Goal: Find specific page/section: Find specific page/section

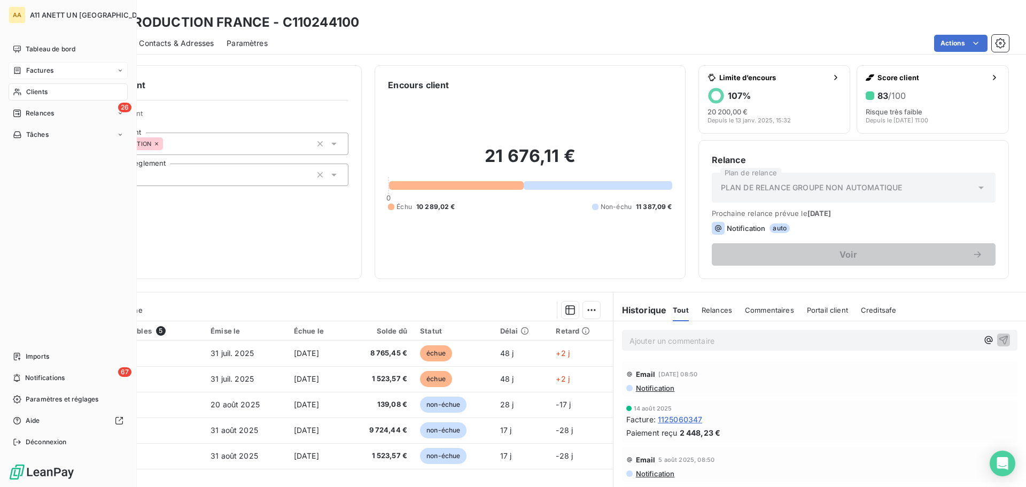
scroll to position [72, 0]
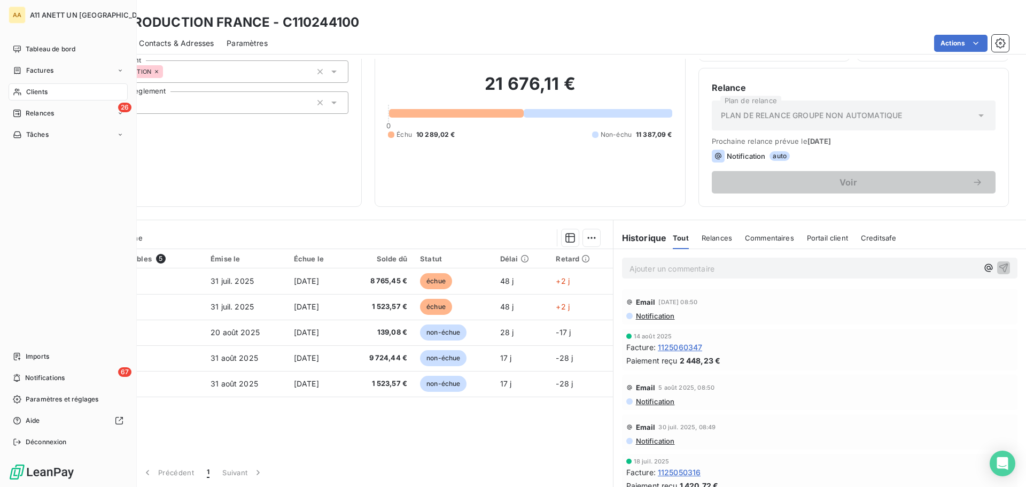
click at [35, 90] on span "Clients" at bounding box center [36, 92] width 21 height 10
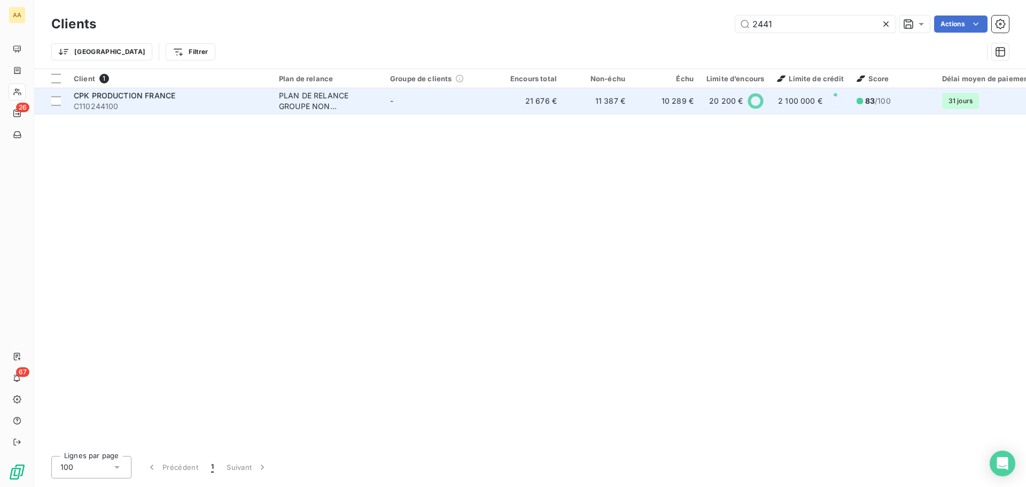
click at [152, 95] on span "CPK PRODUCTION FRANCE" at bounding box center [125, 95] width 102 height 9
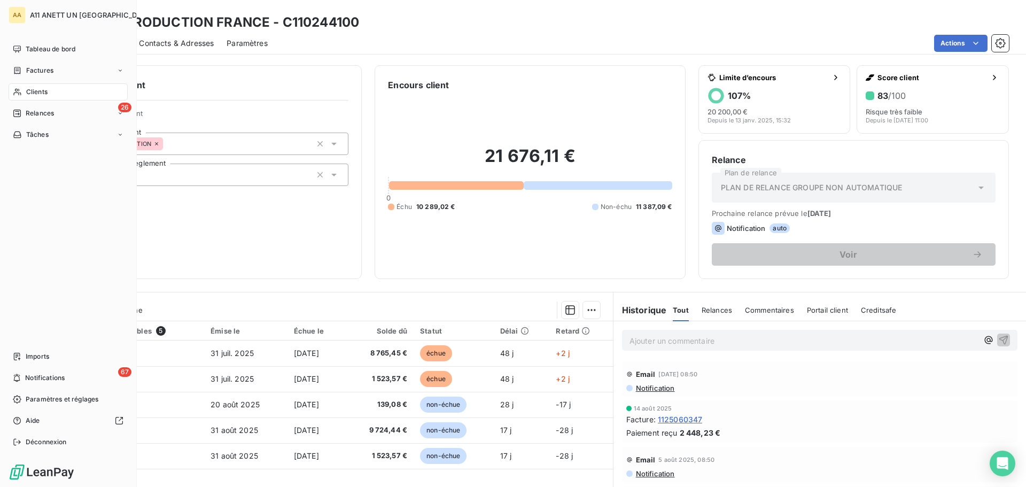
click at [42, 93] on span "Clients" at bounding box center [36, 92] width 21 height 10
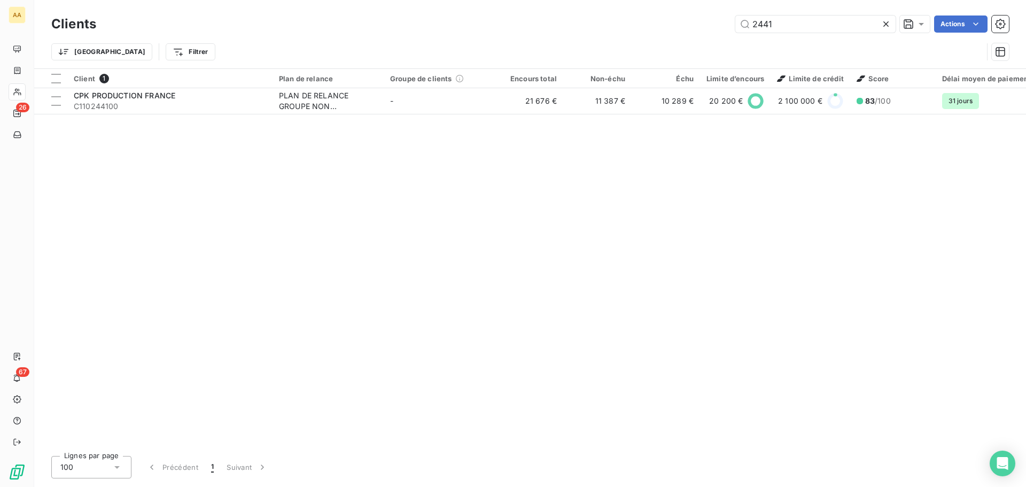
drag, startPoint x: 784, startPoint y: 25, endPoint x: 627, endPoint y: 26, distance: 157.2
click at [627, 26] on div "2441 Actions" at bounding box center [559, 24] width 900 height 17
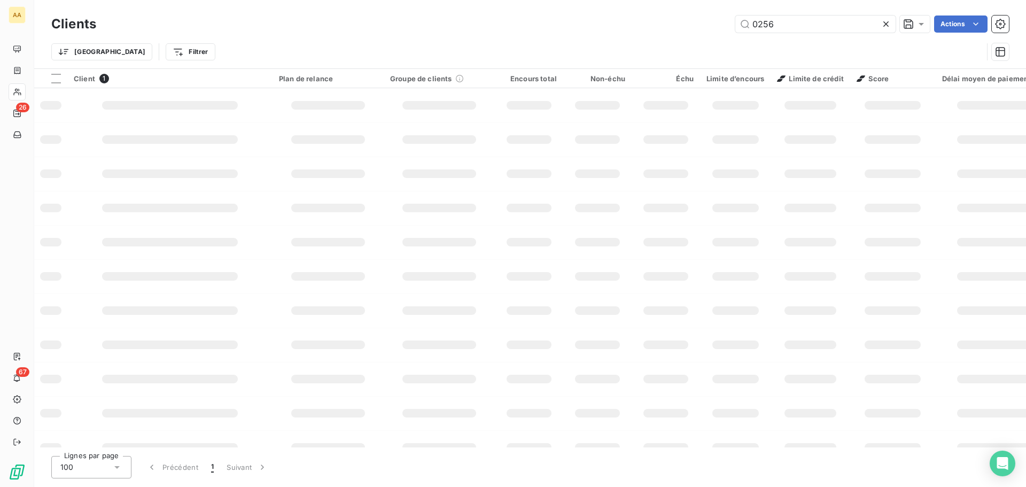
type input "0256"
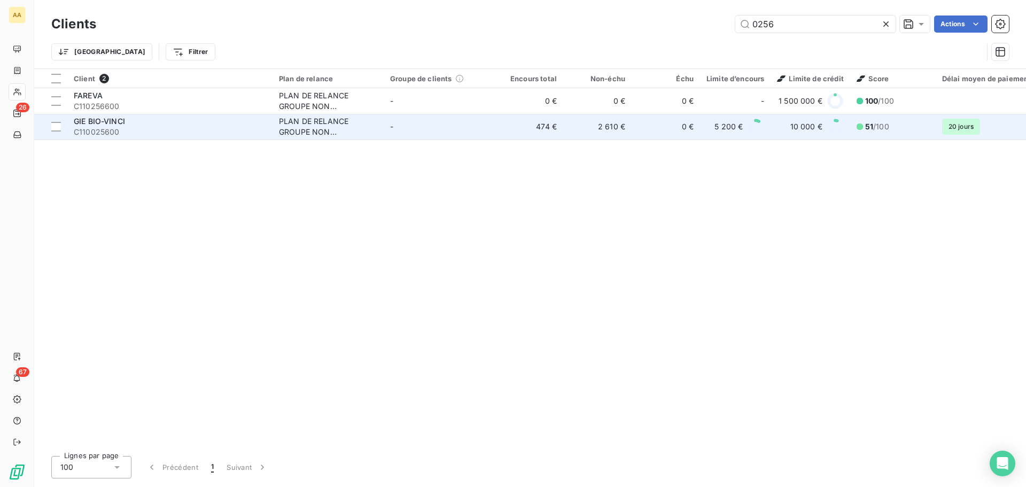
click at [99, 125] on span "GIE BIO-VINCI" at bounding box center [99, 121] width 51 height 9
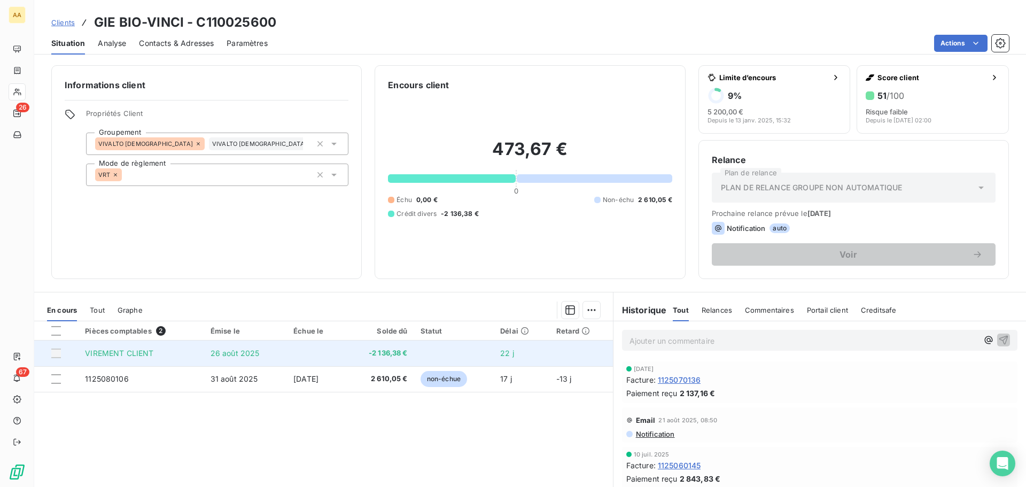
click at [130, 352] on span "VIREMENT CLIENT" at bounding box center [119, 353] width 68 height 9
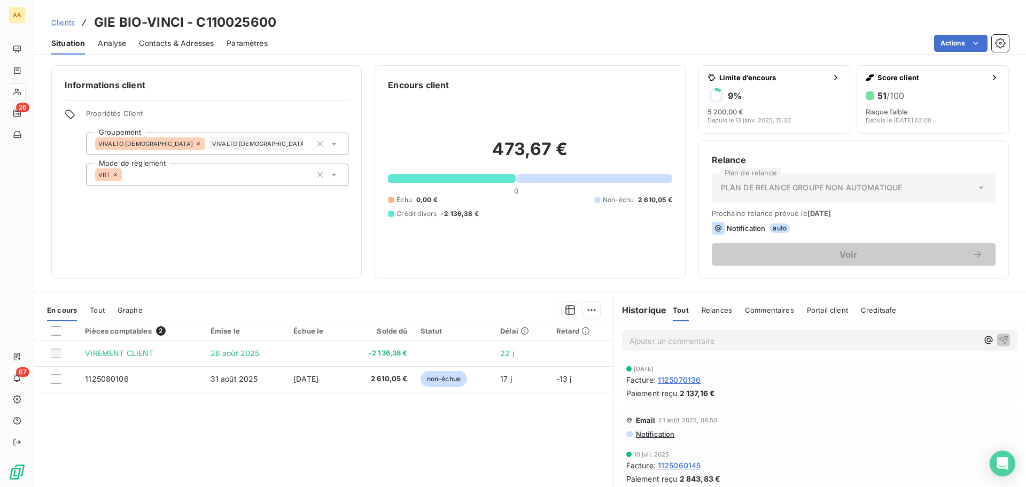
click at [160, 38] on span "Contacts & Adresses" at bounding box center [176, 43] width 75 height 11
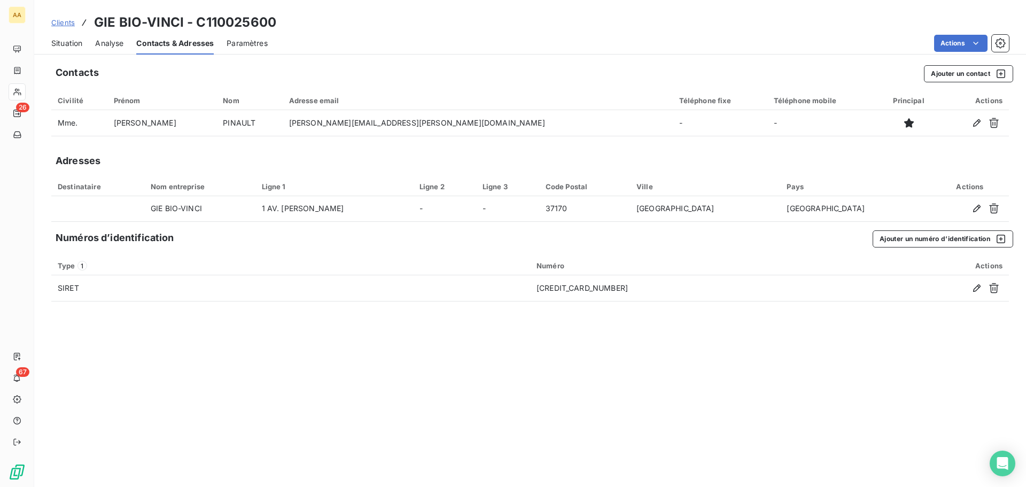
click at [74, 48] on span "Situation" at bounding box center [66, 43] width 31 height 11
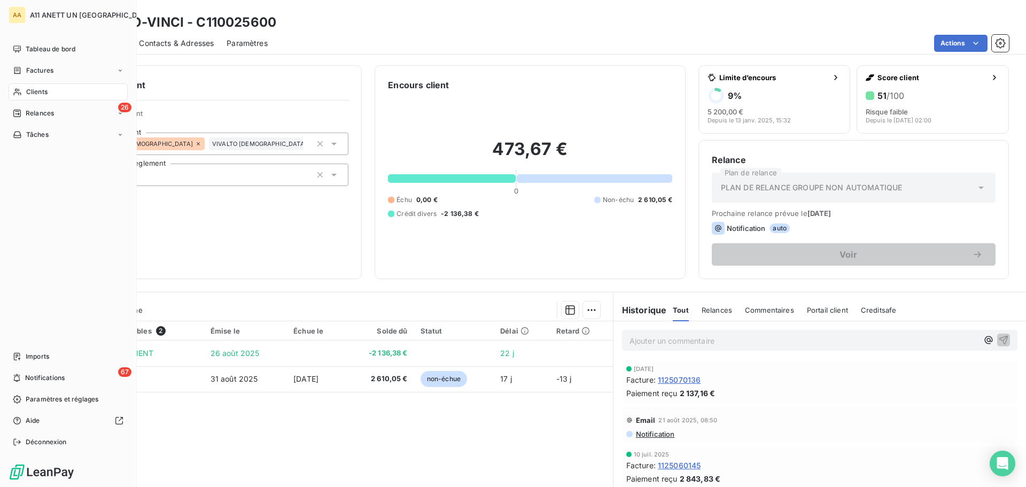
click at [36, 90] on span "Clients" at bounding box center [36, 92] width 21 height 10
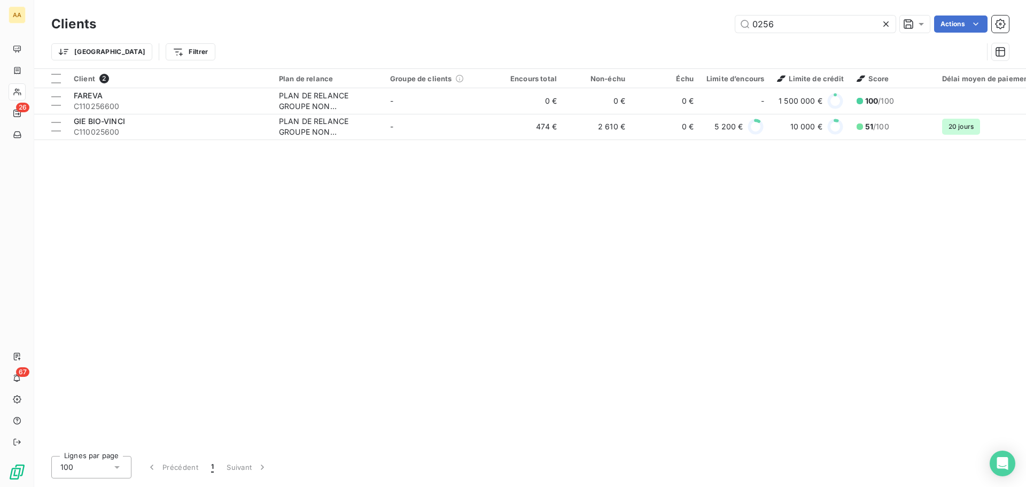
drag, startPoint x: 785, startPoint y: 28, endPoint x: 663, endPoint y: 28, distance: 121.9
click at [663, 28] on div "0256 Actions" at bounding box center [559, 24] width 900 height 17
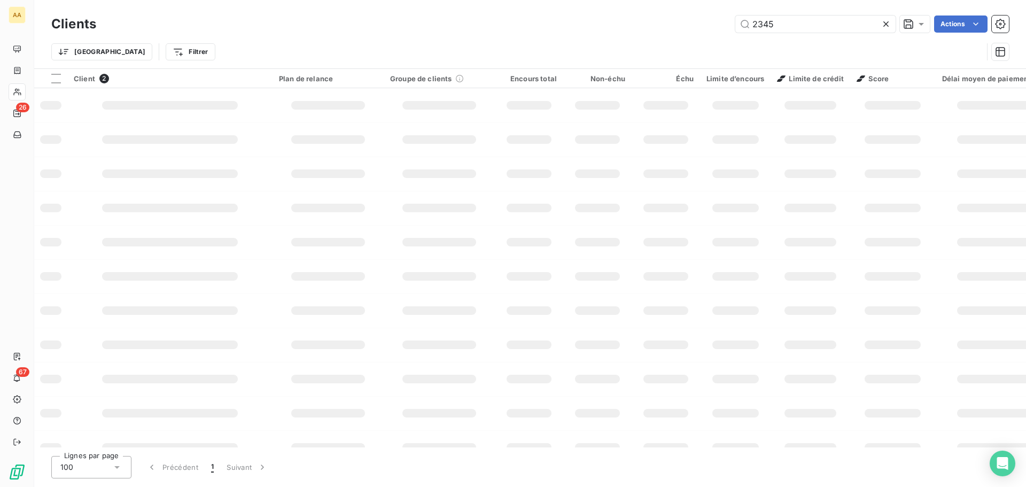
type input "2345"
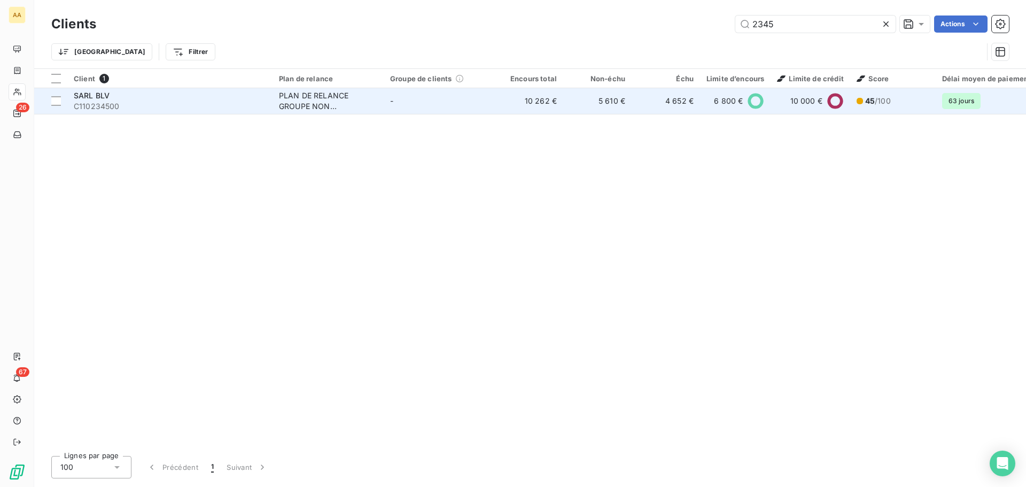
click at [128, 90] on div "SARL BLV" at bounding box center [170, 95] width 192 height 11
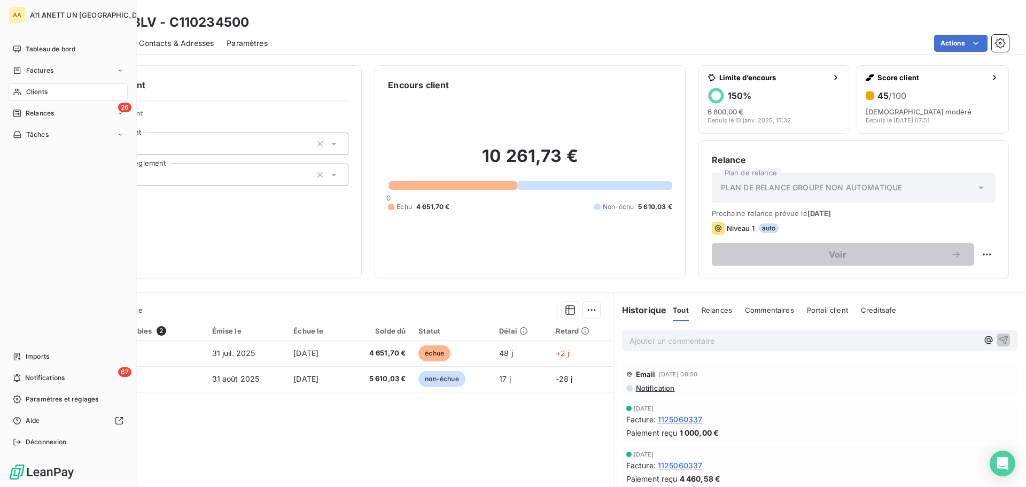
click at [35, 87] on div "Clients" at bounding box center [68, 91] width 119 height 17
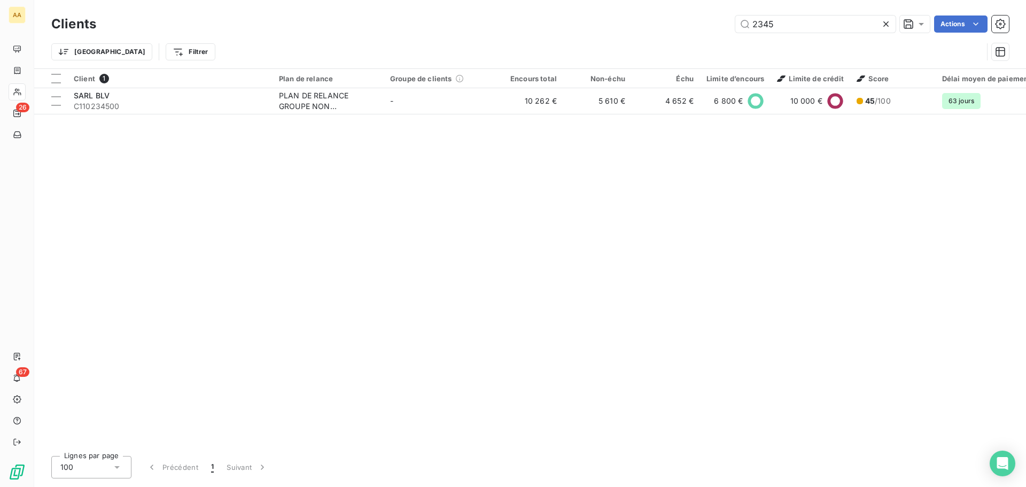
drag, startPoint x: 799, startPoint y: 26, endPoint x: 637, endPoint y: 19, distance: 162.7
click at [637, 19] on div "2345 Actions" at bounding box center [559, 24] width 900 height 17
type input "1449"
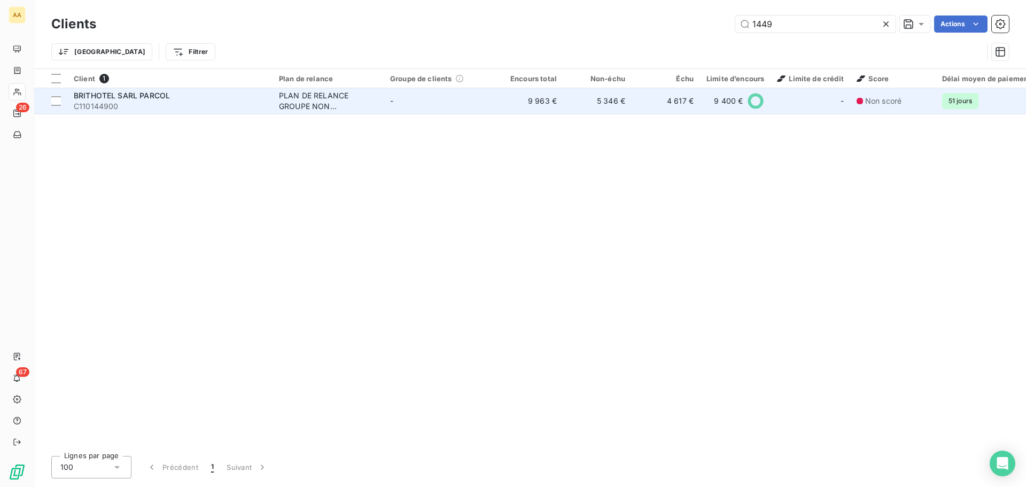
click at [148, 99] on span "BRITHOTEL SARL PARCOL" at bounding box center [122, 95] width 96 height 9
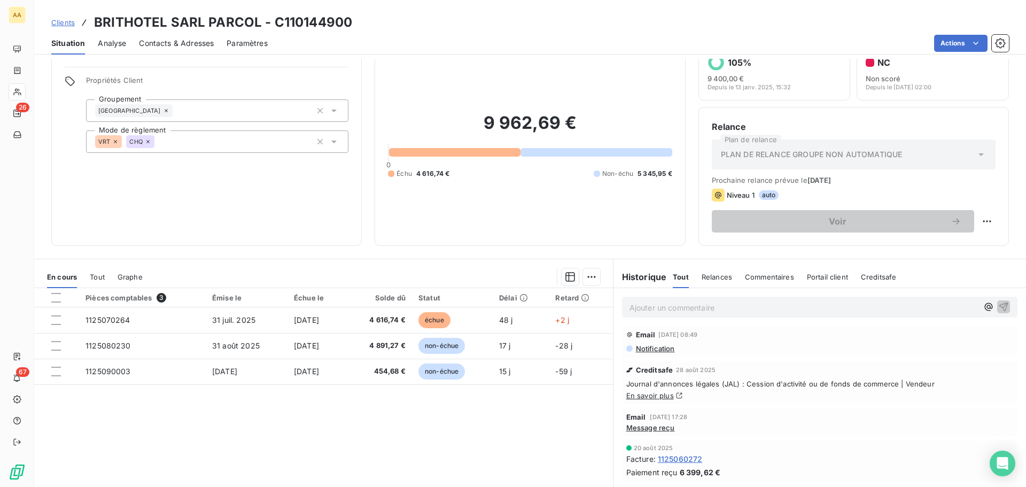
scroll to position [72, 0]
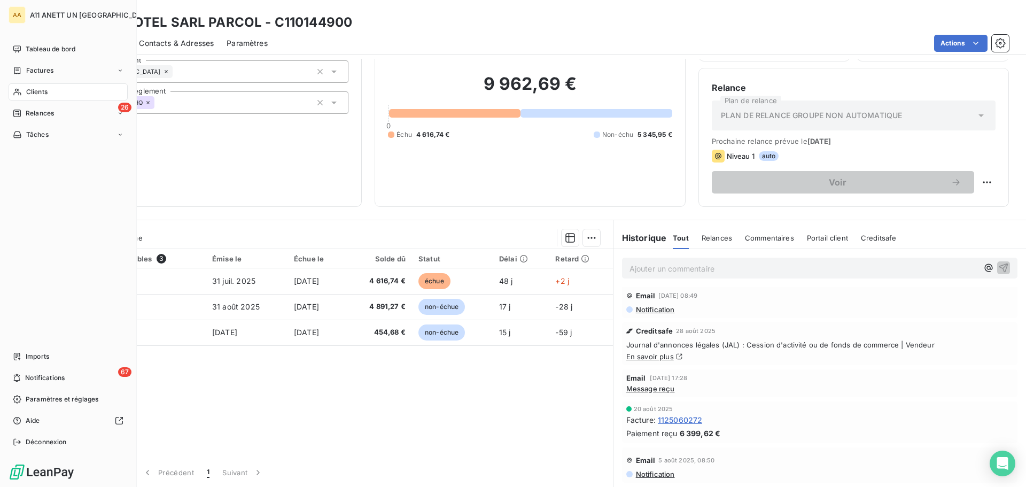
click at [33, 94] on span "Clients" at bounding box center [36, 92] width 21 height 10
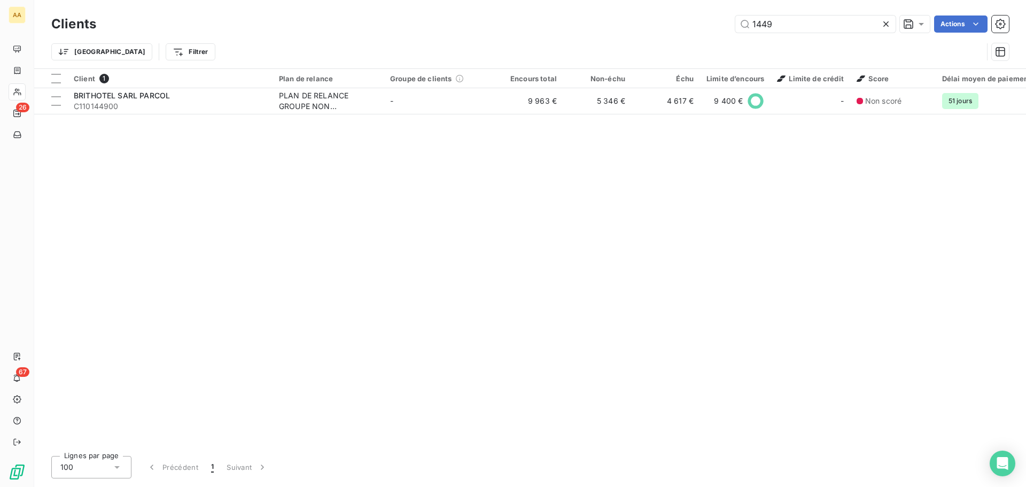
drag, startPoint x: 790, startPoint y: 25, endPoint x: 638, endPoint y: 34, distance: 152.6
click at [638, 34] on div "Clients 1449 Actions" at bounding box center [530, 24] width 958 height 22
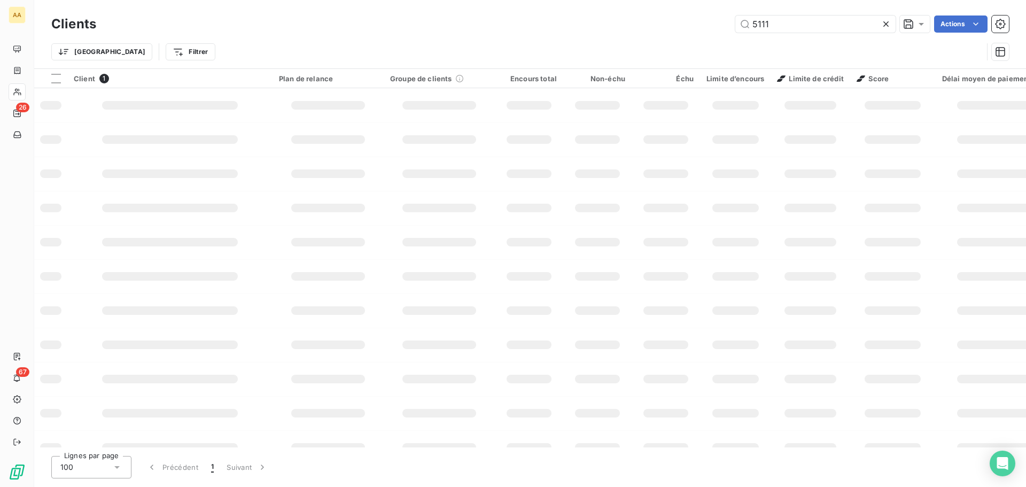
type input "5111"
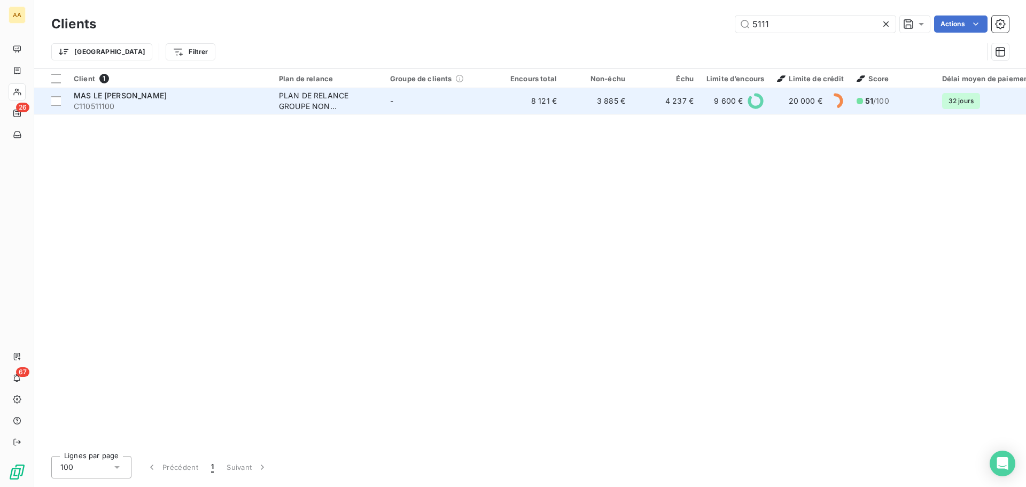
click at [150, 98] on span "MAS LE [PERSON_NAME]" at bounding box center [120, 95] width 93 height 9
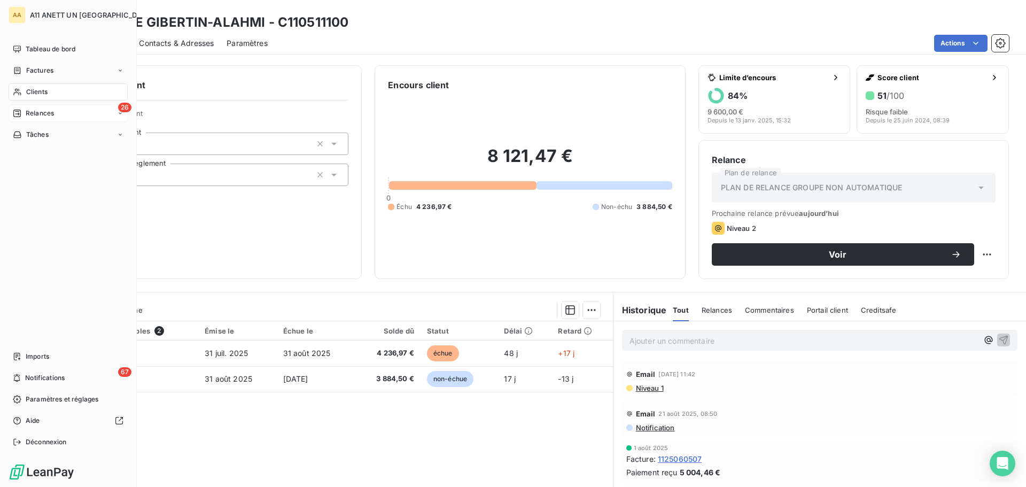
click at [41, 108] on div "26 Relances" at bounding box center [68, 113] width 119 height 17
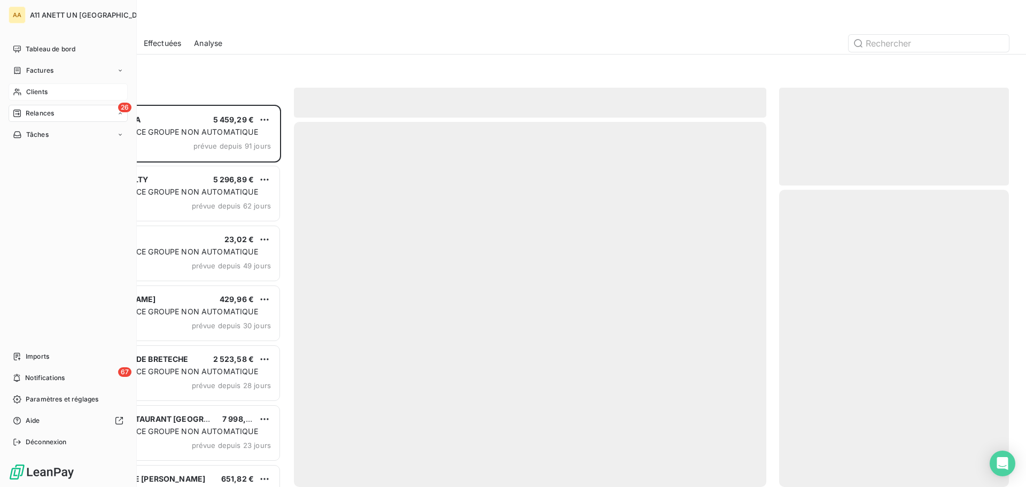
scroll to position [374, 222]
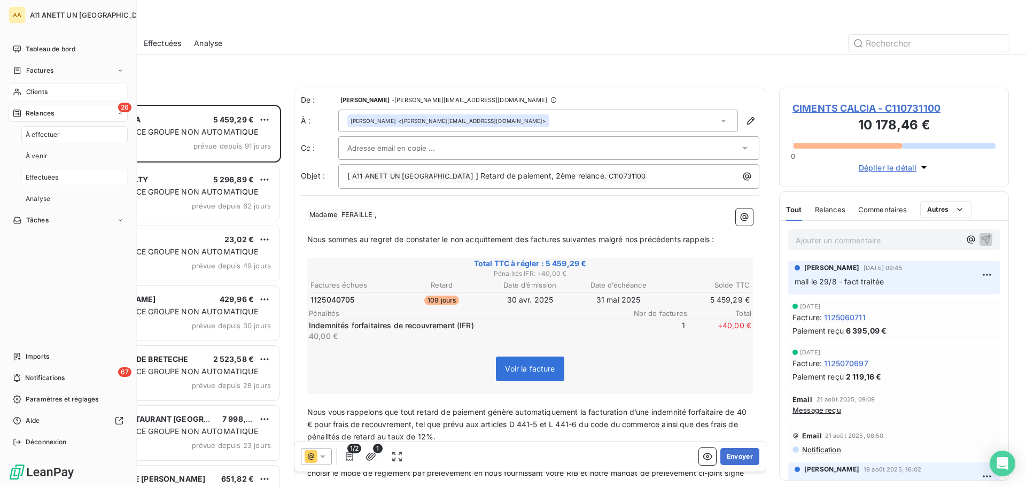
click at [52, 177] on span "Effectuées" at bounding box center [42, 178] width 33 height 10
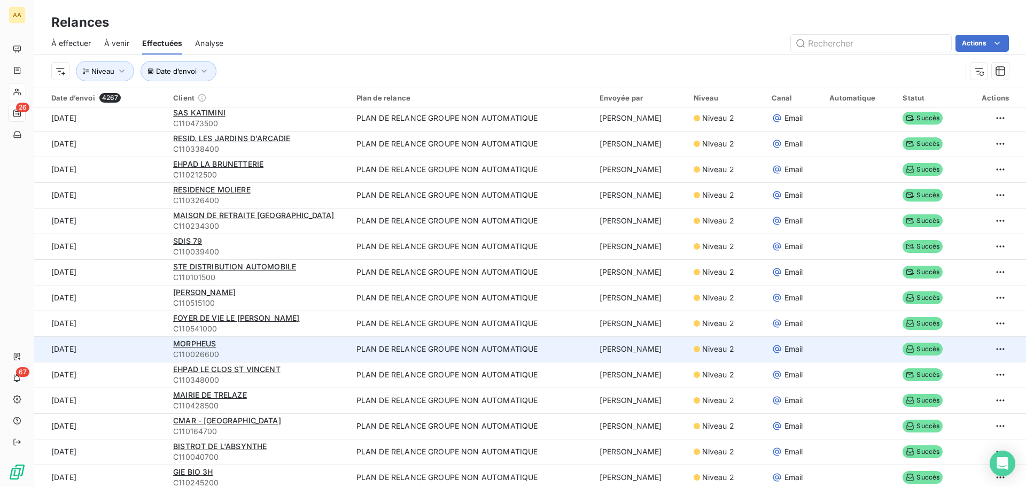
scroll to position [107, 0]
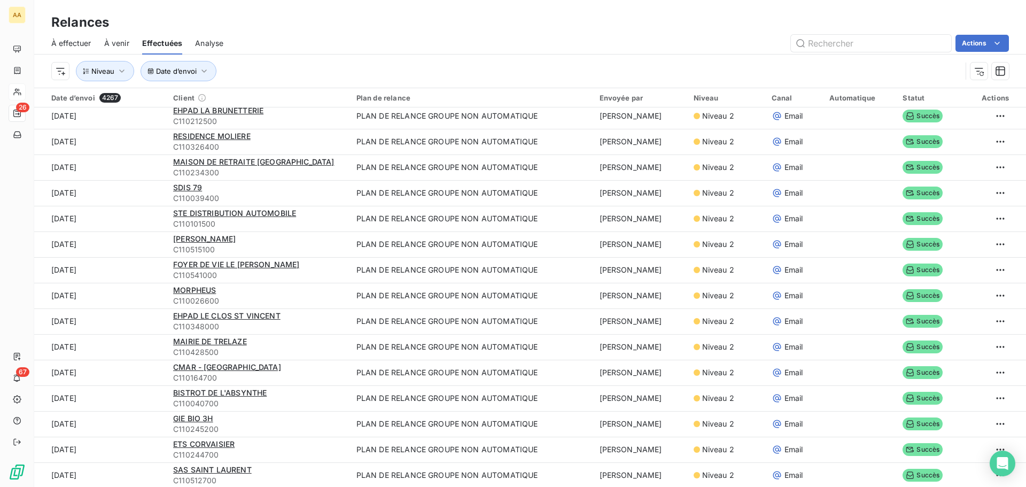
click at [79, 48] on span "À effectuer" at bounding box center [71, 43] width 40 height 11
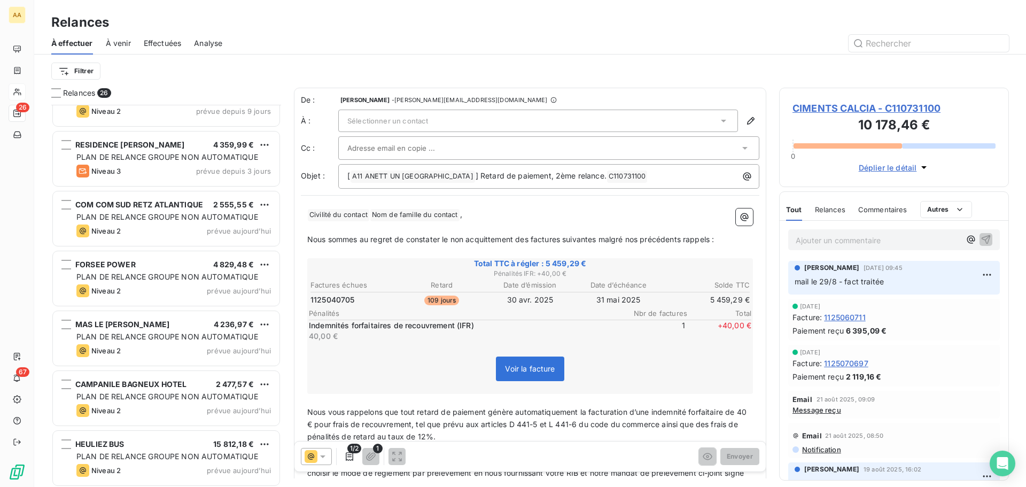
scroll to position [589, 0]
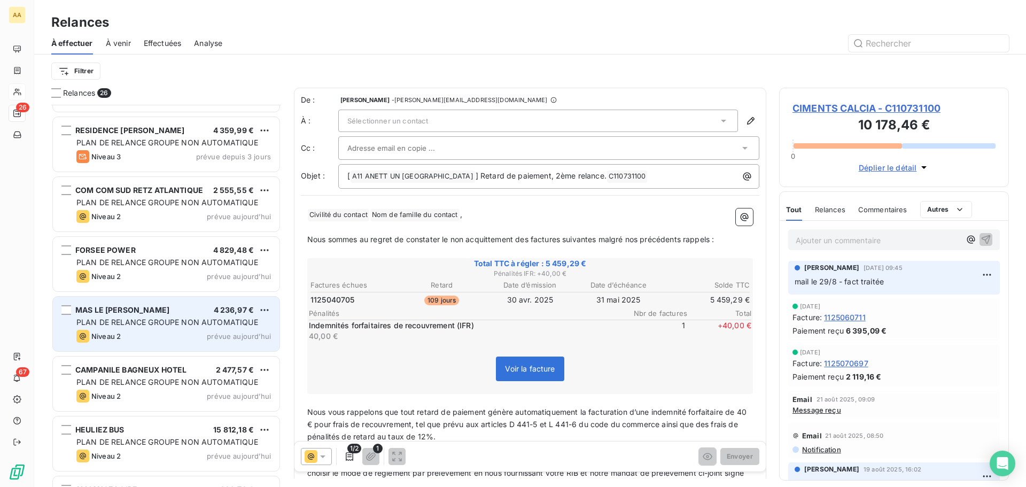
click at [180, 323] on span "PLAN DE RELANCE GROUPE NON AUTOMATIQUE" at bounding box center [167, 322] width 182 height 9
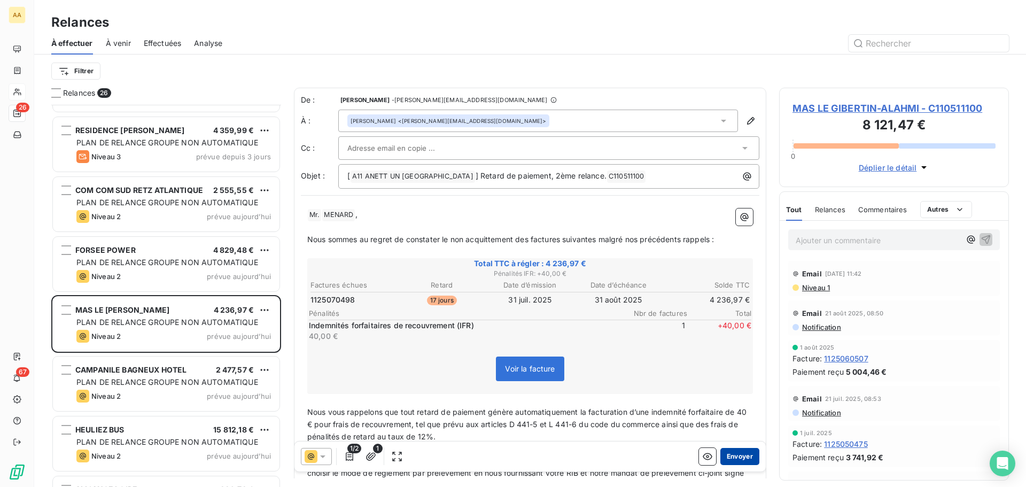
click at [730, 460] on button "Envoyer" at bounding box center [740, 456] width 39 height 17
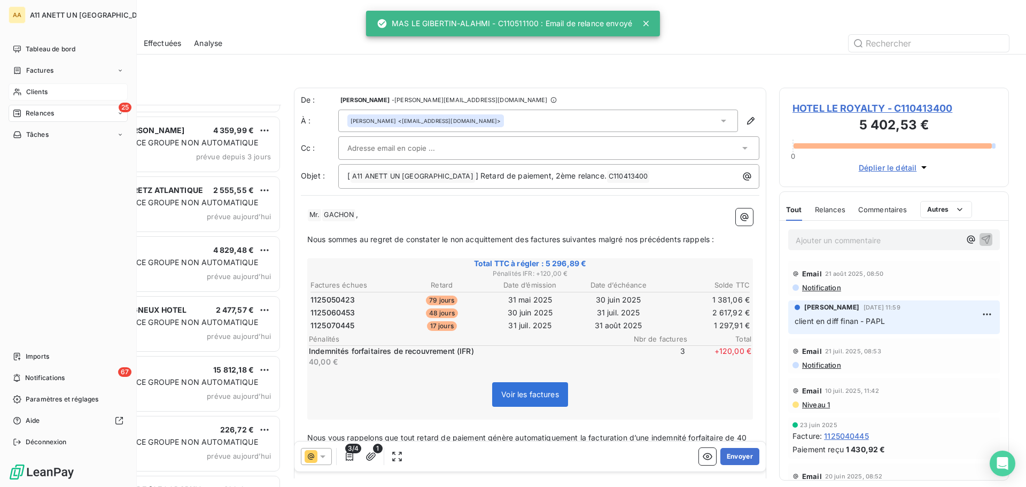
click at [33, 91] on span "Clients" at bounding box center [36, 92] width 21 height 10
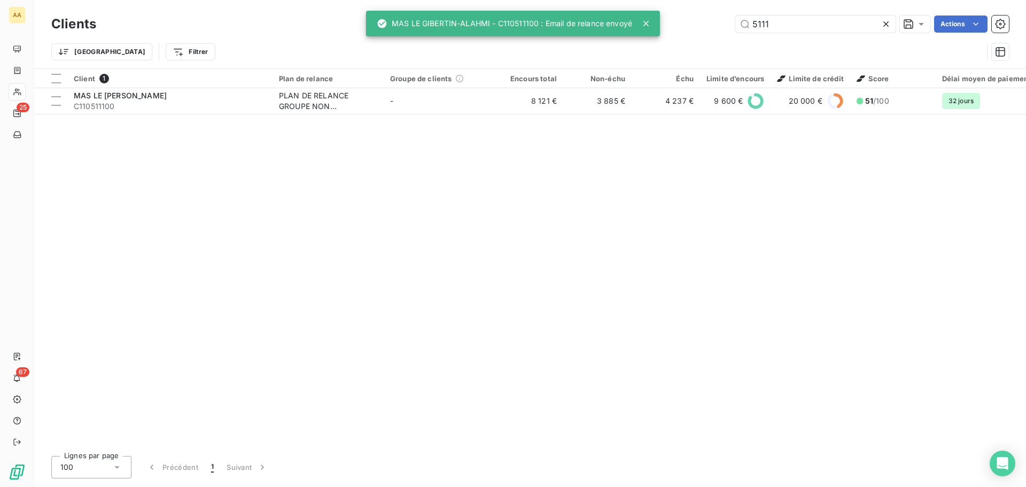
drag, startPoint x: 782, startPoint y: 21, endPoint x: 693, endPoint y: 28, distance: 89.5
click at [693, 28] on div "5111 Actions" at bounding box center [559, 24] width 900 height 17
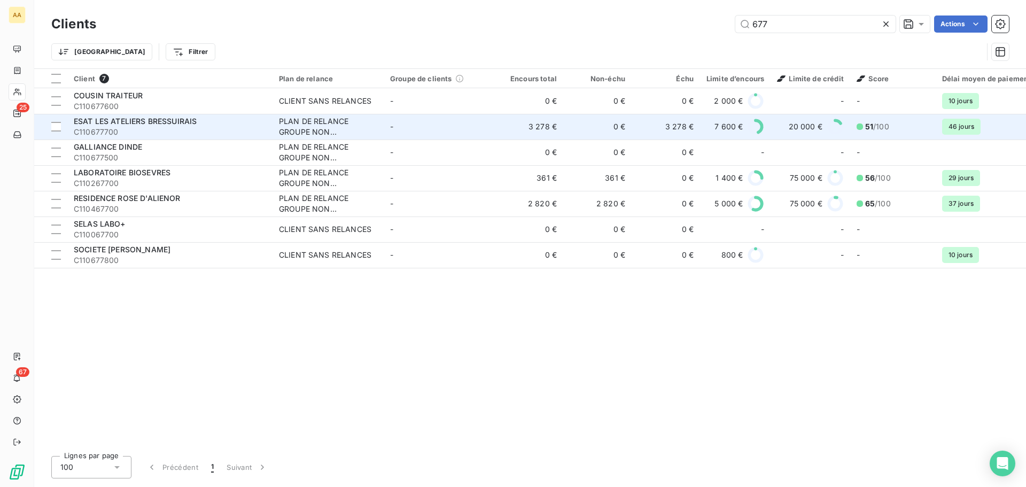
type input "677"
click at [180, 117] on span "ESAT LES ATELIERS BRESSUIRAIS" at bounding box center [135, 121] width 123 height 9
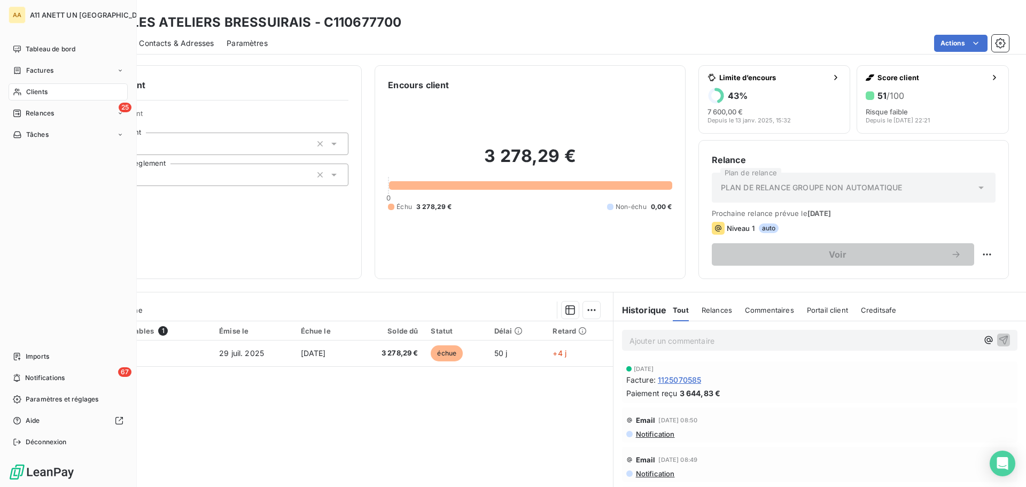
click at [26, 93] on span "Clients" at bounding box center [36, 92] width 21 height 10
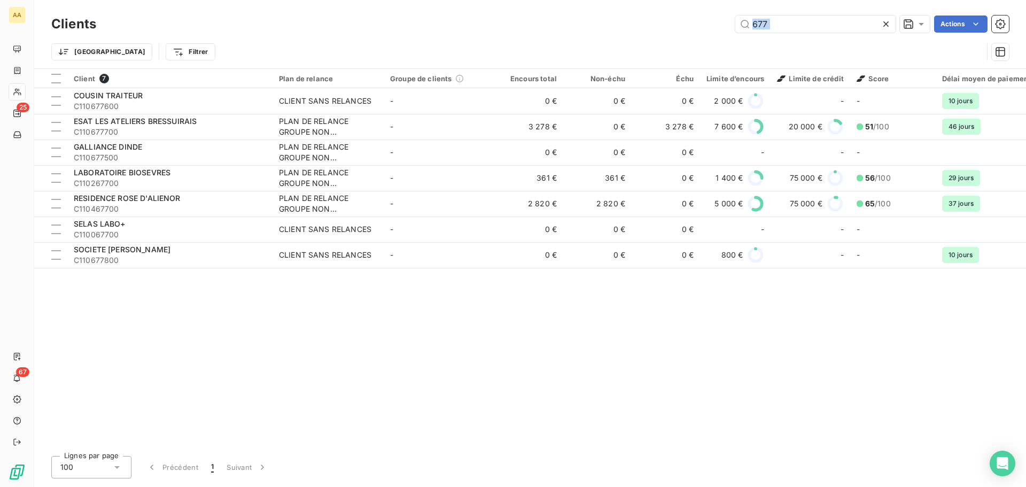
drag, startPoint x: 787, startPoint y: 35, endPoint x: 723, endPoint y: 24, distance: 65.2
click at [630, 34] on div "Clients 677 Actions Trier Filtrer" at bounding box center [530, 41] width 958 height 56
click at [779, 24] on input "677" at bounding box center [816, 24] width 160 height 17
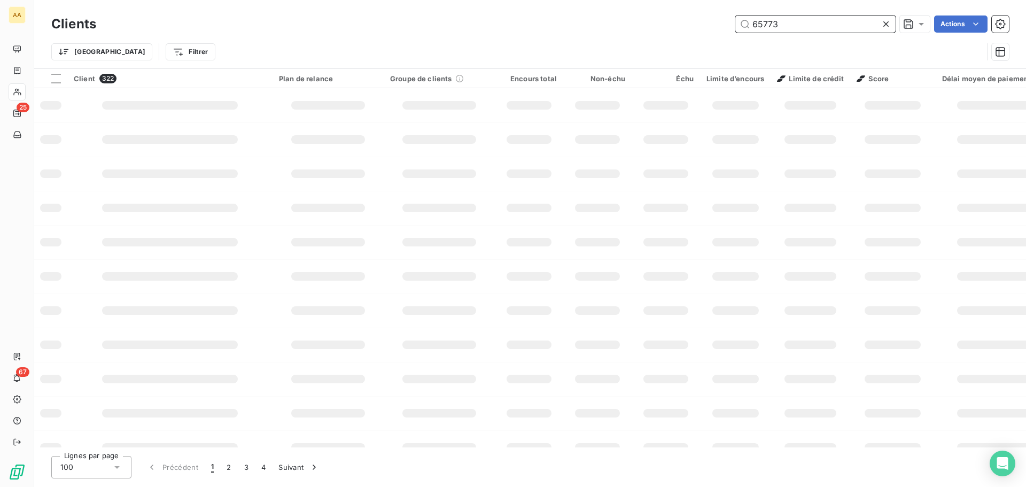
click at [783, 21] on input "65773" at bounding box center [816, 24] width 160 height 17
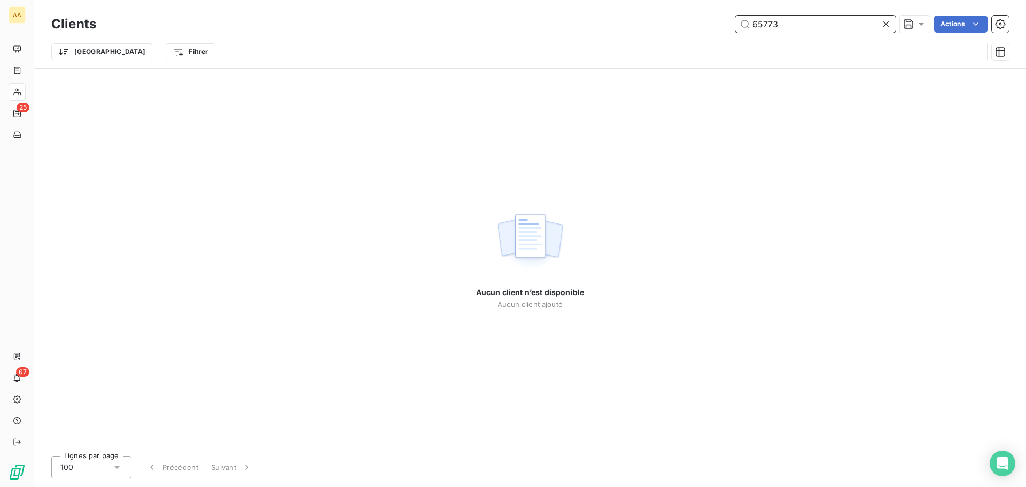
click at [783, 21] on input "65773" at bounding box center [816, 24] width 160 height 17
type input "6577"
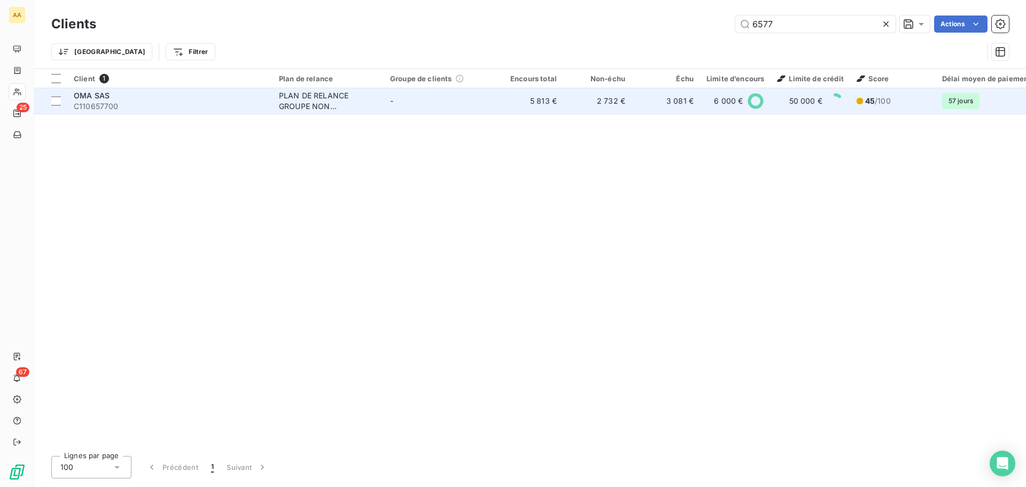
click at [112, 102] on span "C110657700" at bounding box center [170, 106] width 192 height 11
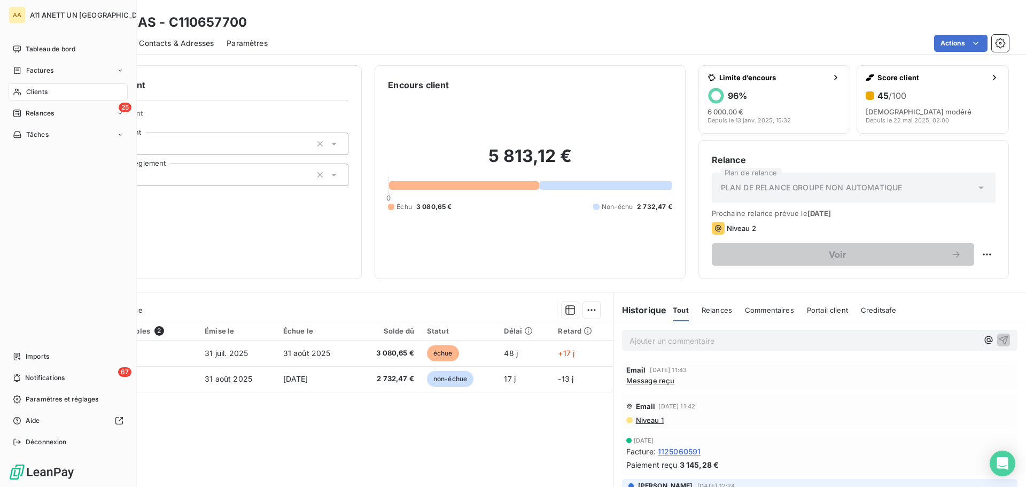
click at [37, 95] on span "Clients" at bounding box center [36, 92] width 21 height 10
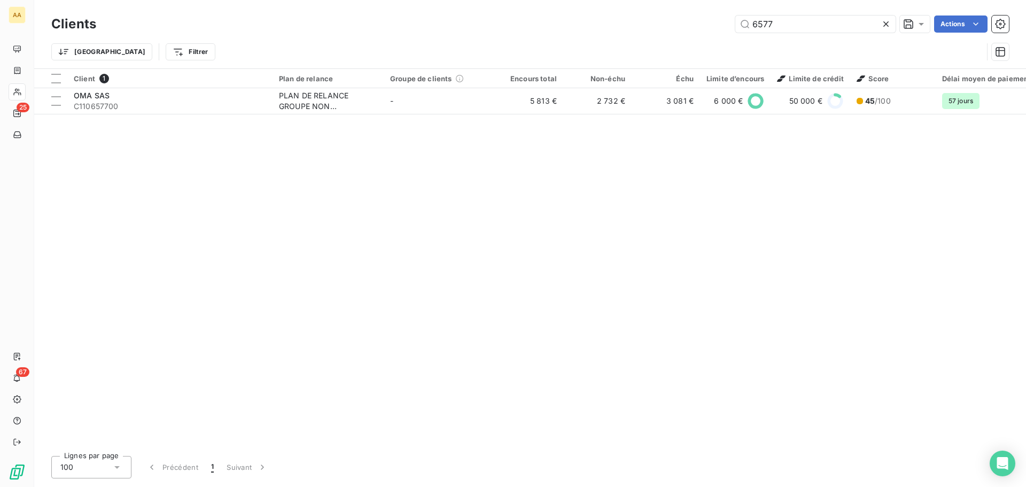
drag, startPoint x: 794, startPoint y: 21, endPoint x: 635, endPoint y: 48, distance: 160.9
click at [635, 48] on div "Clients 6577 Actions Trier Filtrer" at bounding box center [530, 41] width 958 height 56
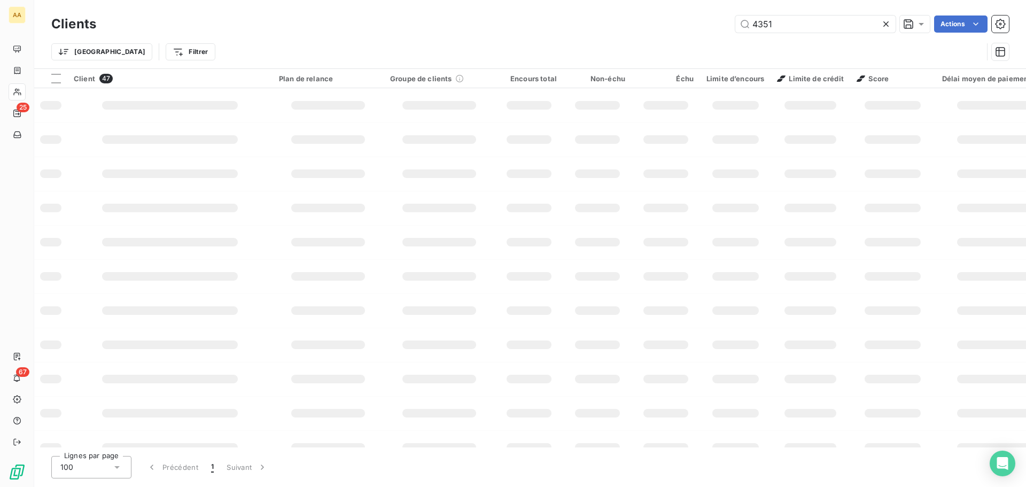
type input "4351"
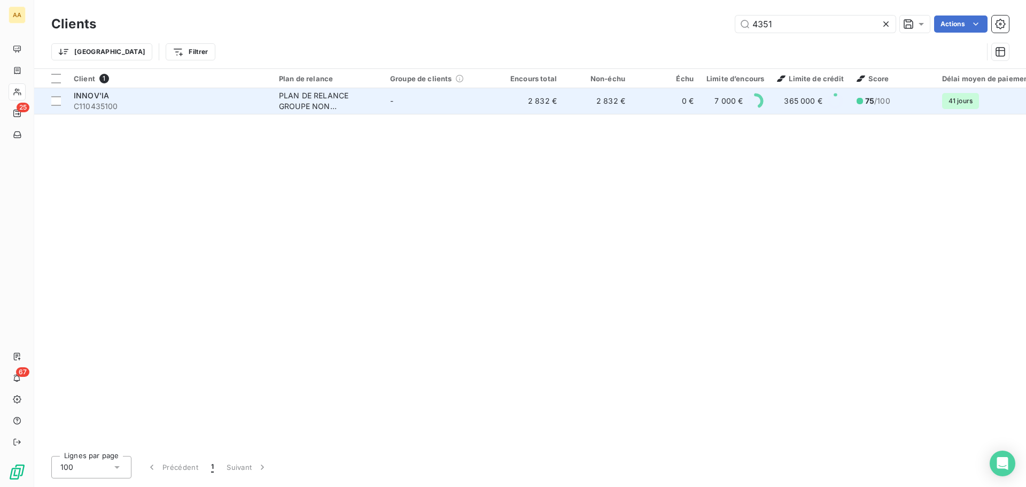
click at [107, 103] on span "C110435100" at bounding box center [170, 106] width 192 height 11
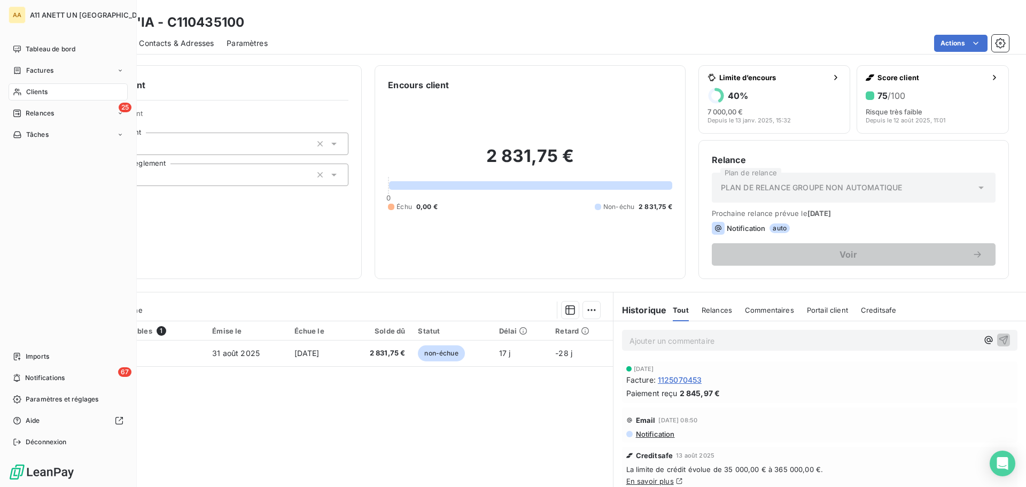
click at [34, 90] on span "Clients" at bounding box center [36, 92] width 21 height 10
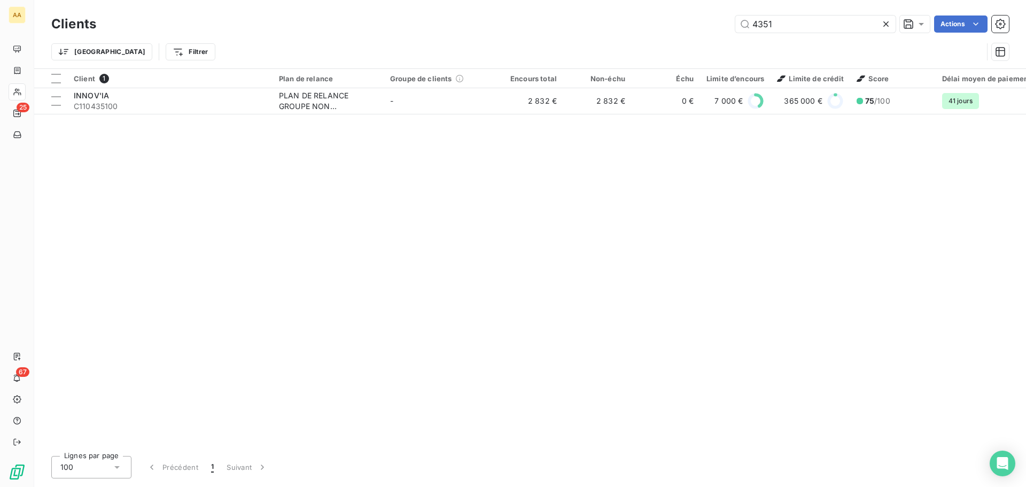
drag, startPoint x: 782, startPoint y: 22, endPoint x: 664, endPoint y: 29, distance: 117.8
click at [664, 29] on div "4351 Actions" at bounding box center [559, 24] width 900 height 17
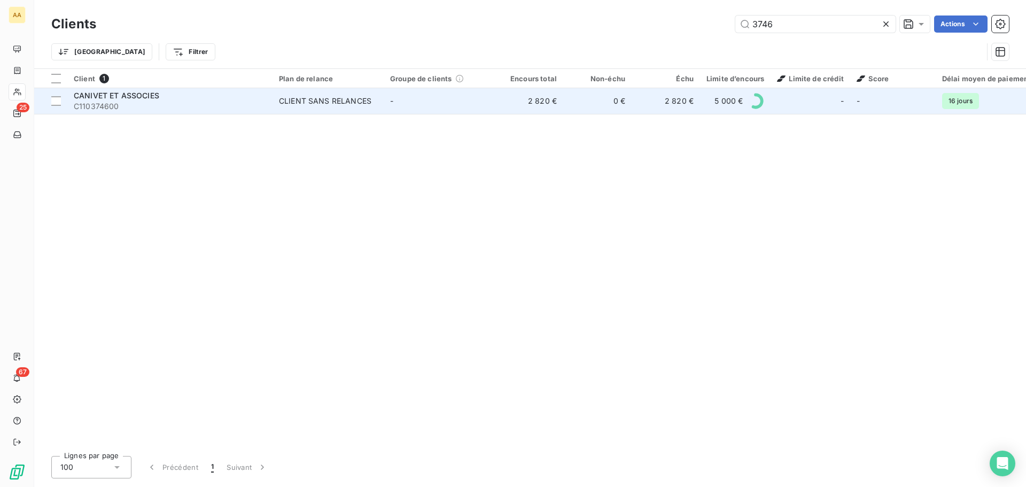
type input "3746"
click at [112, 95] on span "CANIVET ET ASSOCIES" at bounding box center [117, 95] width 86 height 9
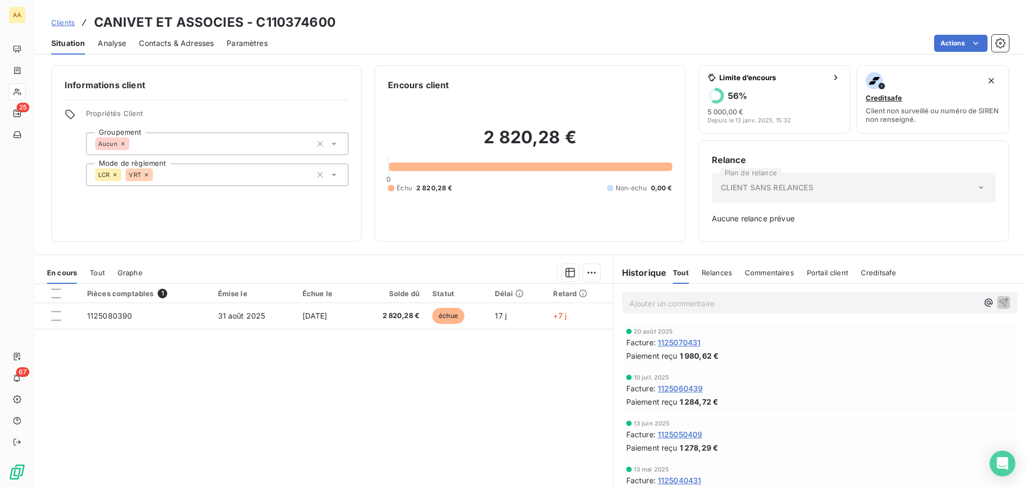
click at [702, 269] on span "Relances" at bounding box center [717, 272] width 30 height 9
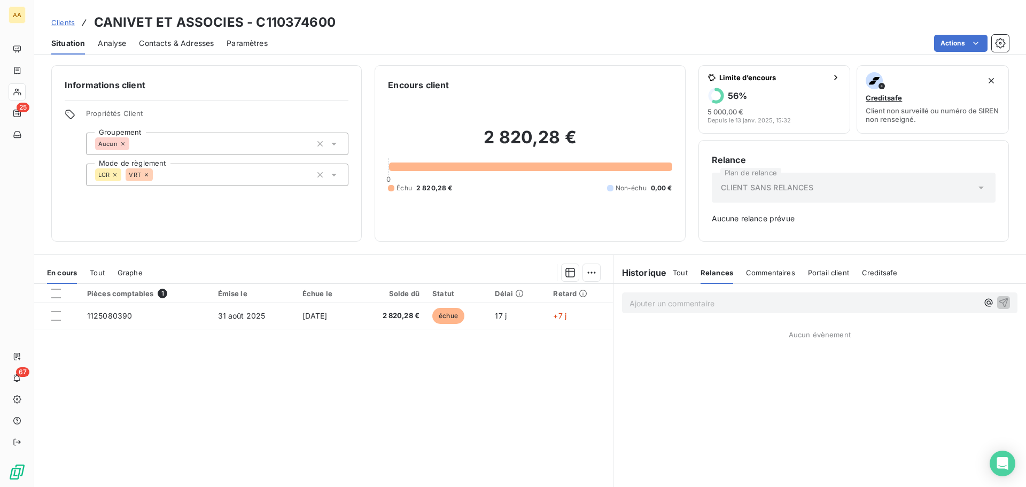
click at [166, 47] on span "Contacts & Adresses" at bounding box center [176, 43] width 75 height 11
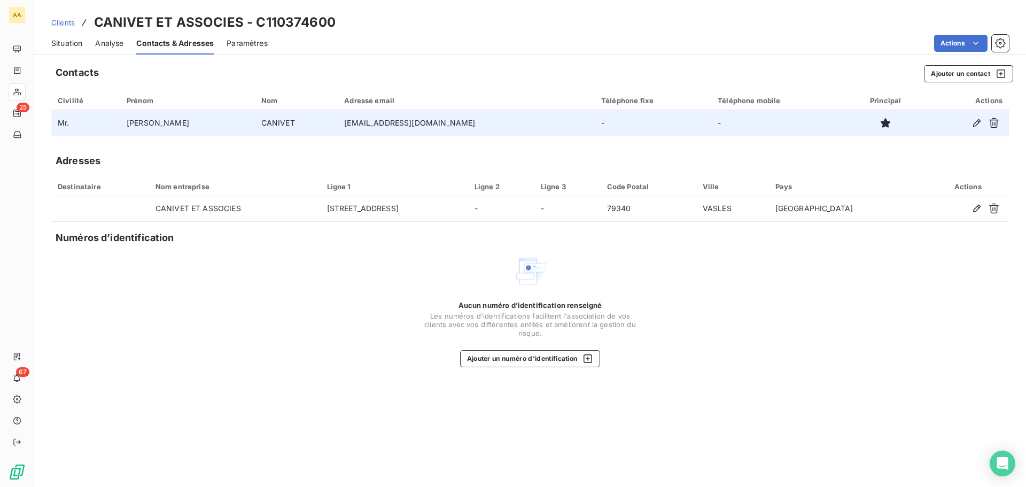
click at [338, 124] on td "[EMAIL_ADDRESS][DOMAIN_NAME]" at bounding box center [466, 123] width 257 height 26
click at [338, 126] on td "[EMAIL_ADDRESS][DOMAIN_NAME]" at bounding box center [466, 123] width 257 height 26
copy td "[EMAIL_ADDRESS][DOMAIN_NAME]"
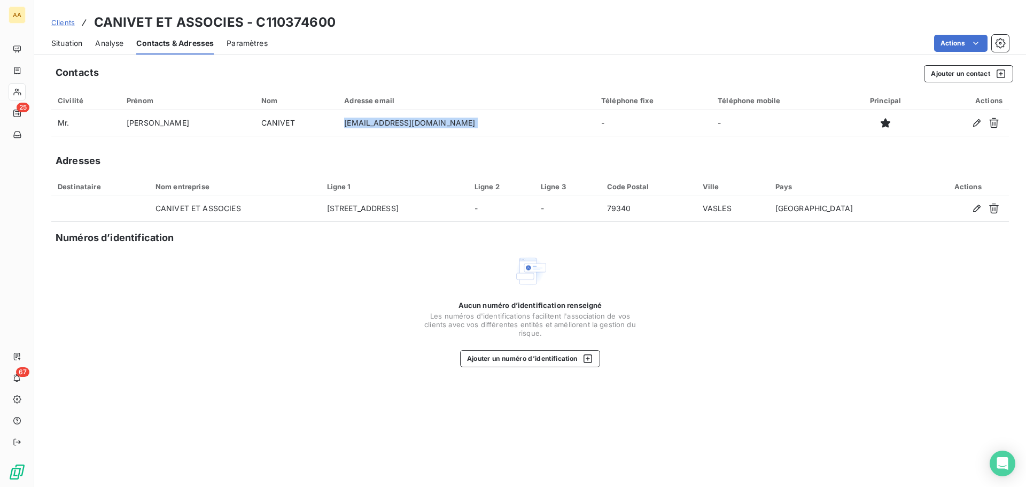
click at [62, 44] on span "Situation" at bounding box center [66, 43] width 31 height 11
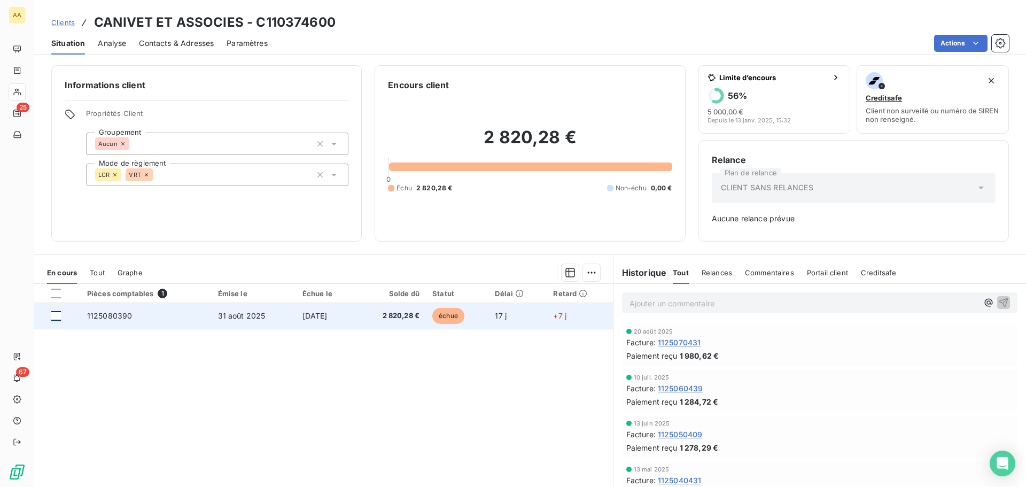
click at [56, 316] on div at bounding box center [56, 316] width 10 height 10
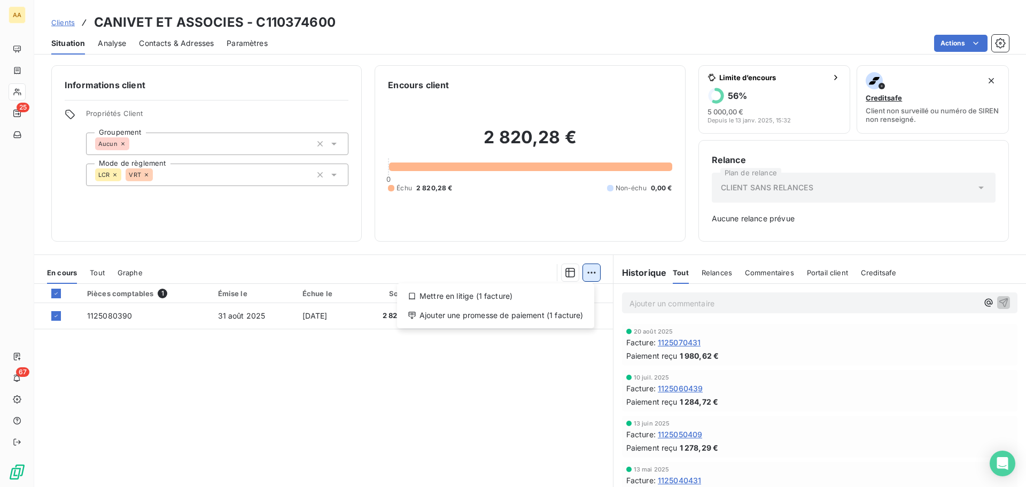
click at [583, 273] on html "AA 25 67 Clients CANIVET ET ASSOCIES - C110374600 Situation Analyse Contacts & …" at bounding box center [513, 243] width 1026 height 487
drag, startPoint x: 568, startPoint y: 381, endPoint x: 547, endPoint y: 337, distance: 48.3
click at [566, 381] on html "AA 25 67 Clients CANIVET ET ASSOCIES - C110374600 Situation Analyse Contacts & …" at bounding box center [513, 243] width 1026 height 487
click at [715, 271] on span "Relances" at bounding box center [717, 272] width 30 height 9
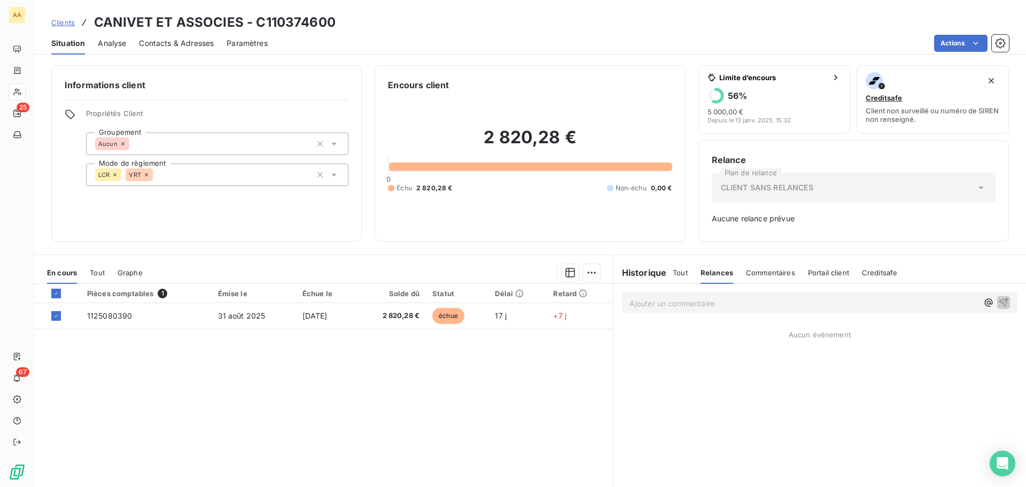
click at [757, 271] on span "Commentaires" at bounding box center [770, 272] width 49 height 9
click at [349, 388] on div "Pièces comptables 1 Émise le Échue le Solde dû Statut Délai Retard 1125080390 […" at bounding box center [323, 387] width 579 height 206
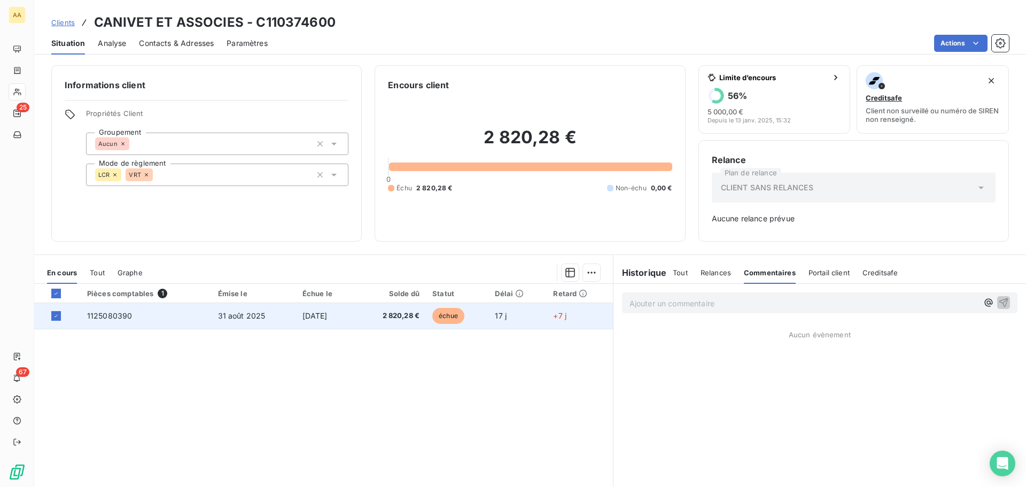
click at [94, 320] on td "1125080390" at bounding box center [146, 316] width 131 height 26
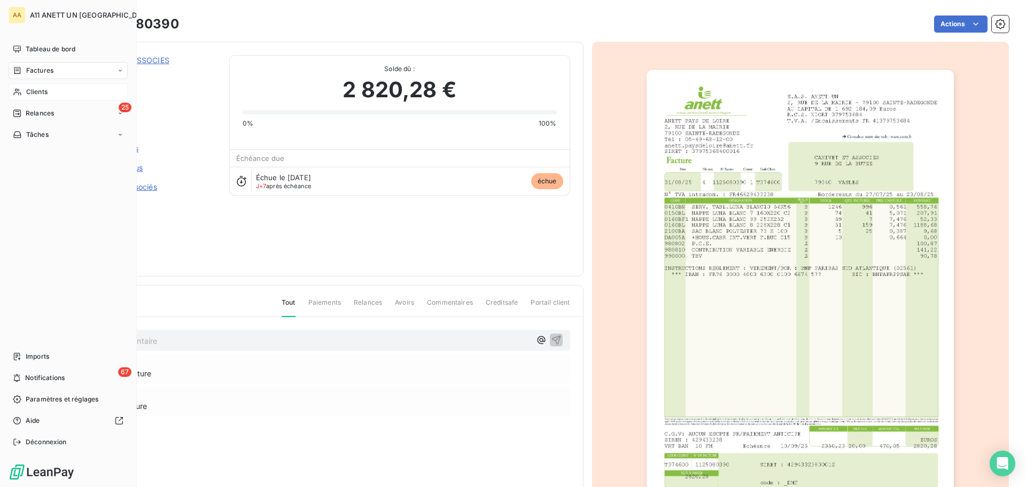
click at [31, 88] on span "Clients" at bounding box center [36, 92] width 21 height 10
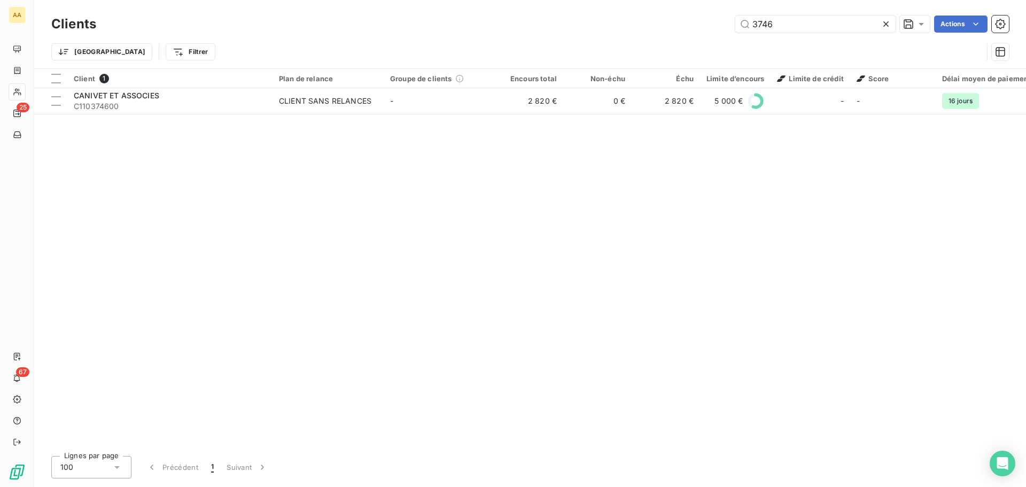
drag, startPoint x: 790, startPoint y: 25, endPoint x: 677, endPoint y: 24, distance: 112.8
click at [677, 24] on div "3746 Actions" at bounding box center [559, 24] width 900 height 17
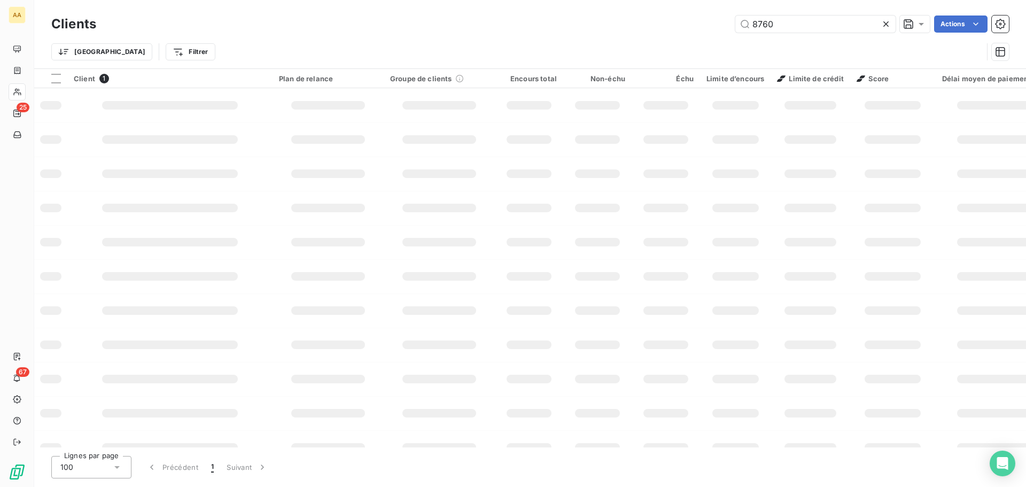
type input "8760"
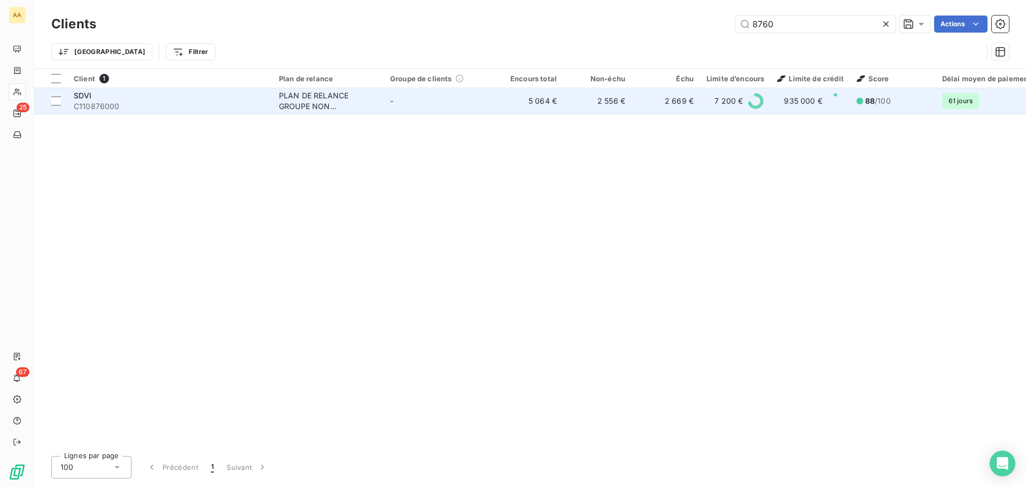
click at [95, 99] on div "SDVI" at bounding box center [170, 95] width 192 height 11
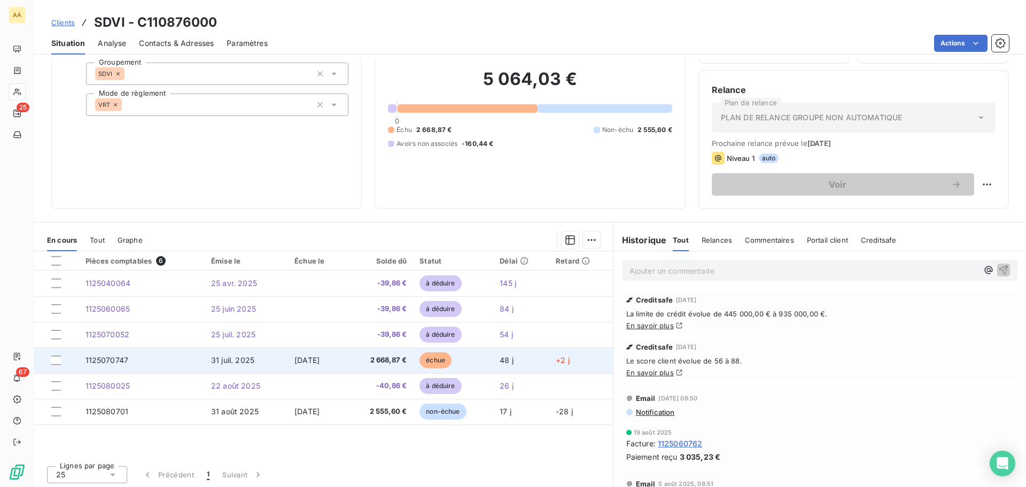
scroll to position [72, 0]
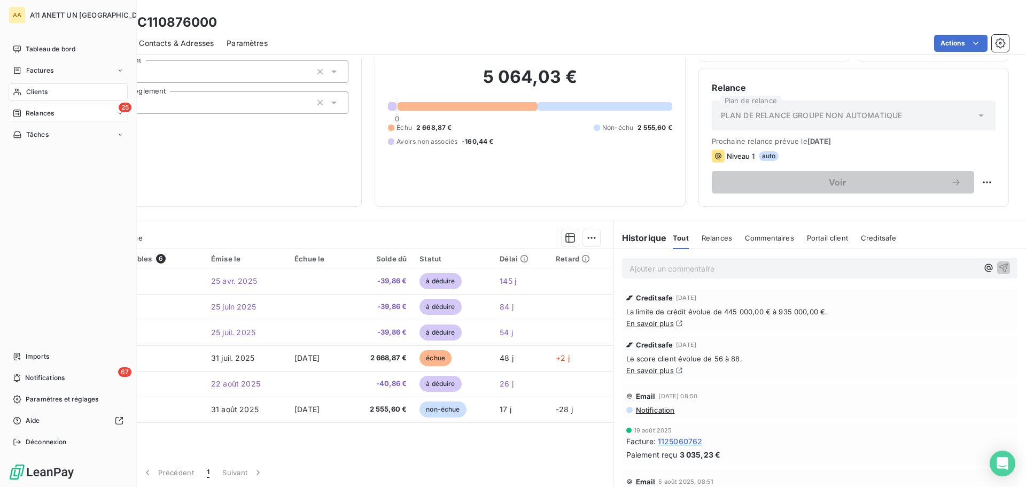
click at [30, 114] on span "Relances" at bounding box center [40, 114] width 28 height 10
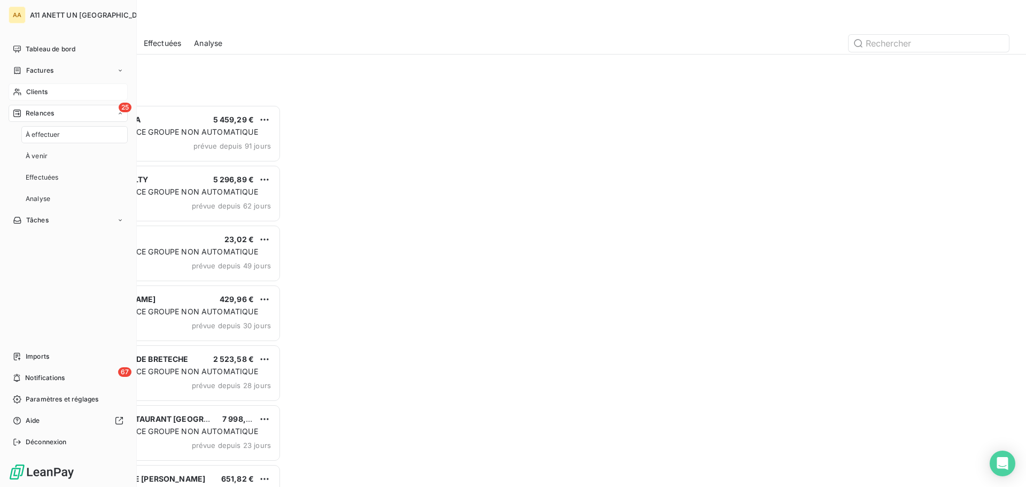
scroll to position [374, 222]
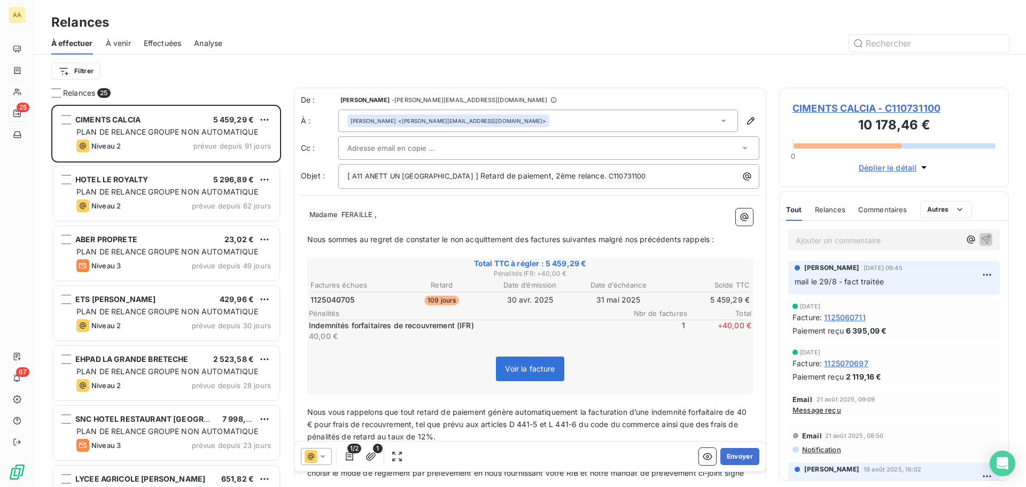
click at [162, 41] on span "Effectuées" at bounding box center [163, 43] width 38 height 11
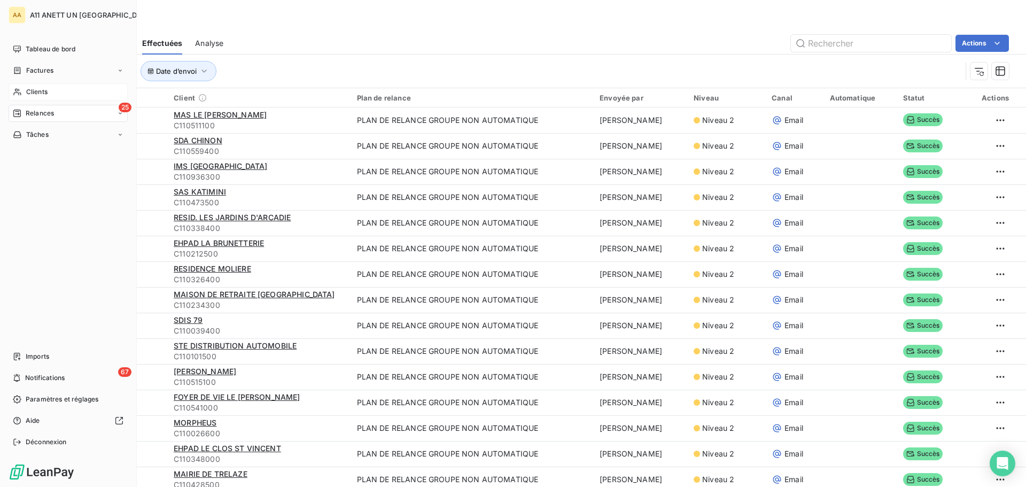
click at [28, 94] on span "Clients" at bounding box center [36, 92] width 21 height 10
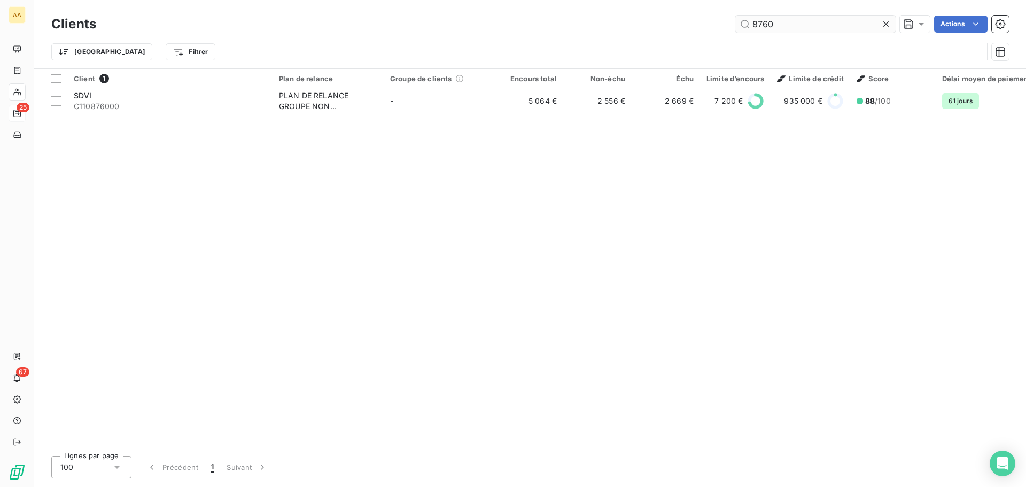
click at [790, 24] on input "8760" at bounding box center [816, 24] width 160 height 17
type input "8762"
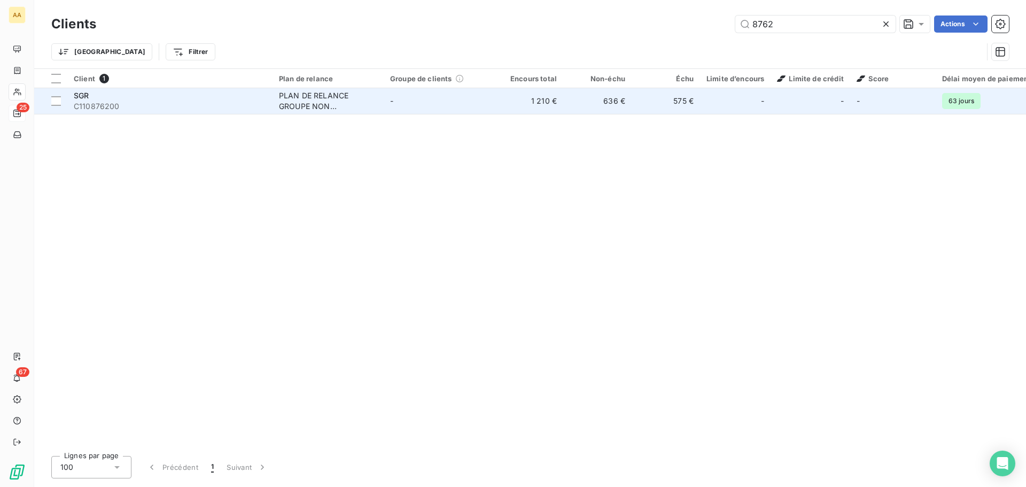
click at [92, 102] on span "C110876200" at bounding box center [170, 106] width 192 height 11
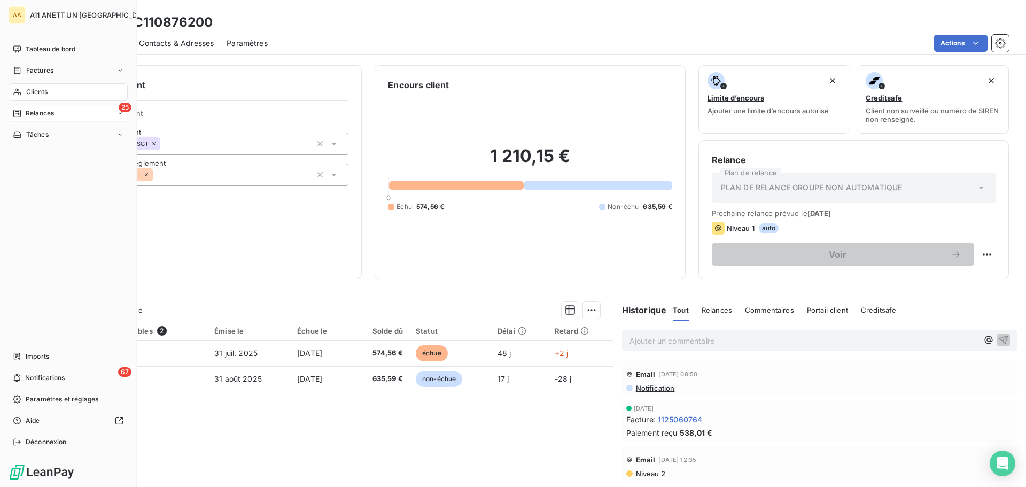
click at [33, 93] on span "Clients" at bounding box center [36, 92] width 21 height 10
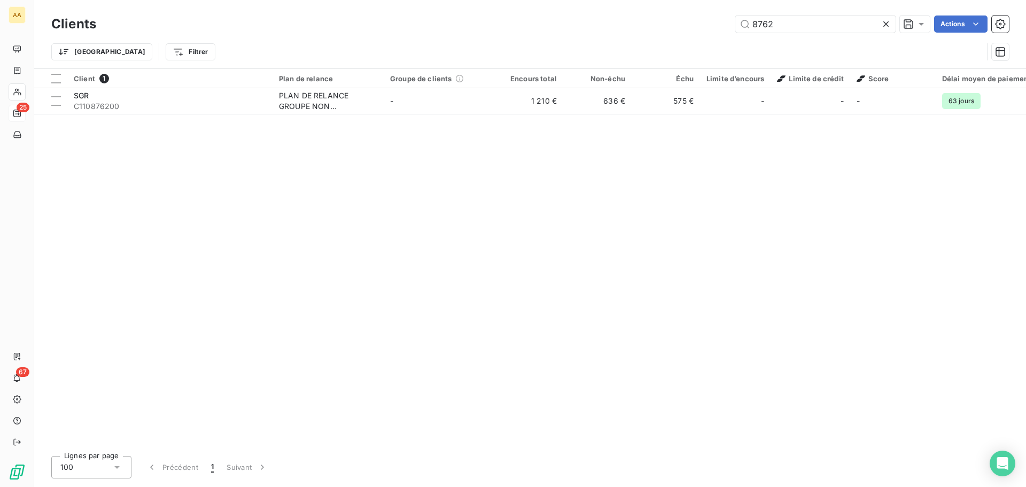
drag, startPoint x: 790, startPoint y: 24, endPoint x: 702, endPoint y: 20, distance: 87.7
click at [702, 20] on div "8762 Actions" at bounding box center [559, 24] width 900 height 17
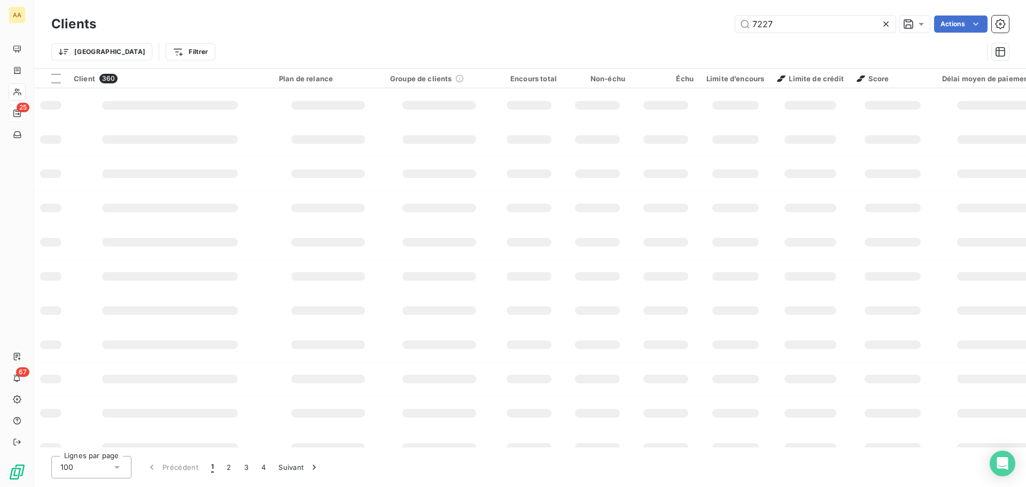
type input "7227"
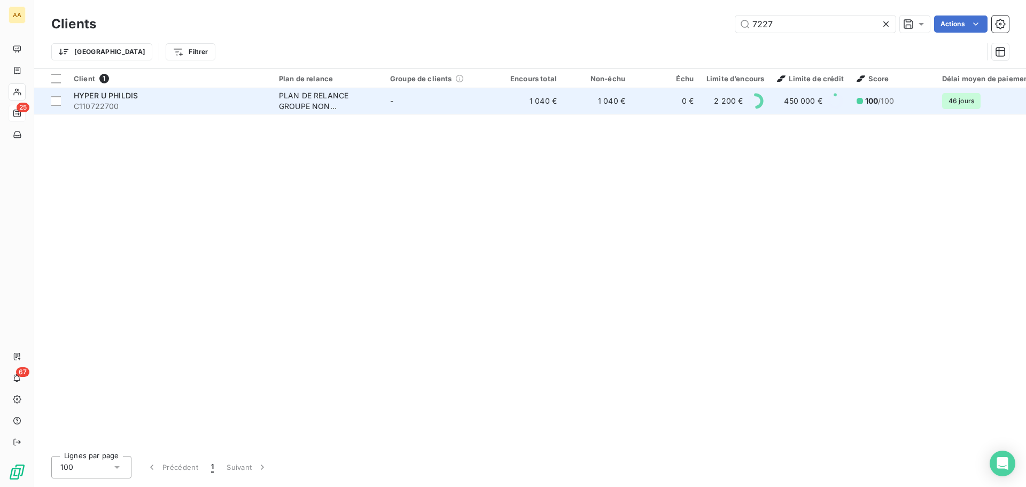
click at [105, 91] on span "HYPER U PHILDIS" at bounding box center [106, 95] width 64 height 9
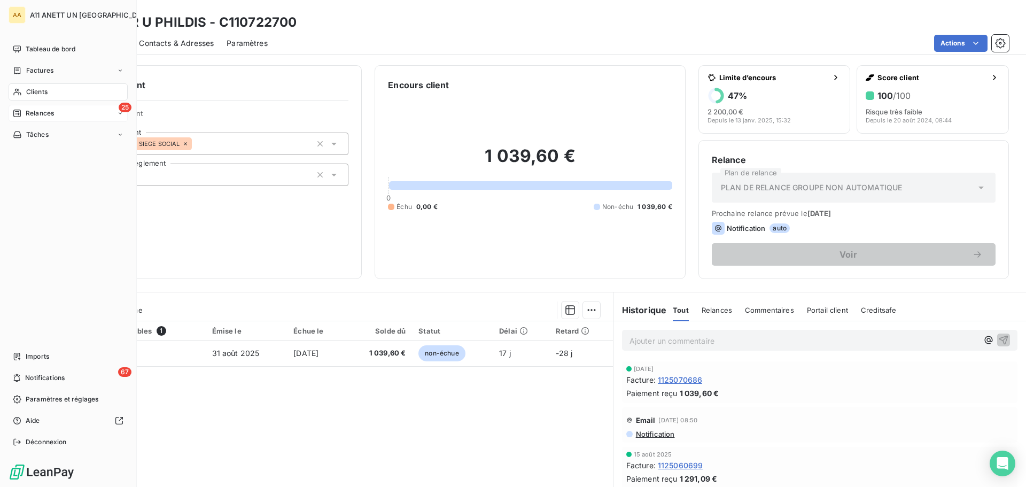
click at [31, 115] on span "Relances" at bounding box center [40, 114] width 28 height 10
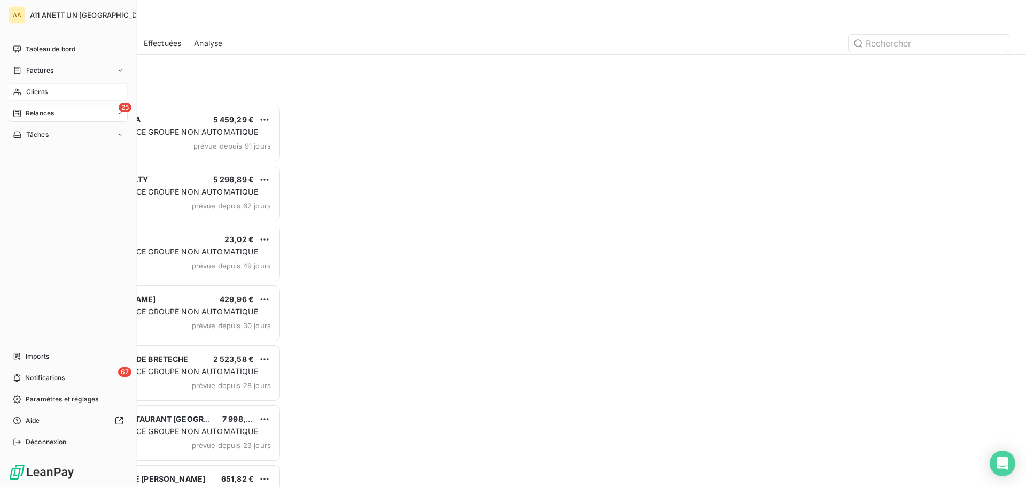
scroll to position [374, 222]
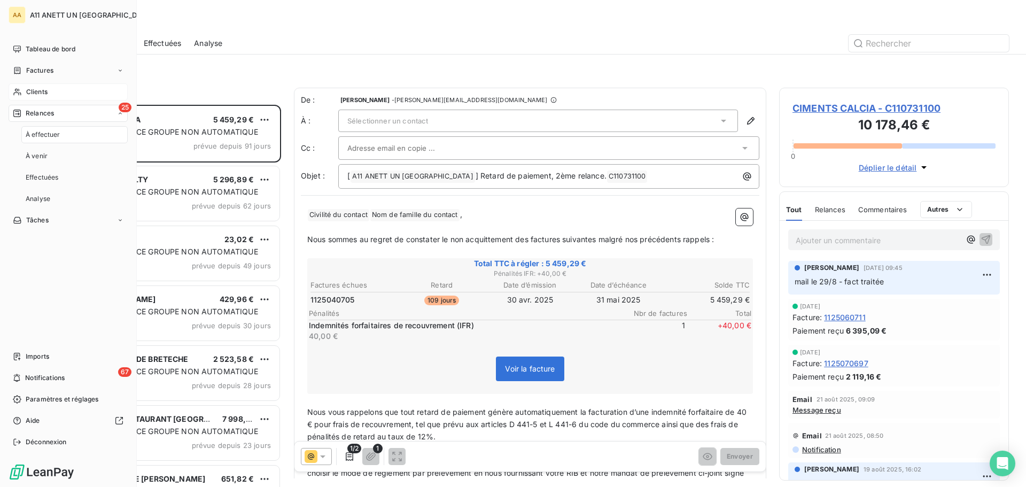
click at [35, 94] on span "Clients" at bounding box center [36, 92] width 21 height 10
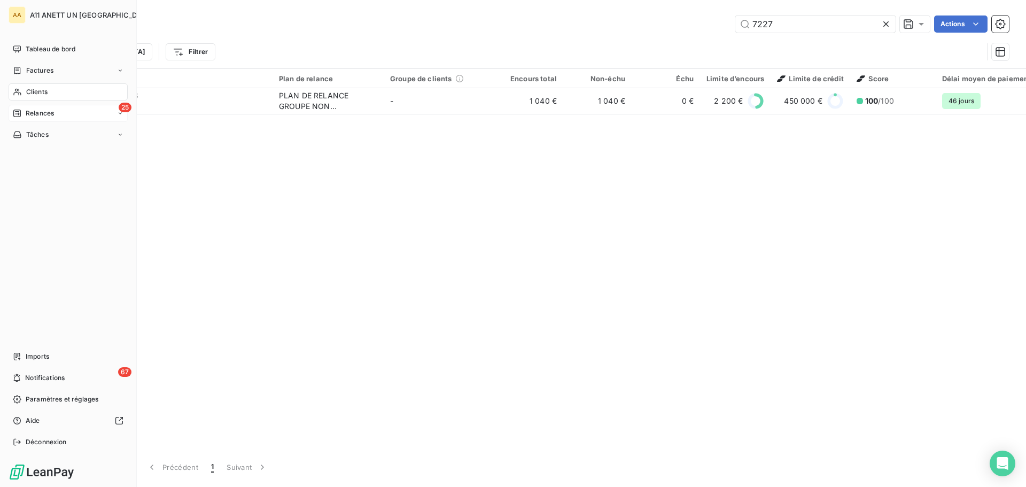
click at [36, 111] on span "Relances" at bounding box center [40, 114] width 28 height 10
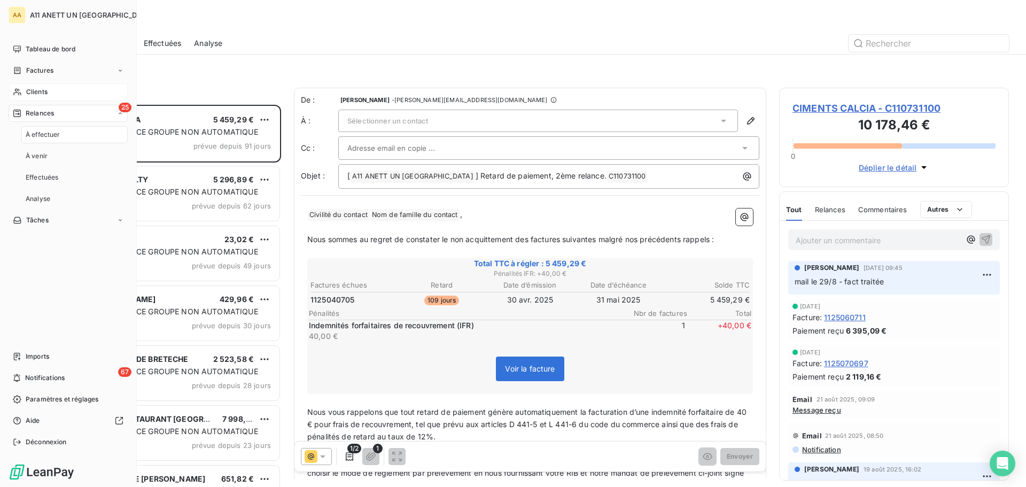
scroll to position [374, 222]
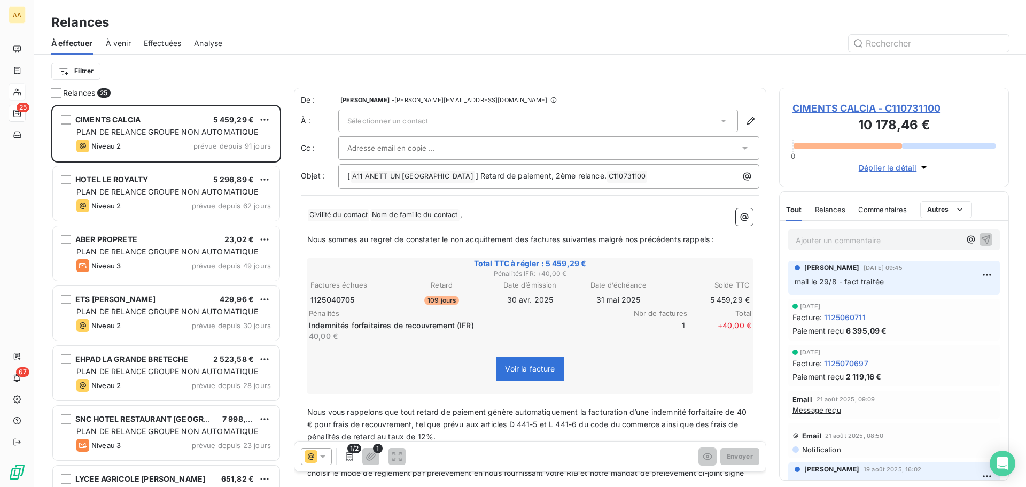
click at [160, 43] on span "Effectuées" at bounding box center [163, 43] width 38 height 11
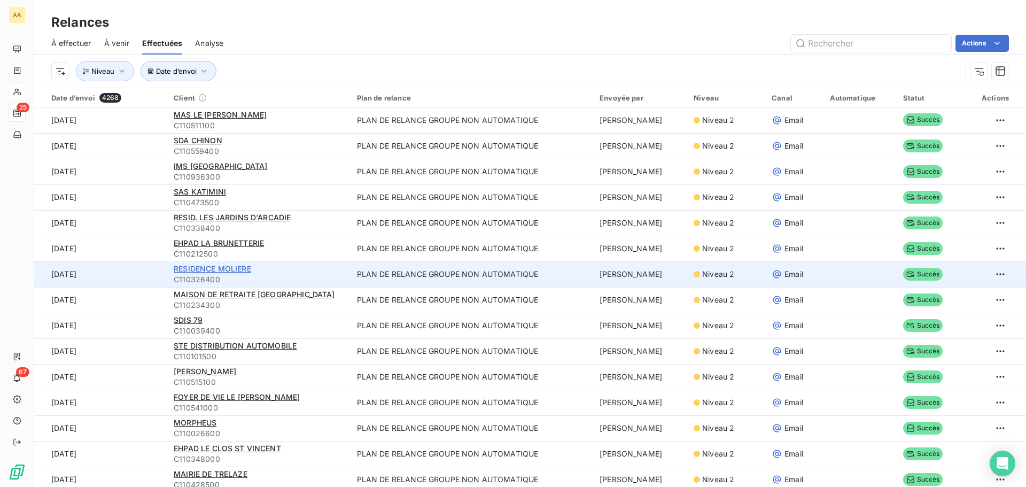
click at [192, 267] on span "RESIDENCE MOLIERE" at bounding box center [213, 268] width 78 height 9
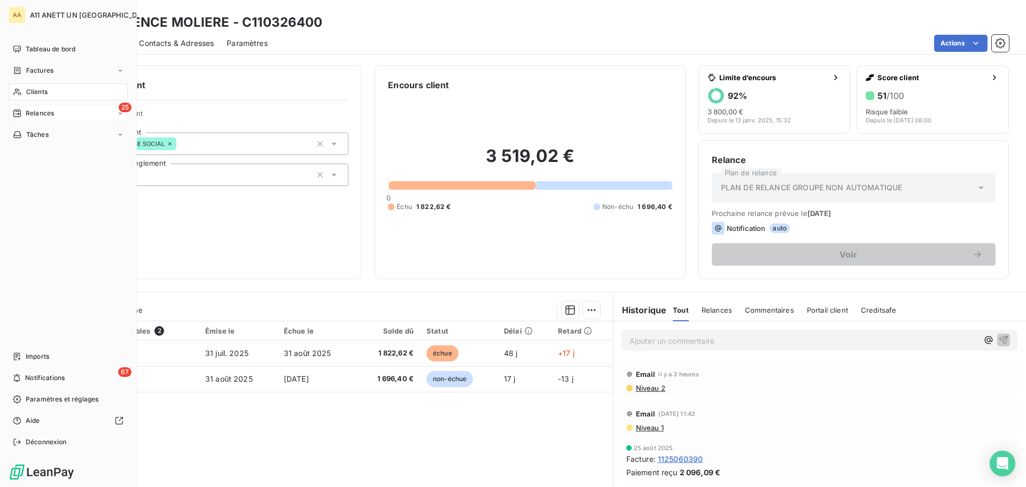
click at [32, 89] on span "Clients" at bounding box center [36, 92] width 21 height 10
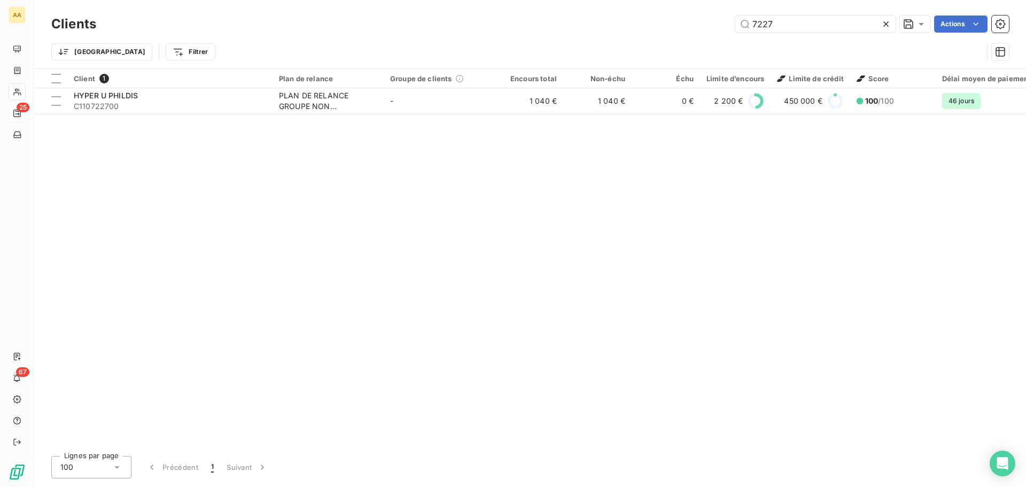
drag, startPoint x: 809, startPoint y: 25, endPoint x: 686, endPoint y: 24, distance: 123.5
click at [686, 24] on div "7227 Actions" at bounding box center [559, 24] width 900 height 17
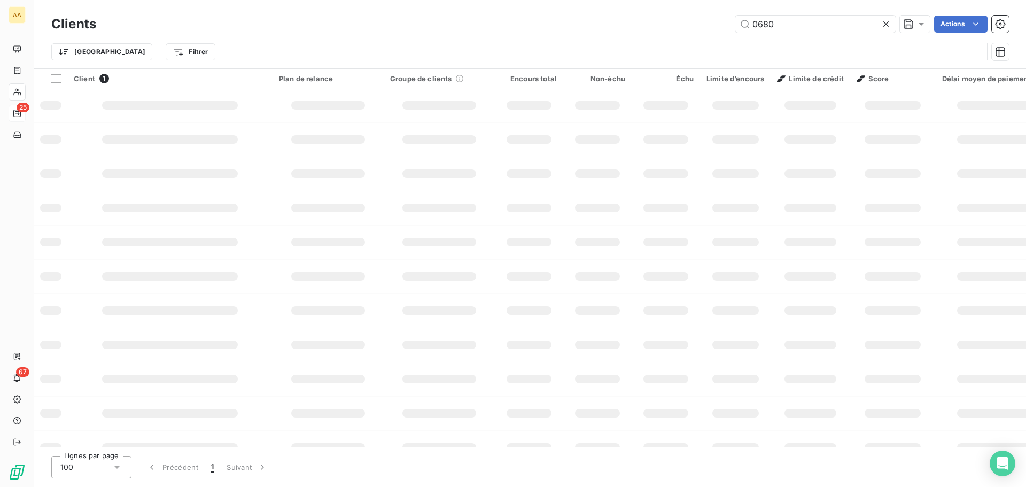
type input "0680"
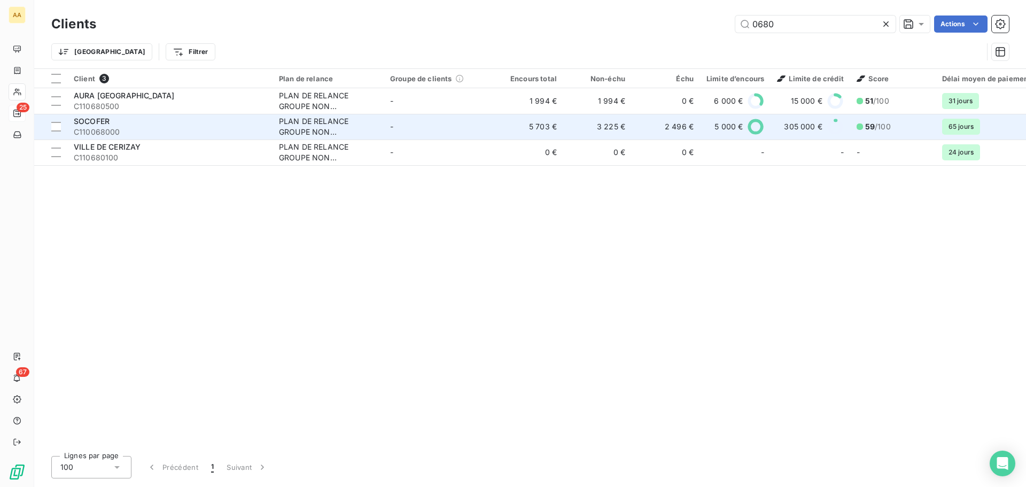
click at [102, 126] on div "SOCOFER" at bounding box center [170, 121] width 192 height 11
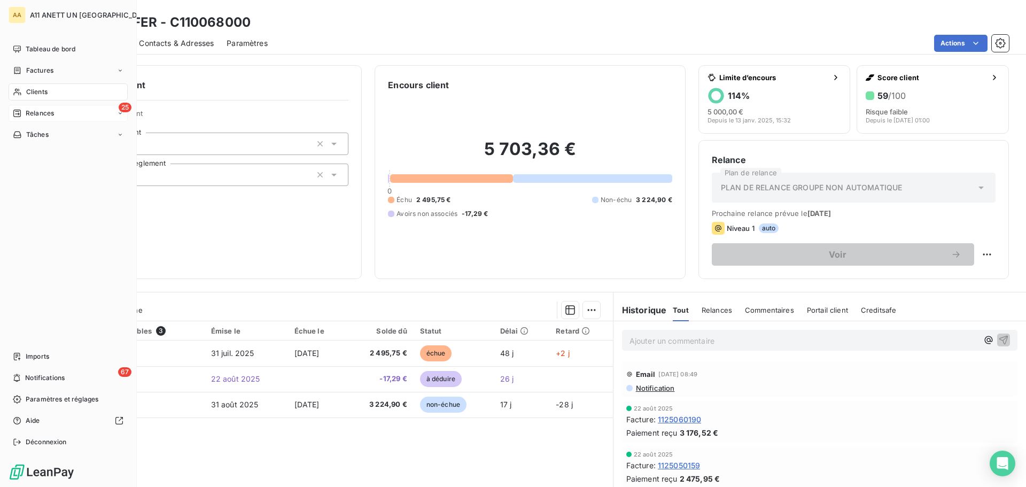
click at [33, 94] on span "Clients" at bounding box center [36, 92] width 21 height 10
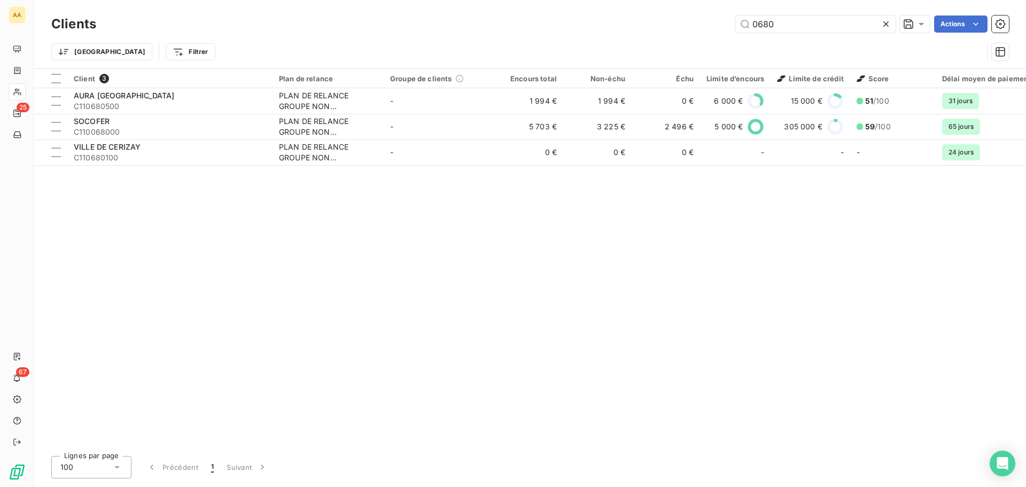
drag, startPoint x: 803, startPoint y: 19, endPoint x: 700, endPoint y: 24, distance: 103.8
click at [700, 24] on div "0680 Actions" at bounding box center [559, 24] width 900 height 17
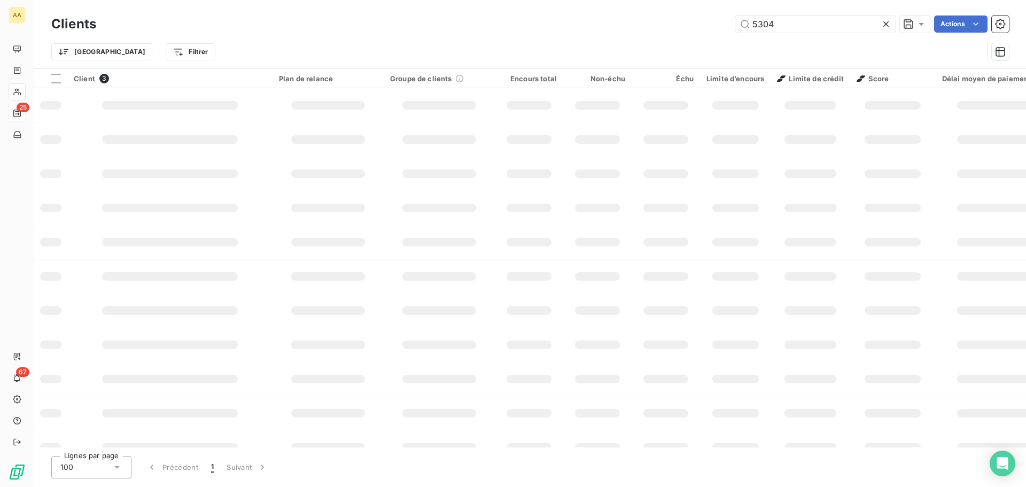
type input "5304"
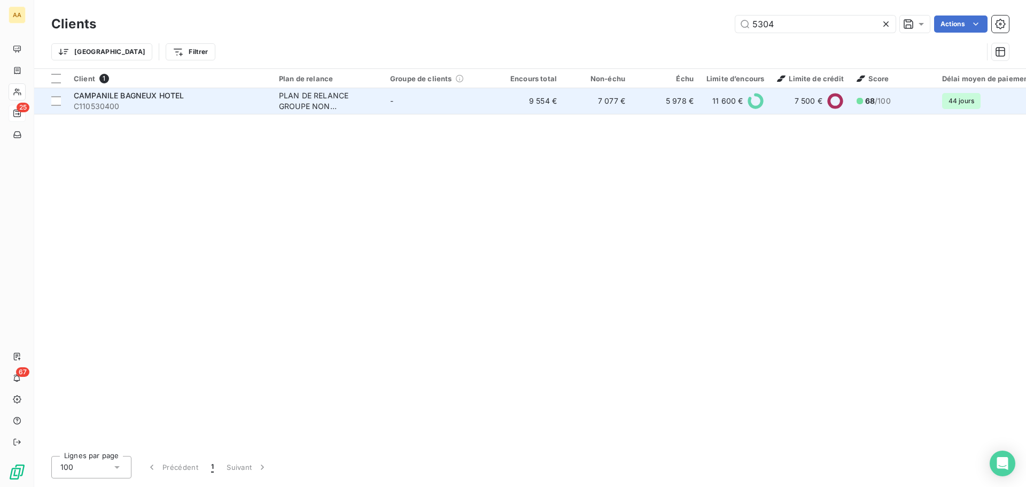
click at [138, 89] on td "CAMPANILE BAGNEUX HOTEL C110530400" at bounding box center [169, 101] width 205 height 26
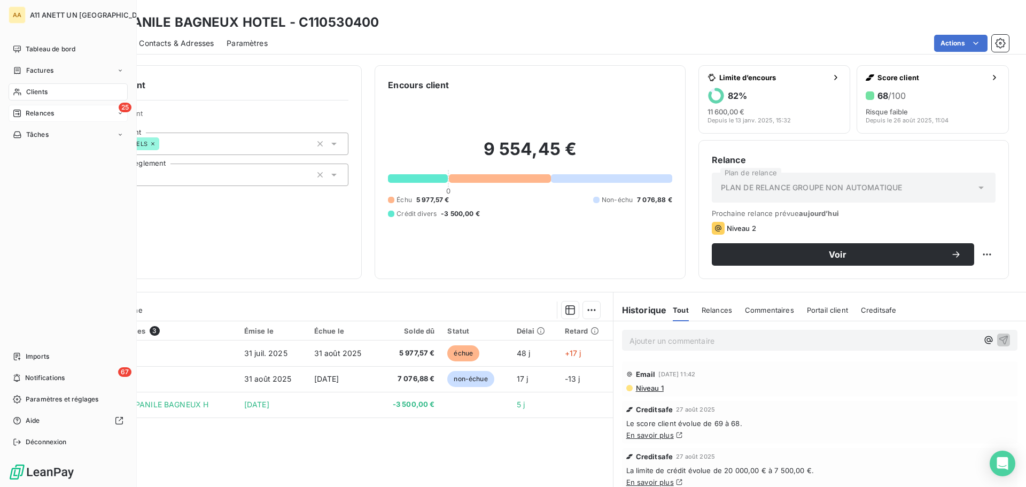
drag, startPoint x: 38, startPoint y: 91, endPoint x: 54, endPoint y: 94, distance: 16.4
click at [38, 91] on span "Clients" at bounding box center [36, 92] width 21 height 10
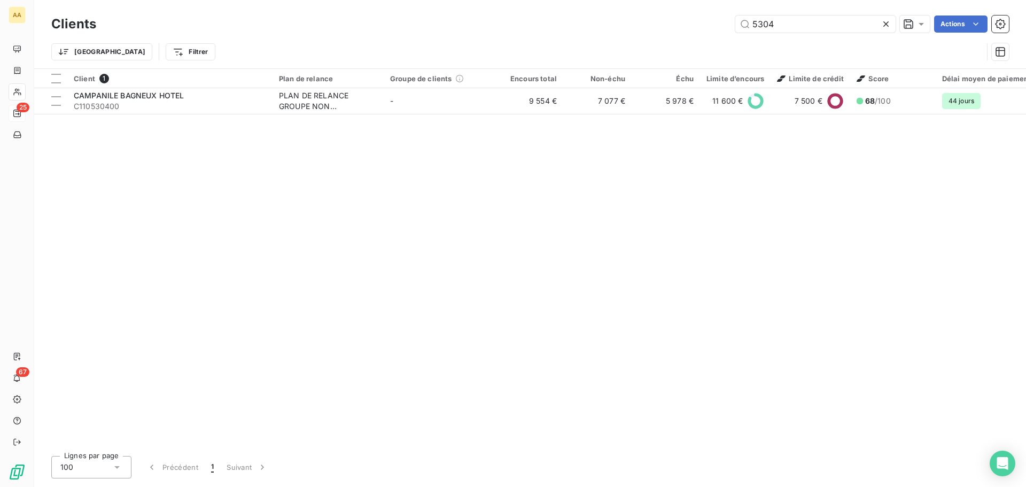
drag, startPoint x: 811, startPoint y: 26, endPoint x: 643, endPoint y: 24, distance: 168.4
click at [644, 23] on div "5304 Actions" at bounding box center [559, 24] width 900 height 17
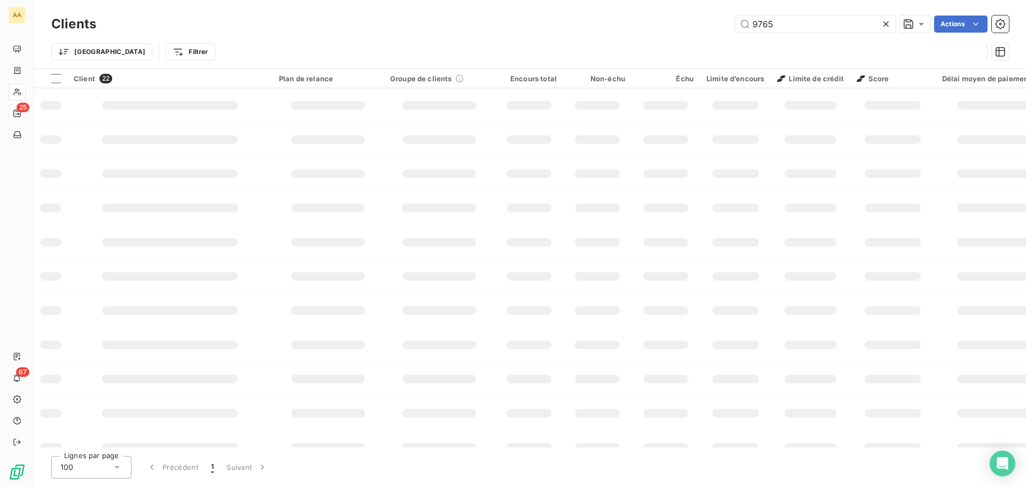
type input "9765"
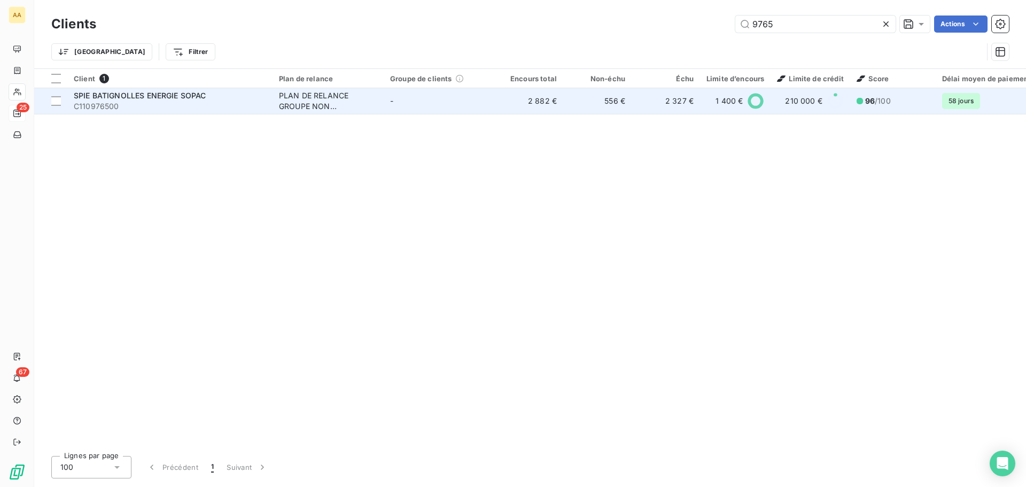
click at [164, 94] on span "SPIE BATIGNOLLES ENERGIE SOPAC" at bounding box center [140, 95] width 133 height 9
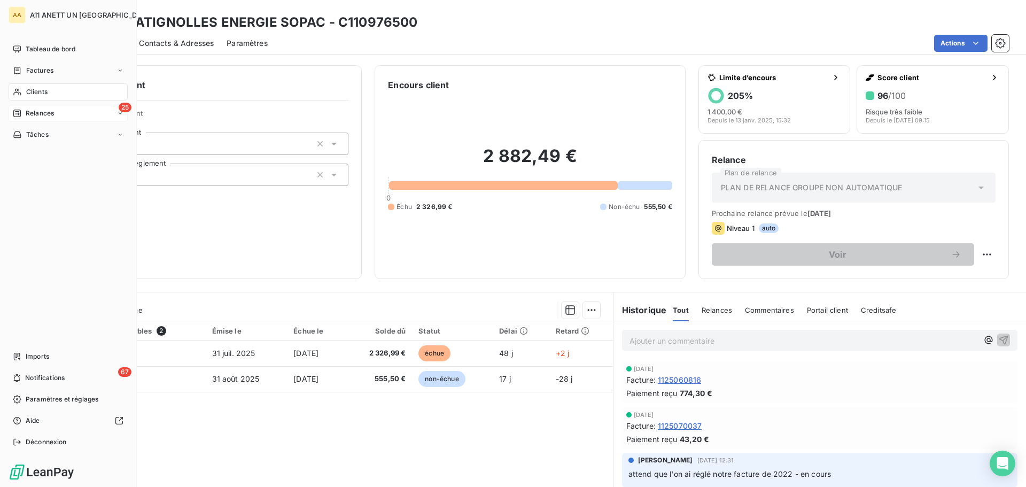
click at [33, 91] on span "Clients" at bounding box center [36, 92] width 21 height 10
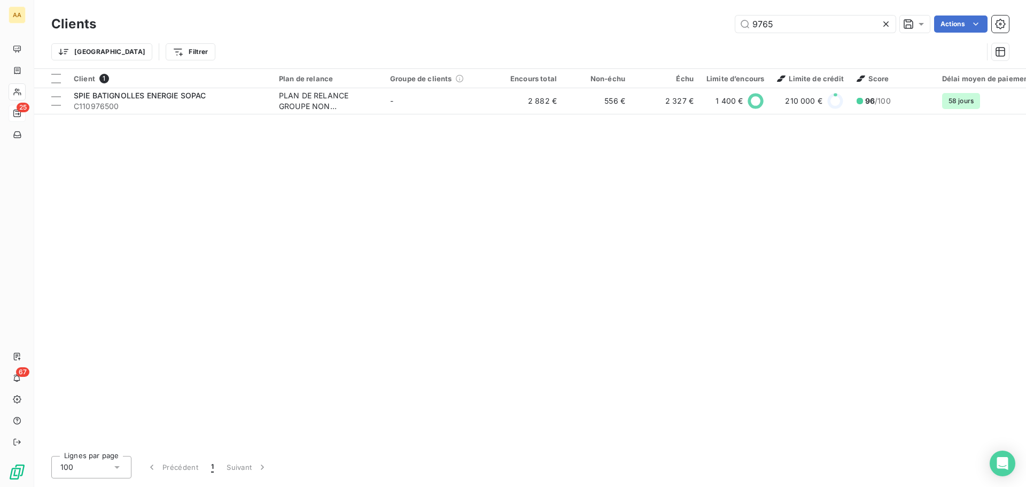
drag, startPoint x: 806, startPoint y: 21, endPoint x: 687, endPoint y: 26, distance: 118.8
click at [687, 26] on div "9765 Actions" at bounding box center [559, 24] width 900 height 17
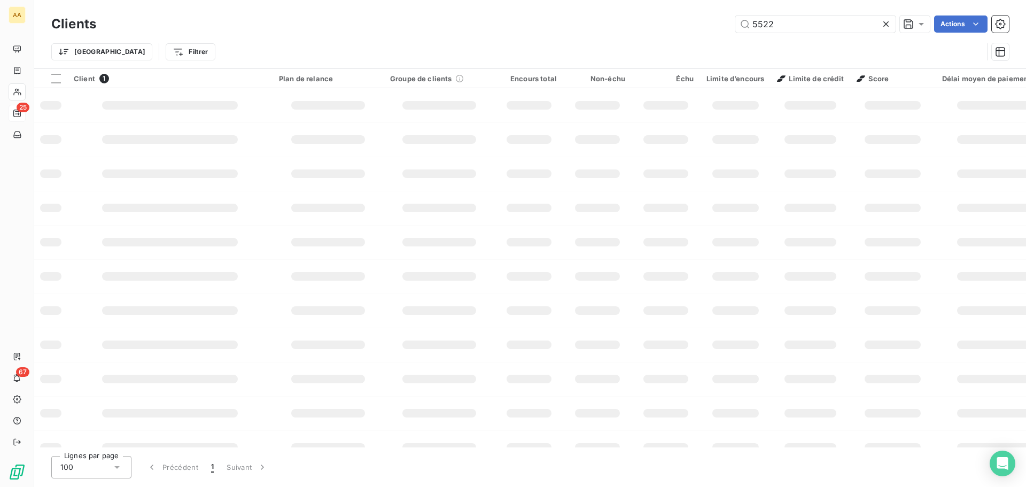
type input "5522"
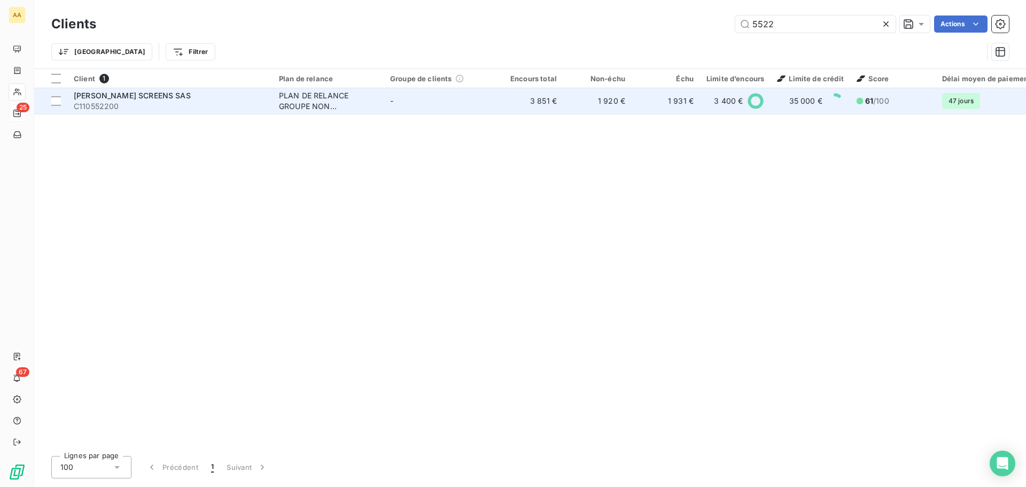
click at [163, 104] on span "C110552200" at bounding box center [170, 106] width 192 height 11
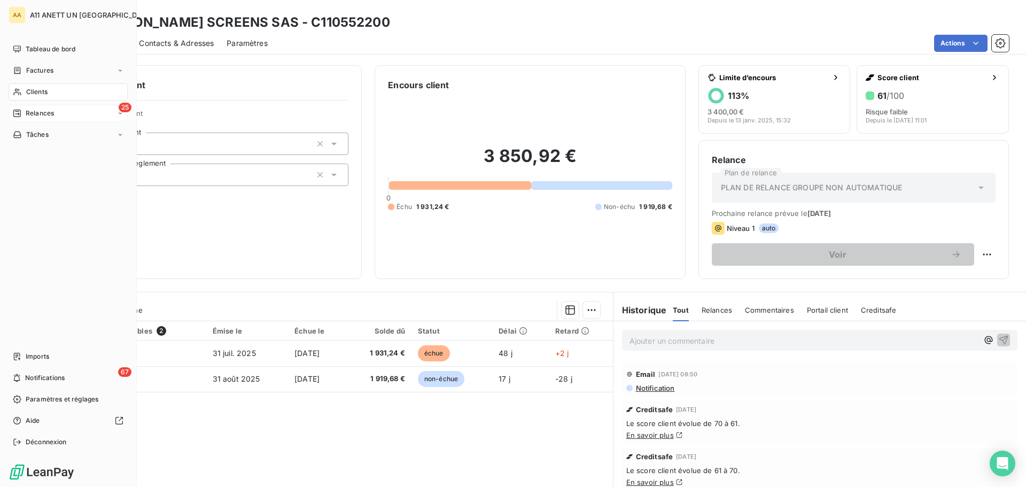
click at [32, 92] on span "Clients" at bounding box center [36, 92] width 21 height 10
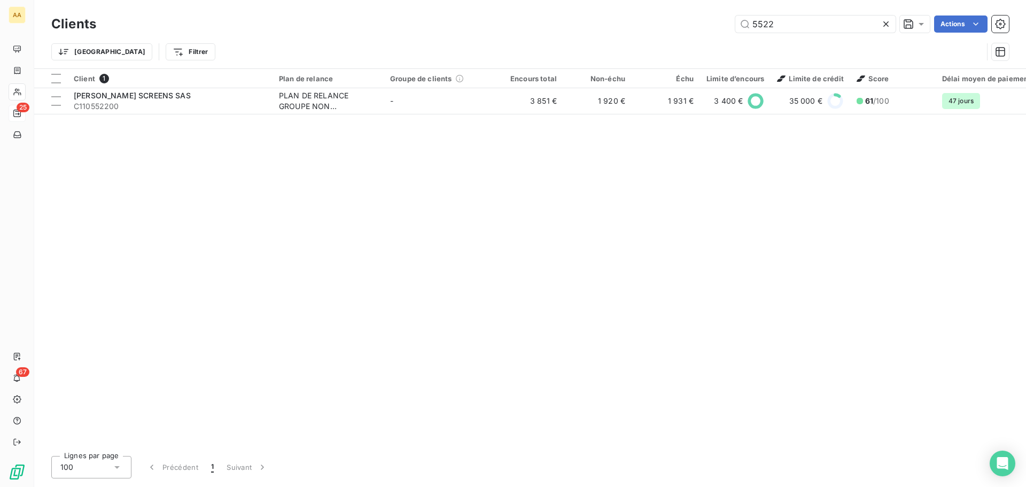
drag, startPoint x: 789, startPoint y: 21, endPoint x: 643, endPoint y: 42, distance: 148.0
click at [643, 42] on div "Clients 5522 Actions Trier Filtrer" at bounding box center [530, 41] width 958 height 56
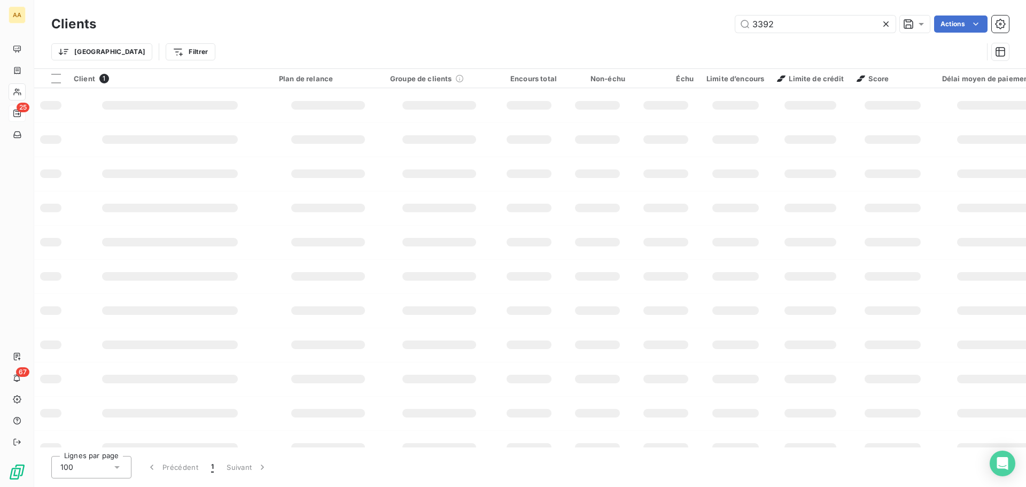
type input "3392"
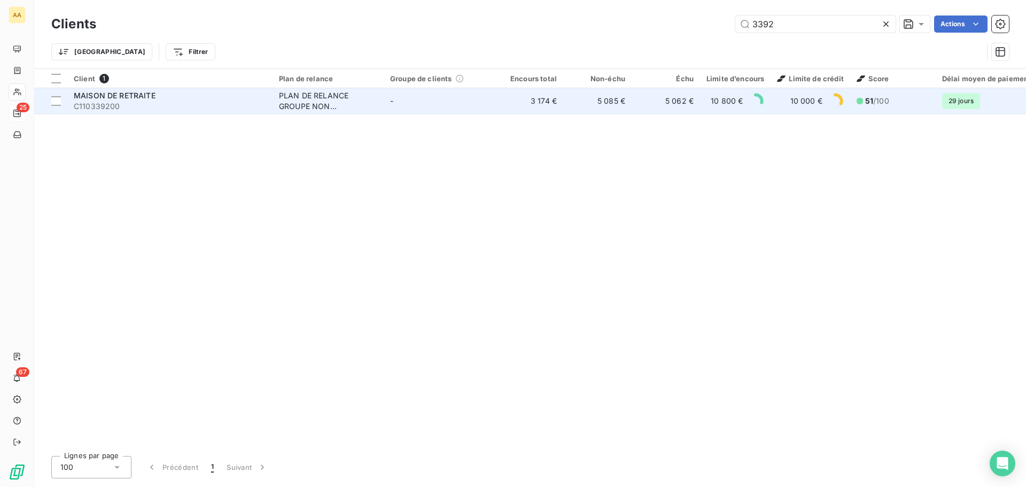
click at [149, 97] on span "MAISON DE RETRAITE" at bounding box center [115, 95] width 82 height 9
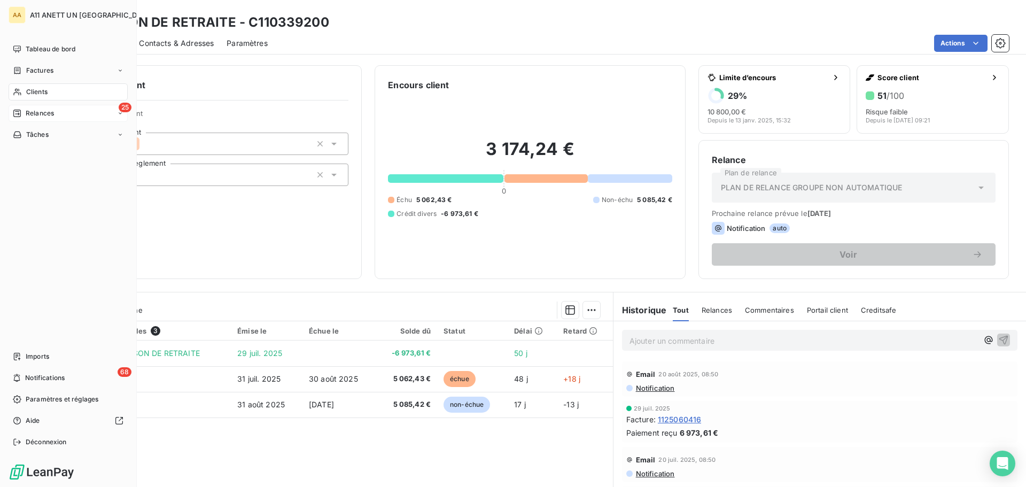
click at [36, 94] on span "Clients" at bounding box center [36, 92] width 21 height 10
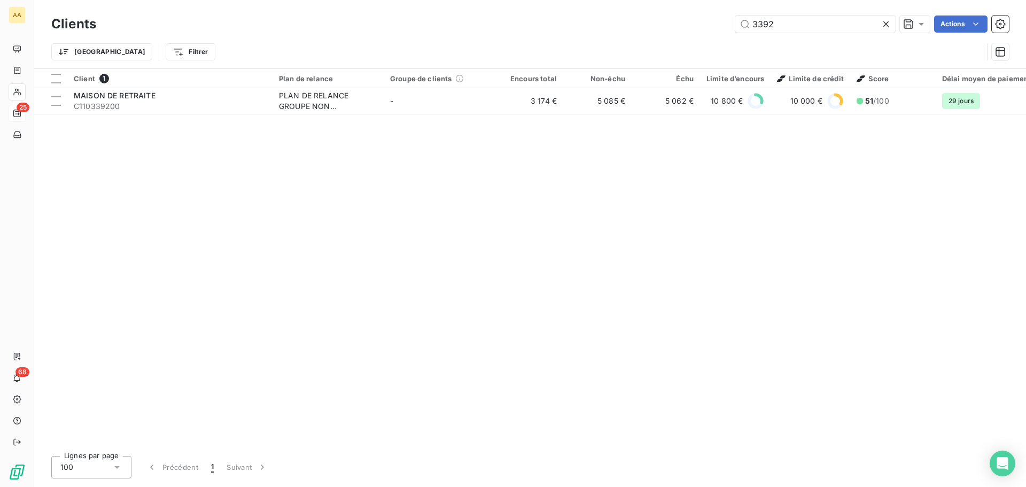
drag, startPoint x: 786, startPoint y: 22, endPoint x: 694, endPoint y: 24, distance: 91.4
click at [694, 24] on div "3392 Actions" at bounding box center [559, 24] width 900 height 17
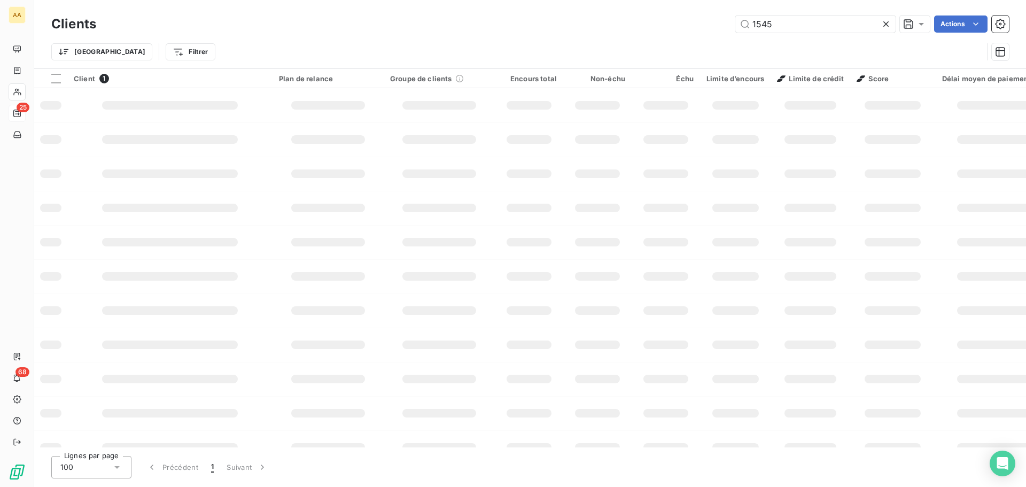
type input "1545"
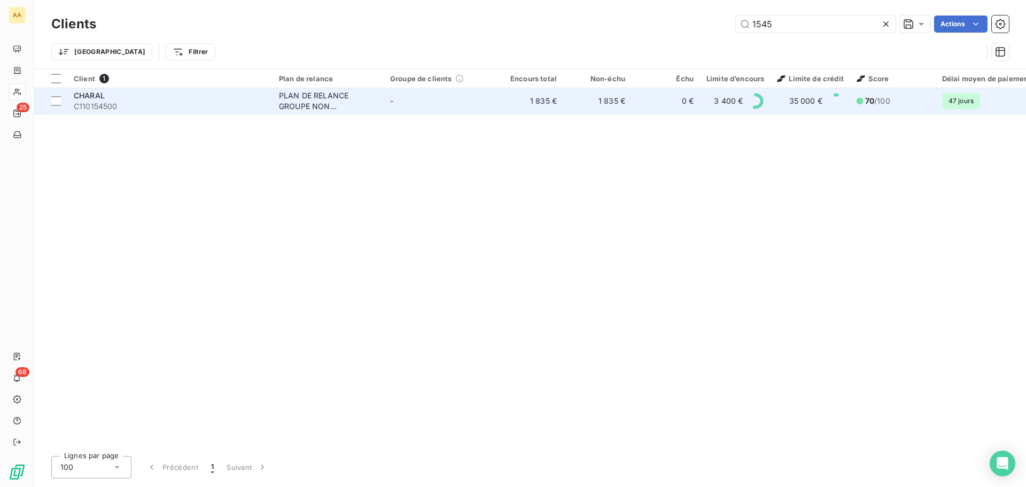
click at [116, 106] on span "C110154500" at bounding box center [170, 106] width 192 height 11
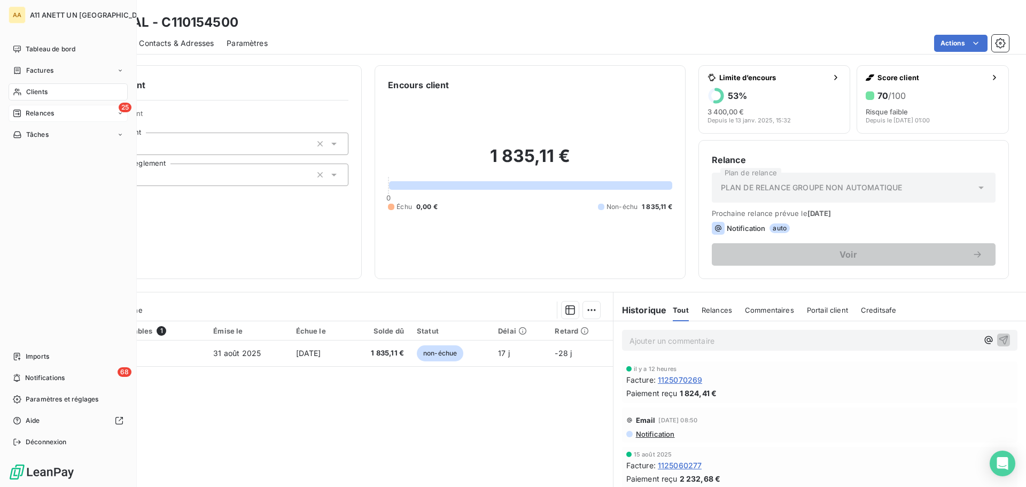
click at [34, 89] on span "Clients" at bounding box center [36, 92] width 21 height 10
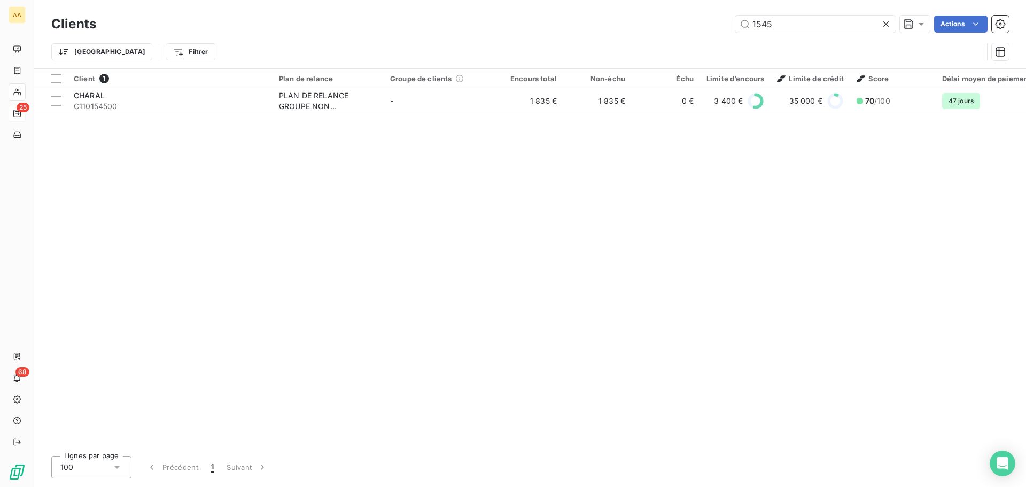
drag, startPoint x: 786, startPoint y: 27, endPoint x: 688, endPoint y: 36, distance: 98.2
click at [688, 36] on div "Clients 1545 Actions Trier Filtrer" at bounding box center [530, 41] width 958 height 56
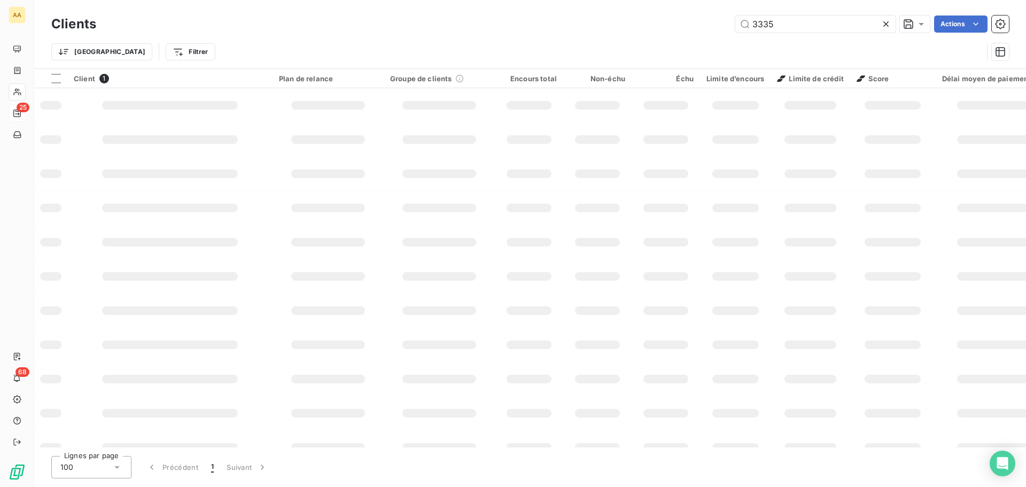
type input "3335"
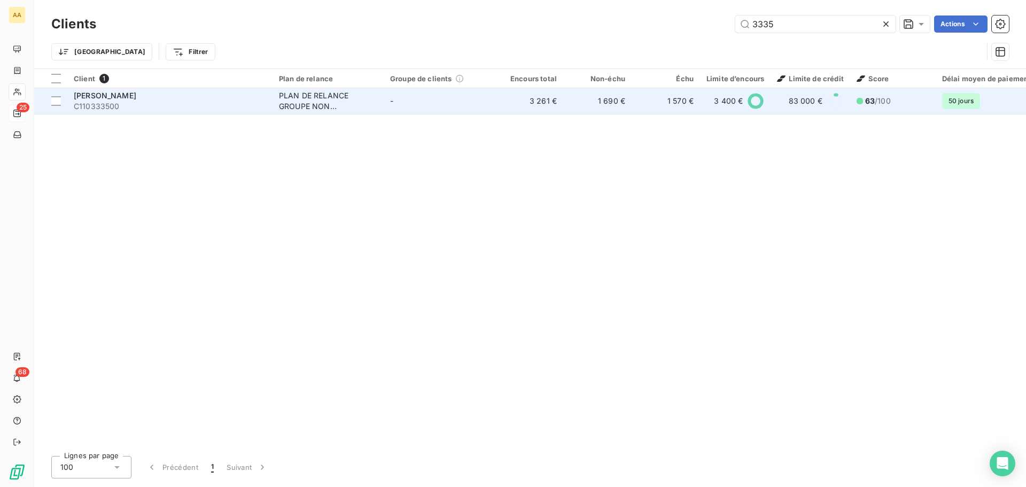
click at [158, 92] on div "[PERSON_NAME]" at bounding box center [170, 95] width 192 height 11
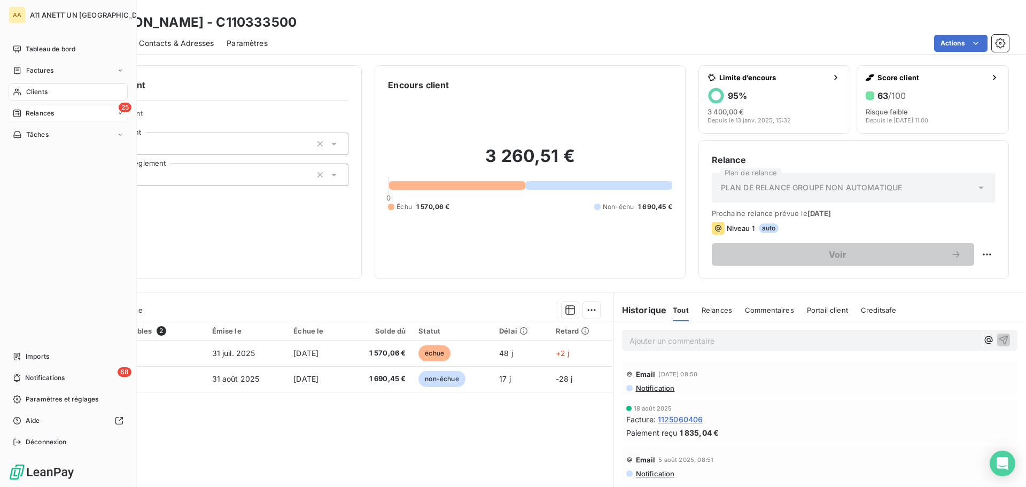
click at [38, 115] on span "Relances" at bounding box center [40, 114] width 28 height 10
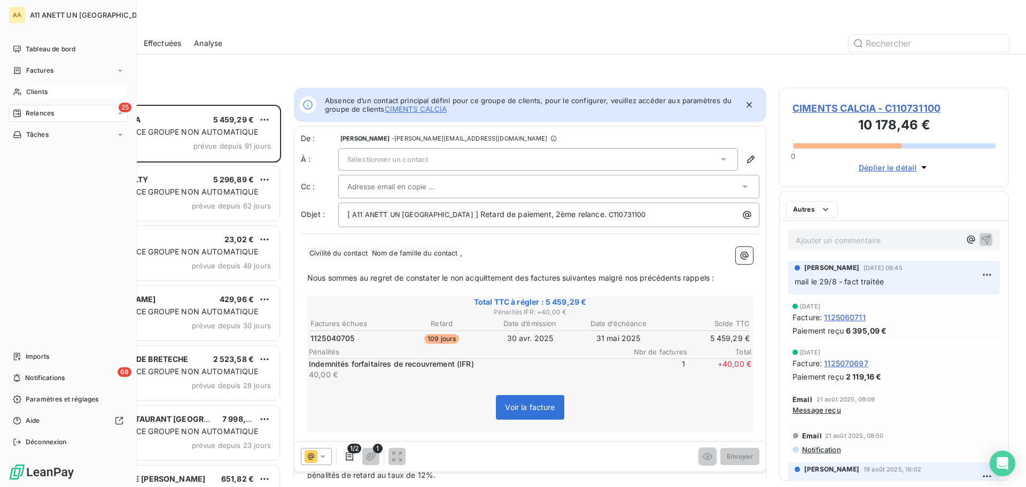
scroll to position [374, 222]
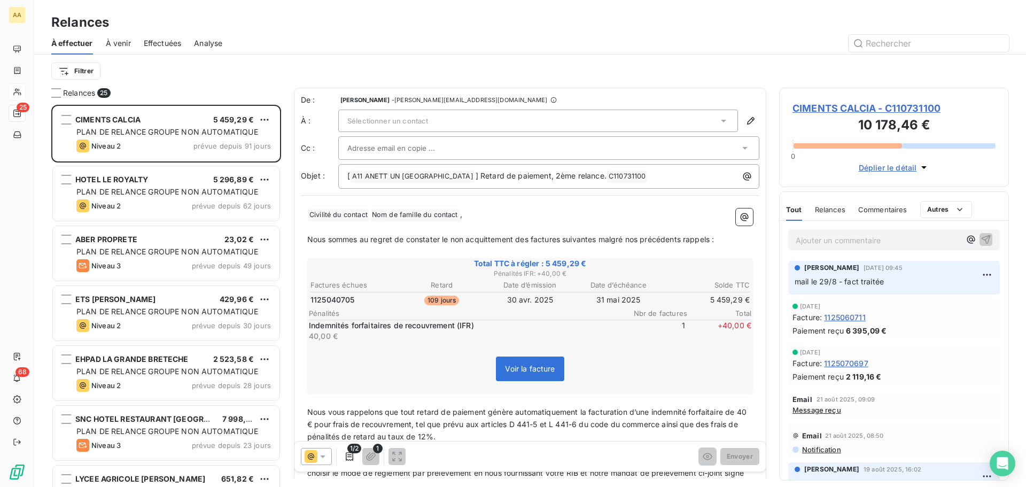
click at [175, 42] on span "Effectuées" at bounding box center [163, 43] width 38 height 11
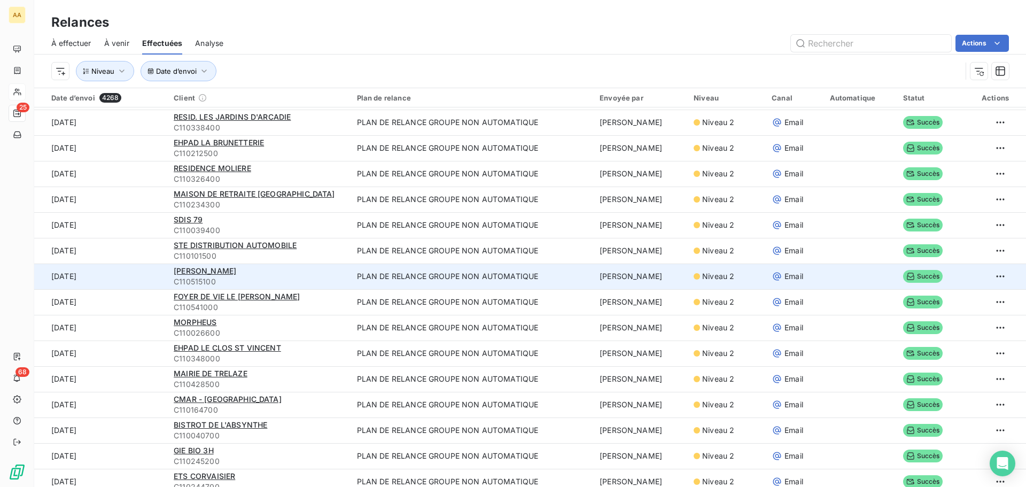
scroll to position [107, 0]
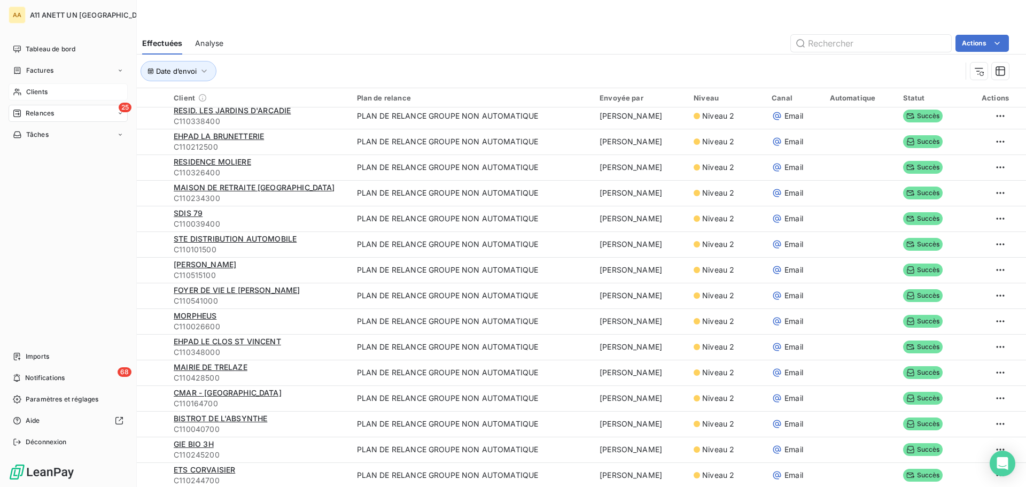
click at [36, 91] on span "Clients" at bounding box center [36, 92] width 21 height 10
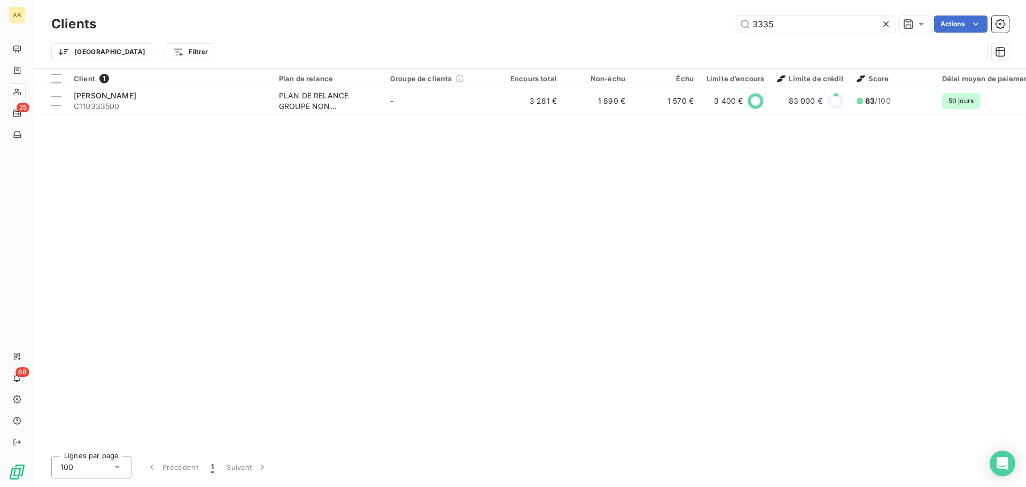
drag, startPoint x: 795, startPoint y: 26, endPoint x: 678, endPoint y: 42, distance: 118.7
click at [678, 42] on div "Clients 3335 Actions Trier Filtrer" at bounding box center [530, 41] width 958 height 56
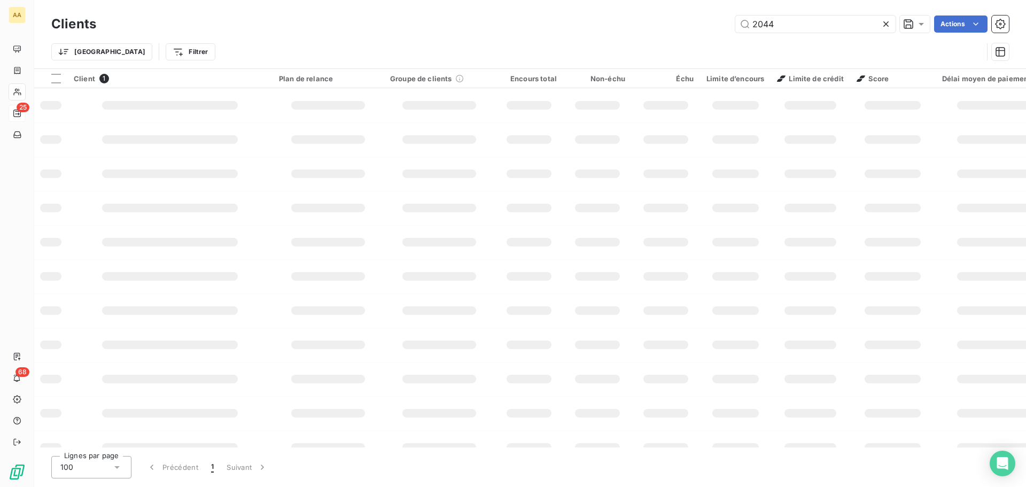
type input "2044"
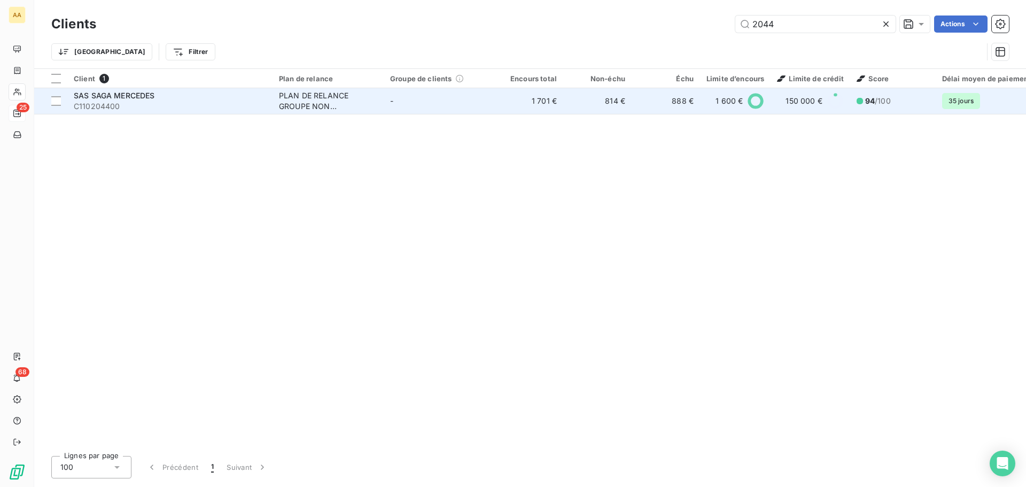
click at [137, 99] on span "SAS SAGA MERCEDES" at bounding box center [114, 95] width 81 height 9
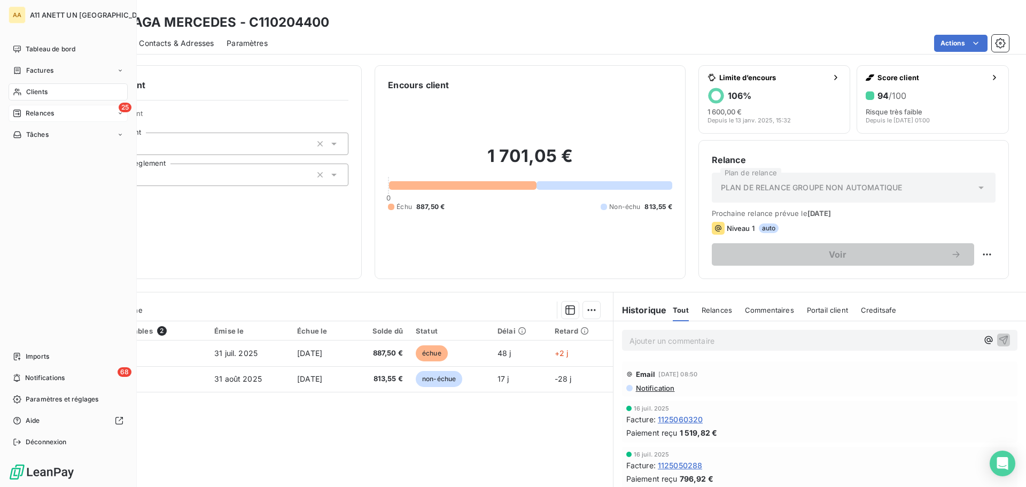
click at [30, 92] on span "Clients" at bounding box center [36, 92] width 21 height 10
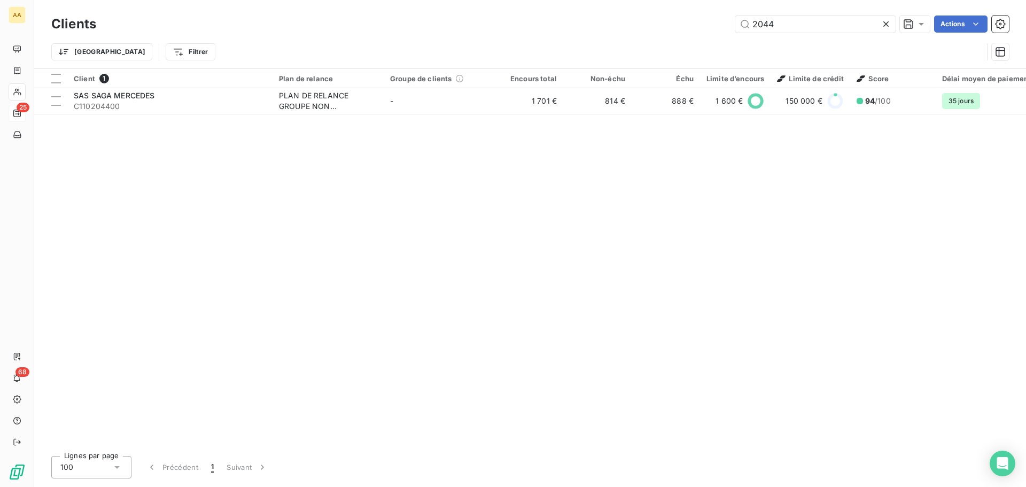
drag, startPoint x: 784, startPoint y: 26, endPoint x: 671, endPoint y: 26, distance: 112.8
click at [671, 26] on div "2044 Actions" at bounding box center [559, 24] width 900 height 17
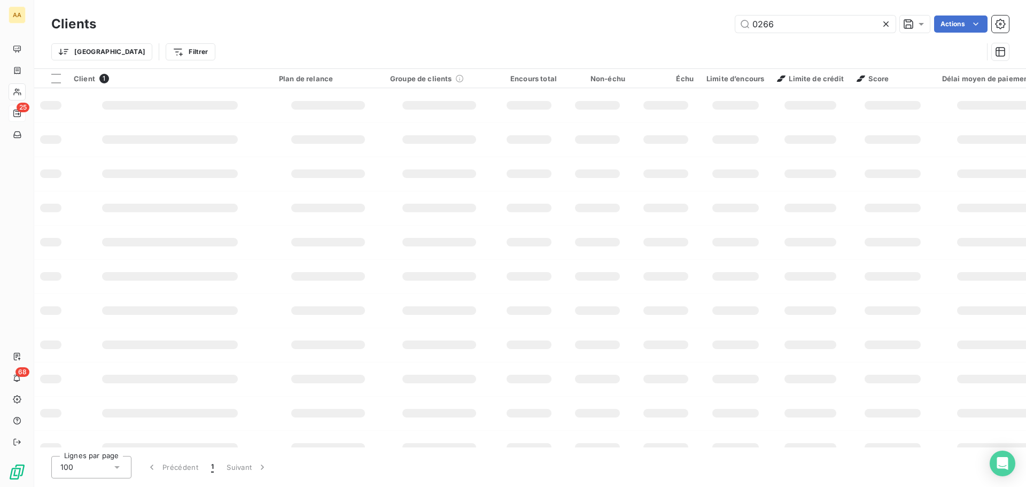
type input "0266"
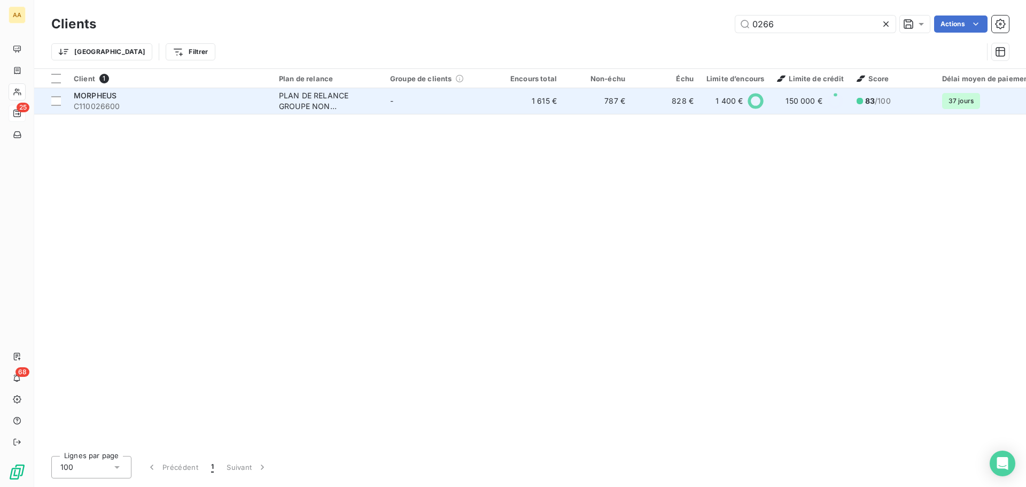
click at [103, 101] on span "C110026600" at bounding box center [170, 106] width 192 height 11
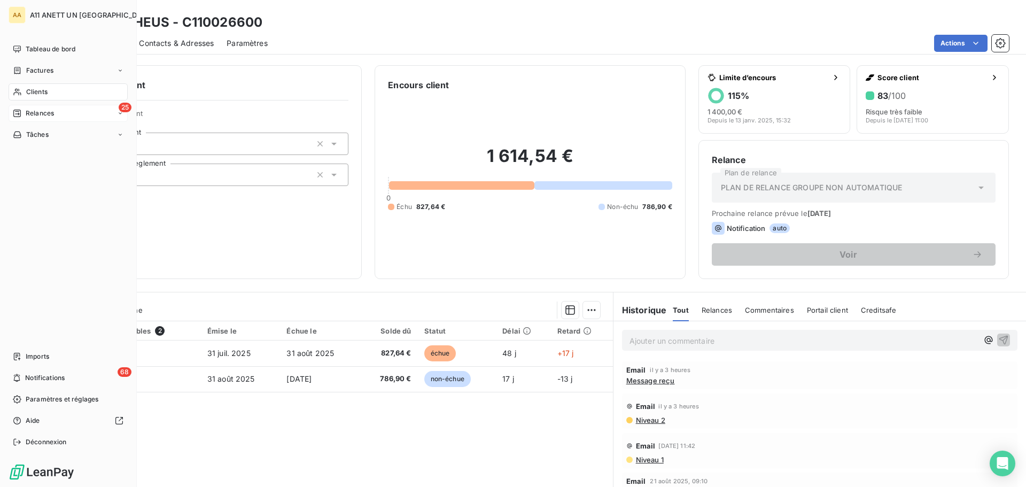
click at [30, 94] on span "Clients" at bounding box center [36, 92] width 21 height 10
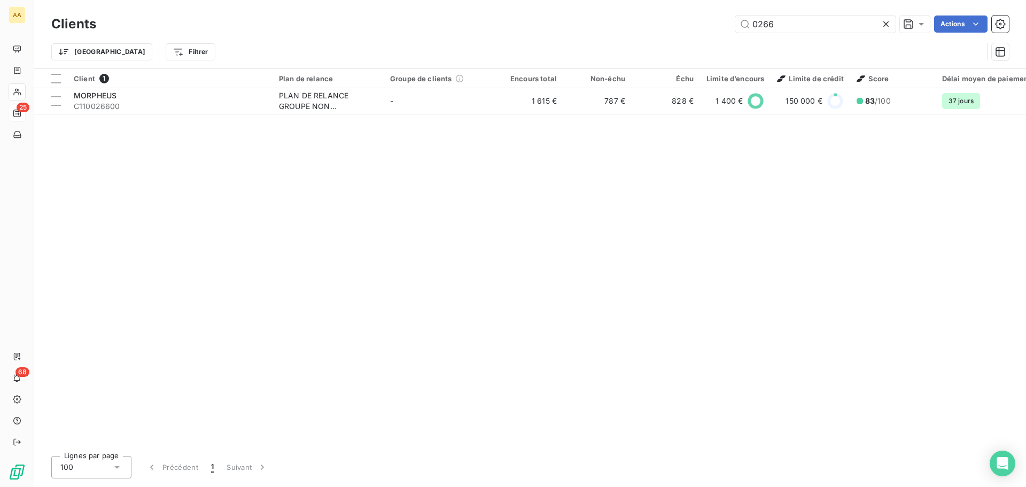
drag, startPoint x: 778, startPoint y: 31, endPoint x: 667, endPoint y: 28, distance: 111.2
click at [667, 28] on div "0266 Actions" at bounding box center [559, 24] width 900 height 17
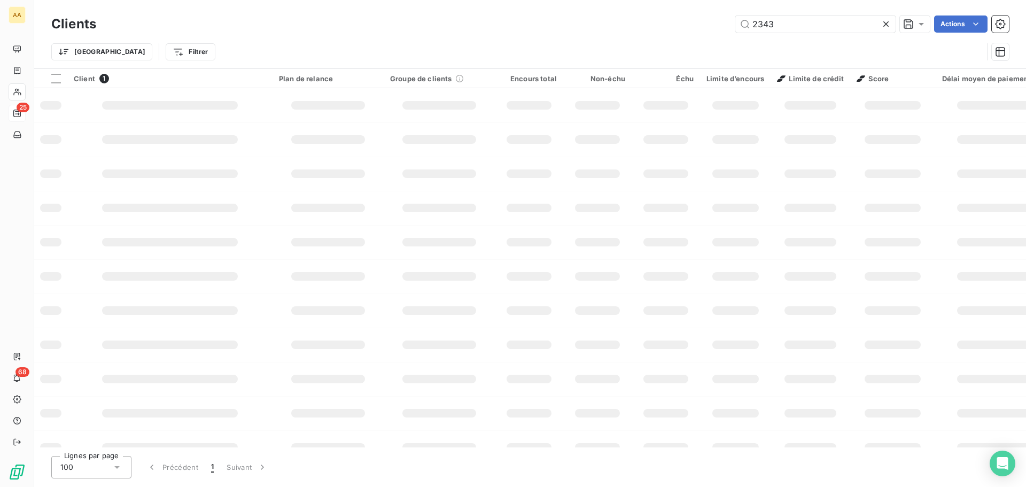
type input "2343"
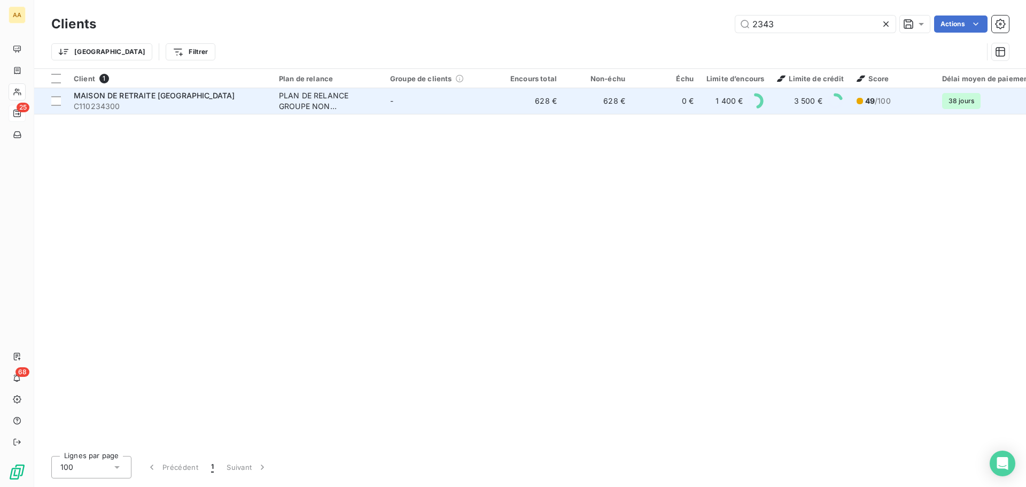
click at [117, 94] on span "MAISON DE RETRAITE [GEOGRAPHIC_DATA]" at bounding box center [154, 95] width 161 height 9
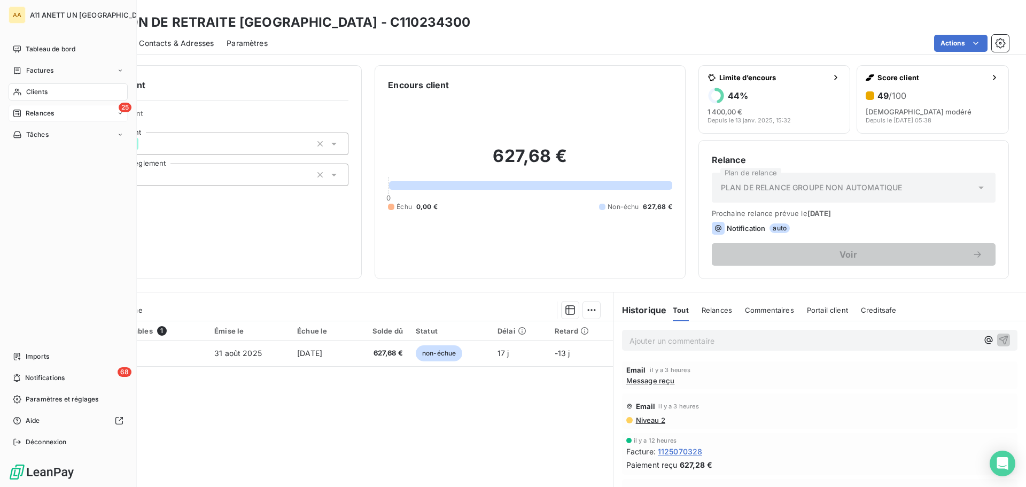
click at [32, 92] on span "Clients" at bounding box center [36, 92] width 21 height 10
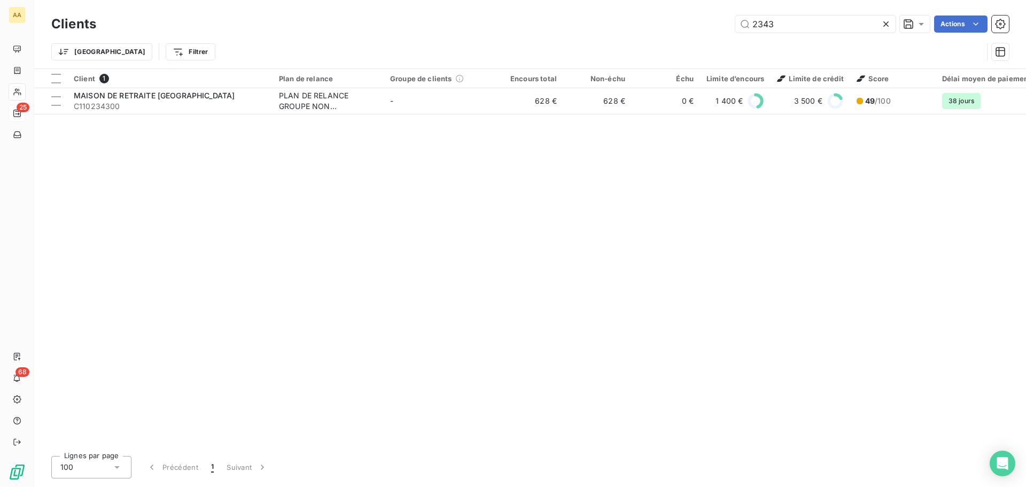
drag, startPoint x: 793, startPoint y: 22, endPoint x: 651, endPoint y: 37, distance: 143.5
click at [651, 37] on div "Clients 2343 Actions Trier Filtrer" at bounding box center [530, 41] width 958 height 56
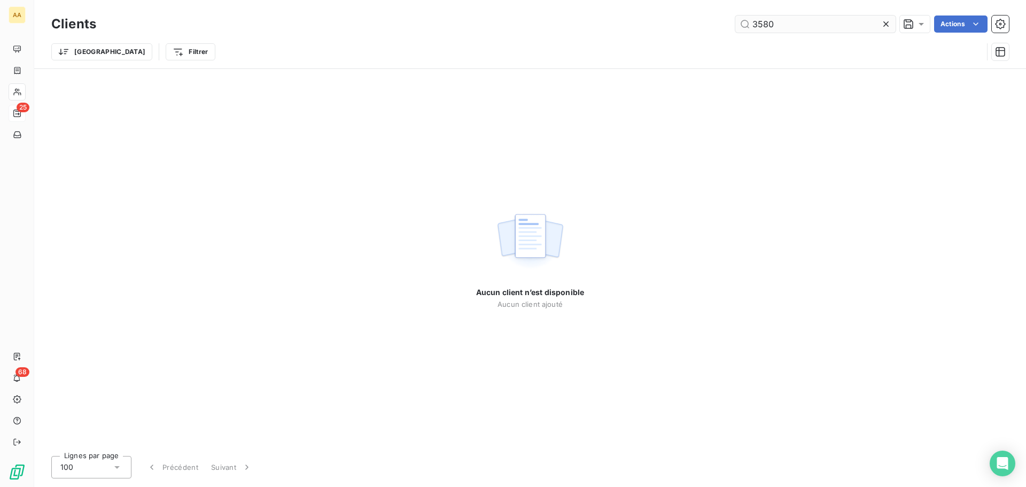
click at [764, 24] on input "3580" at bounding box center [816, 24] width 160 height 17
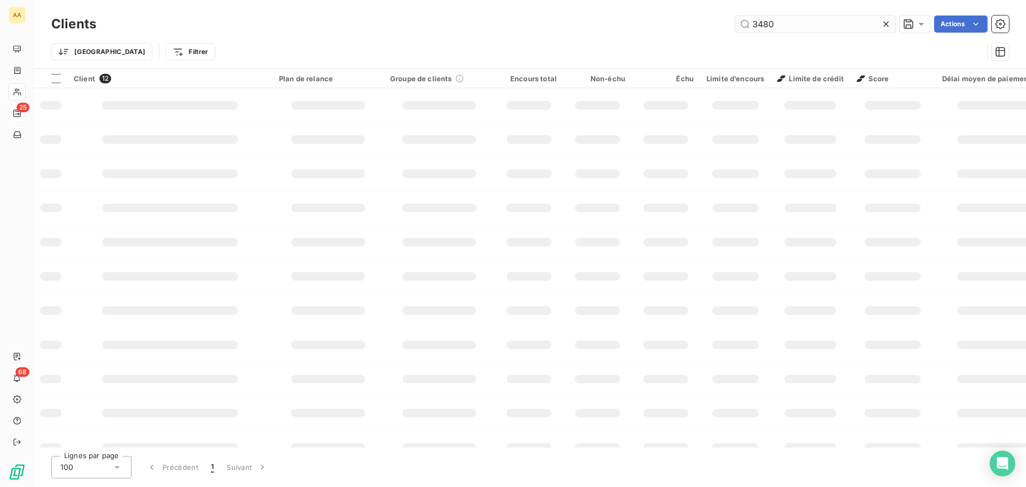
type input "3480"
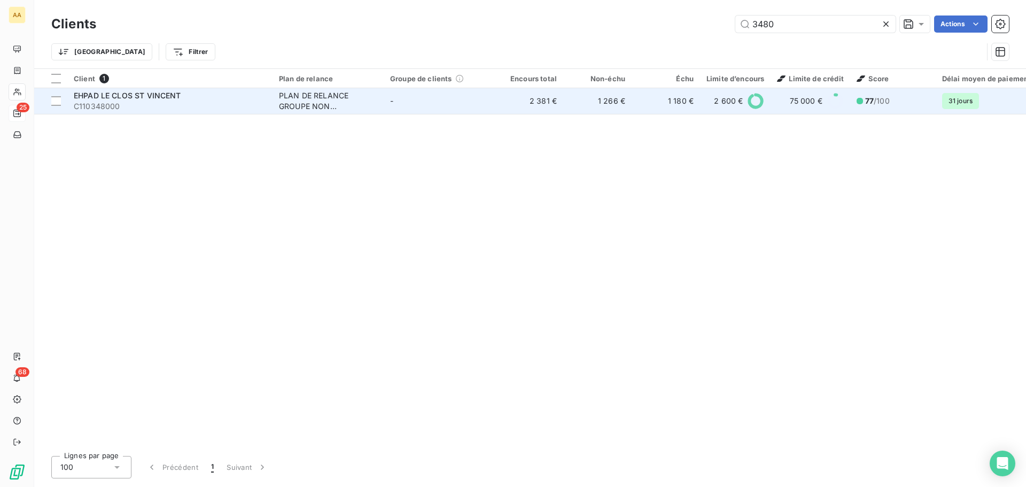
click at [140, 96] on span "EHPAD LE CLOS ST VINCENT" at bounding box center [127, 95] width 107 height 9
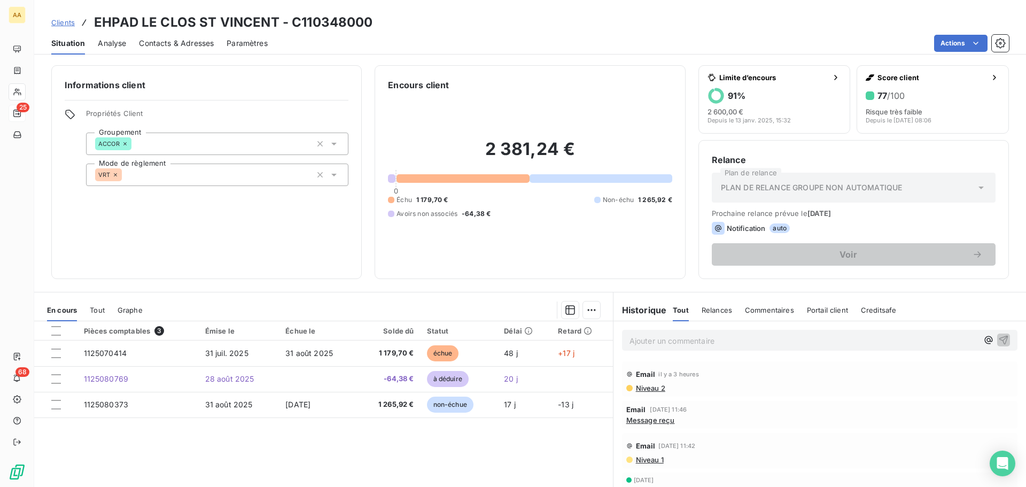
click at [163, 43] on span "Contacts & Adresses" at bounding box center [176, 43] width 75 height 11
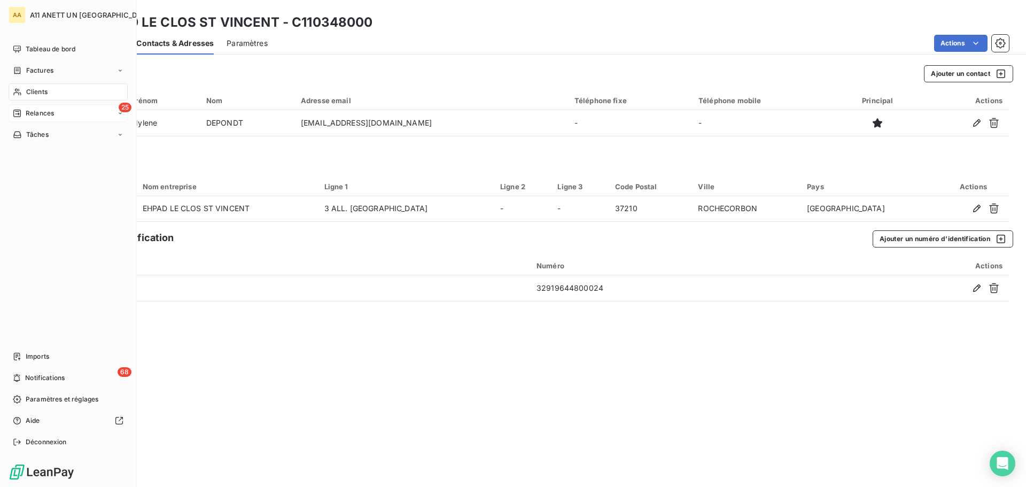
drag, startPoint x: 30, startPoint y: 94, endPoint x: 108, endPoint y: 108, distance: 79.3
click at [30, 94] on span "Clients" at bounding box center [36, 92] width 21 height 10
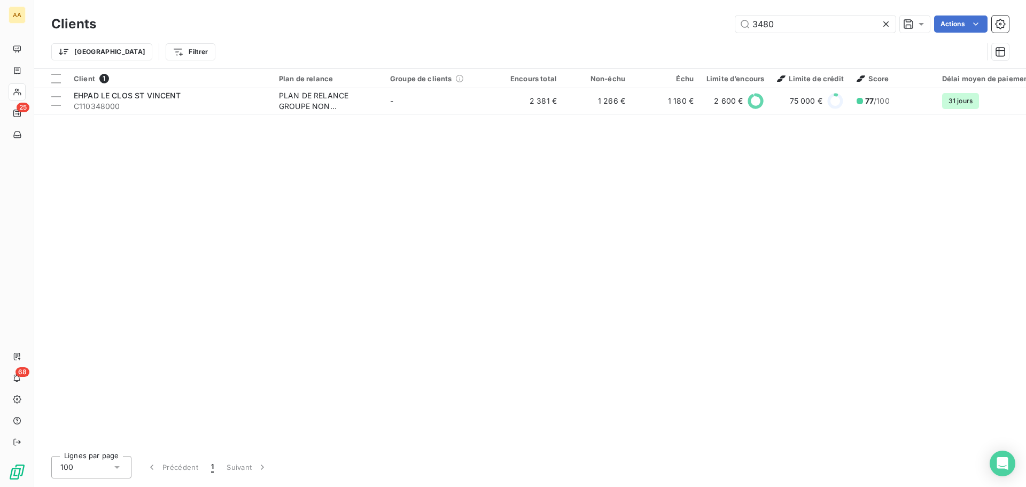
drag, startPoint x: 805, startPoint y: 26, endPoint x: 695, endPoint y: 26, distance: 109.6
click at [695, 26] on div "3480 Actions" at bounding box center [559, 24] width 900 height 17
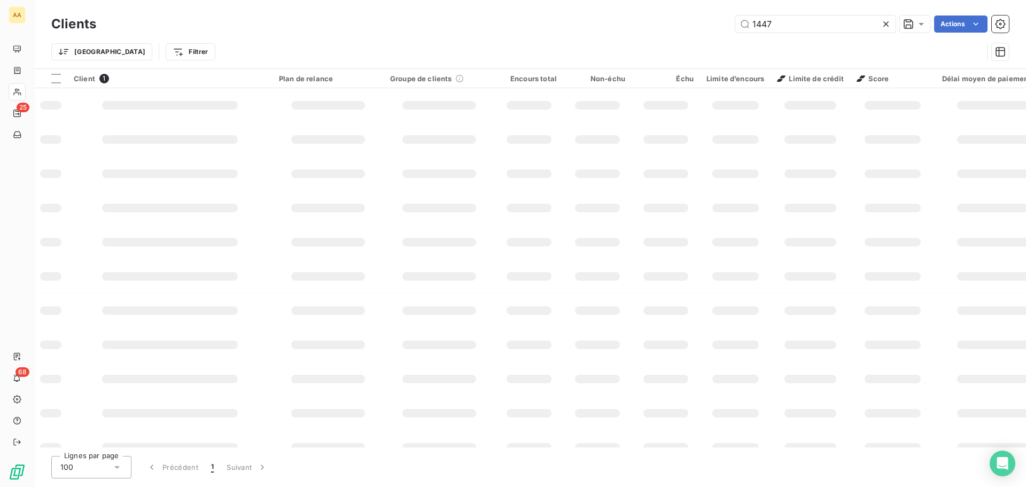
type input "1447"
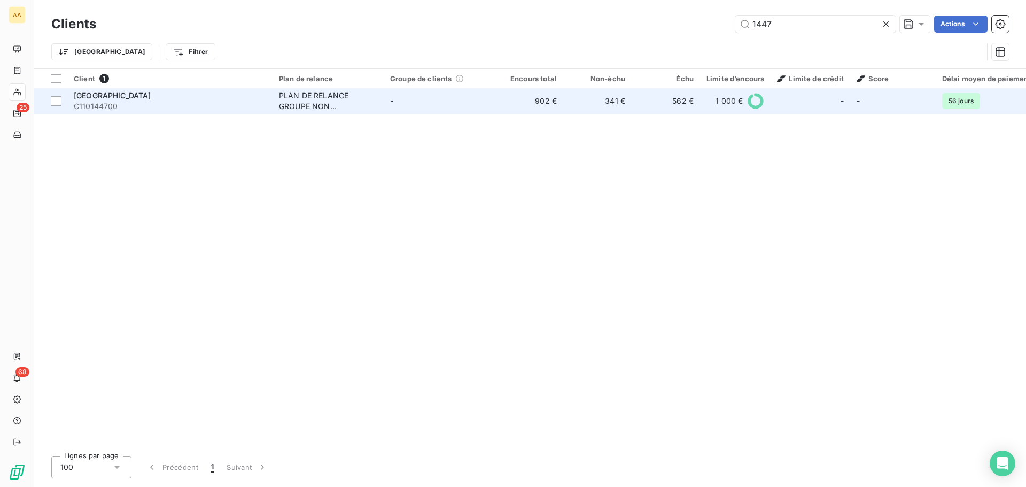
click at [143, 94] on span "[GEOGRAPHIC_DATA]" at bounding box center [113, 95] width 78 height 9
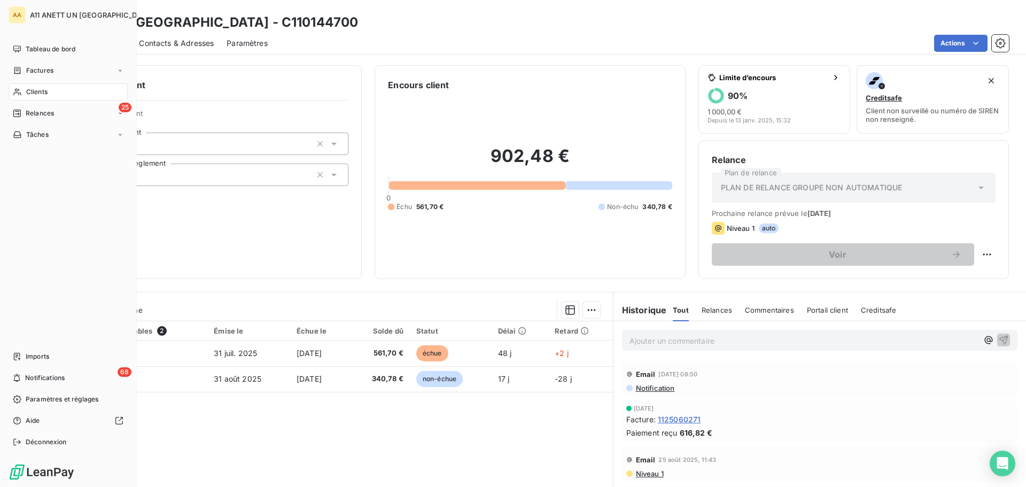
click at [38, 91] on span "Clients" at bounding box center [36, 92] width 21 height 10
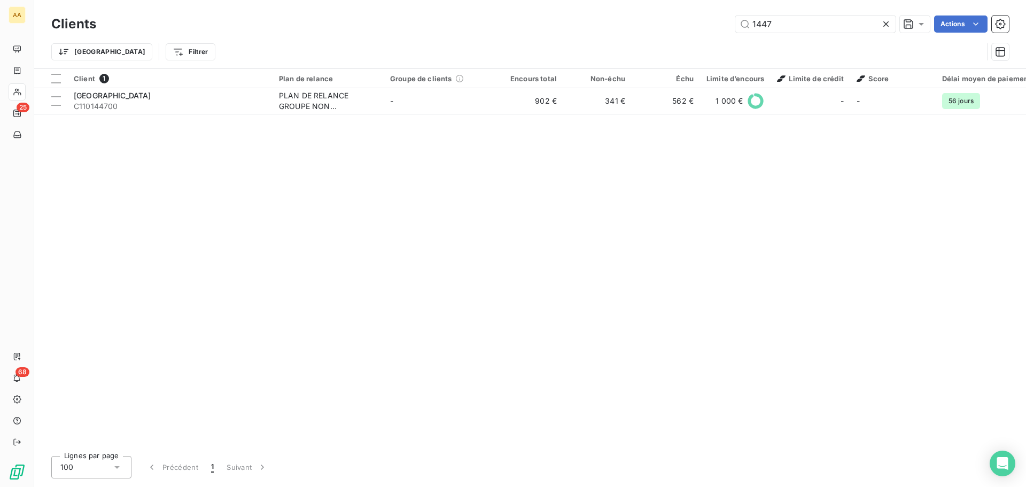
drag, startPoint x: 782, startPoint y: 19, endPoint x: 640, endPoint y: 31, distance: 141.7
click at [640, 31] on div "1447 Actions" at bounding box center [559, 24] width 900 height 17
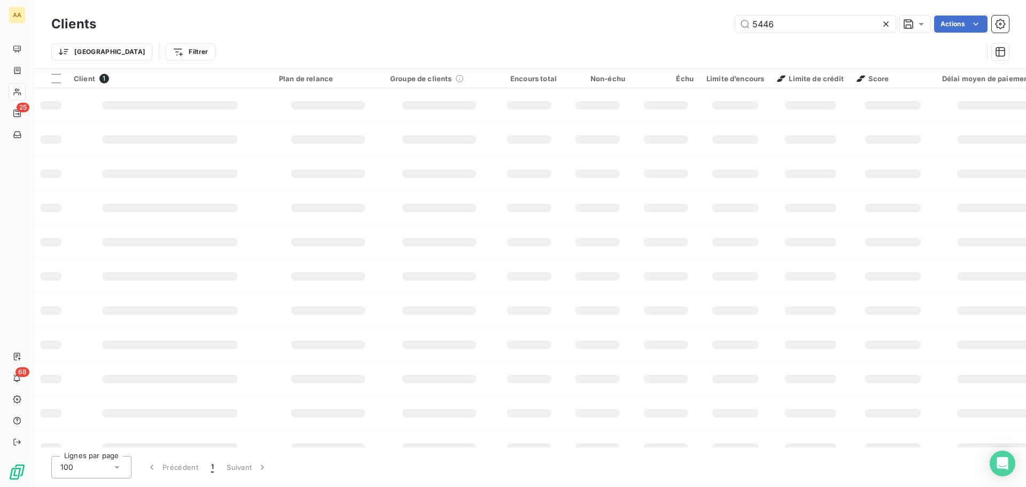
type input "5446"
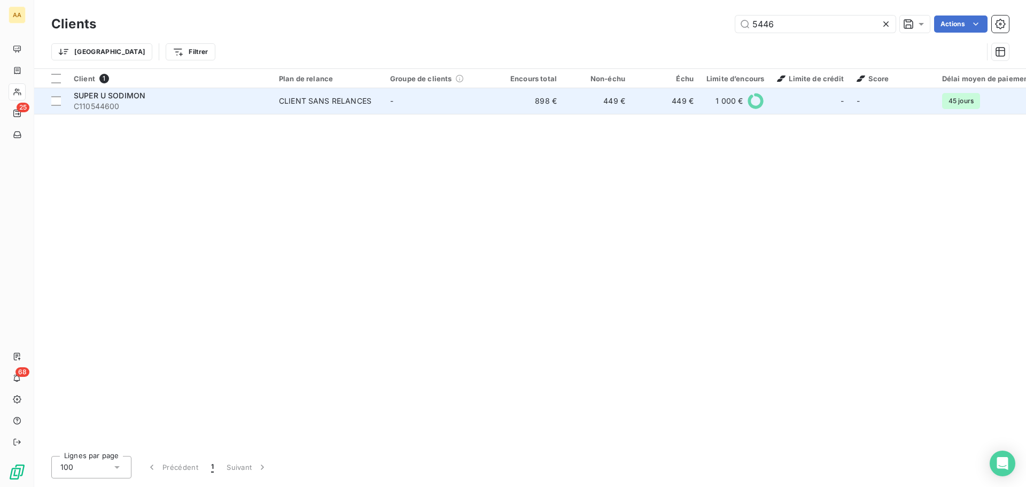
click at [108, 95] on span "SUPER U SODIMON" at bounding box center [110, 95] width 72 height 9
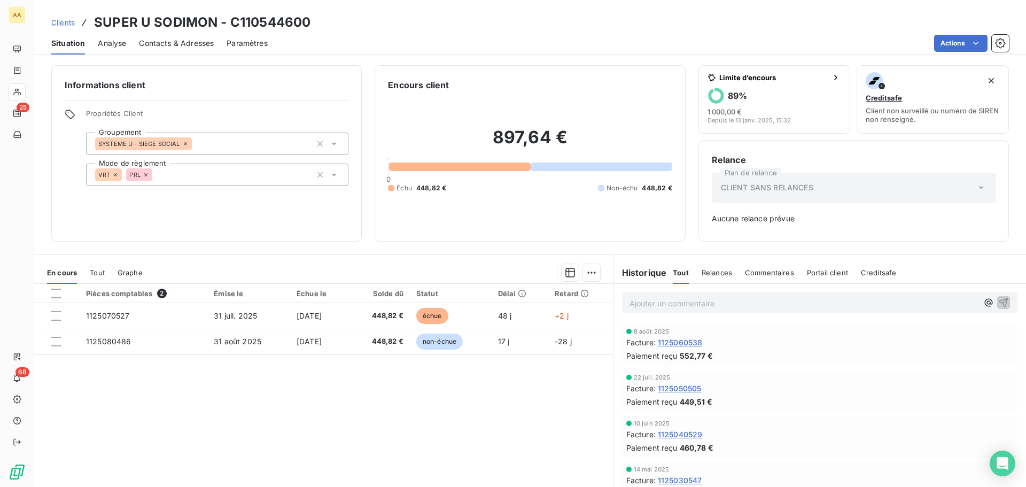
click at [172, 37] on div "Contacts & Adresses" at bounding box center [176, 43] width 75 height 22
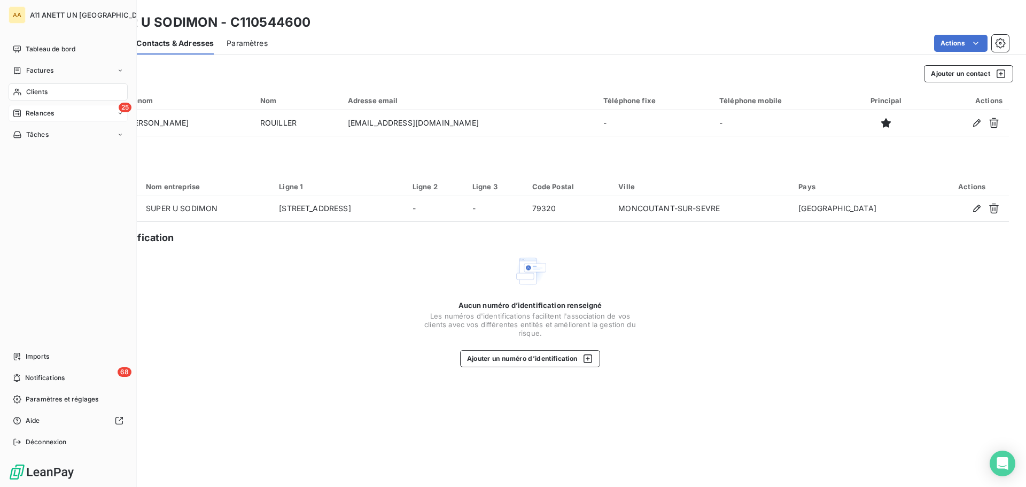
click at [35, 119] on div "25 Relances" at bounding box center [68, 113] width 119 height 17
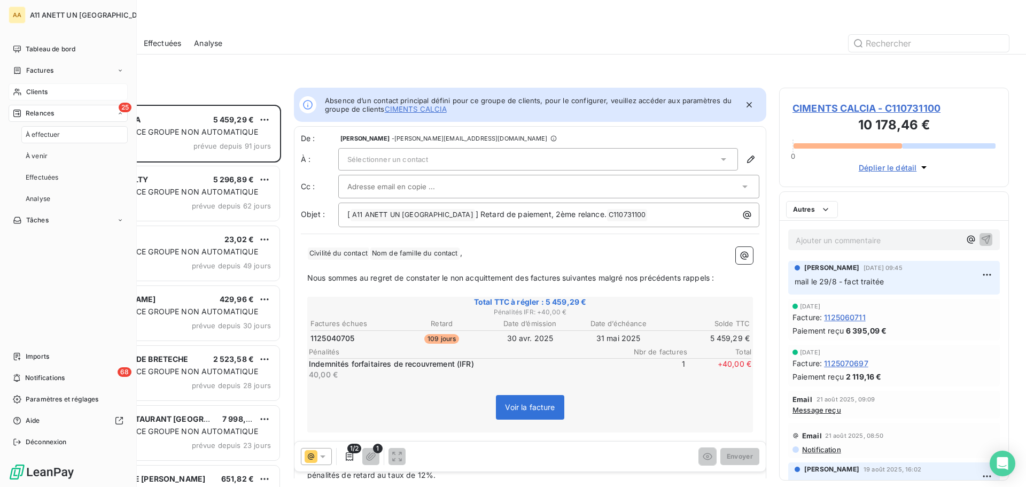
scroll to position [374, 222]
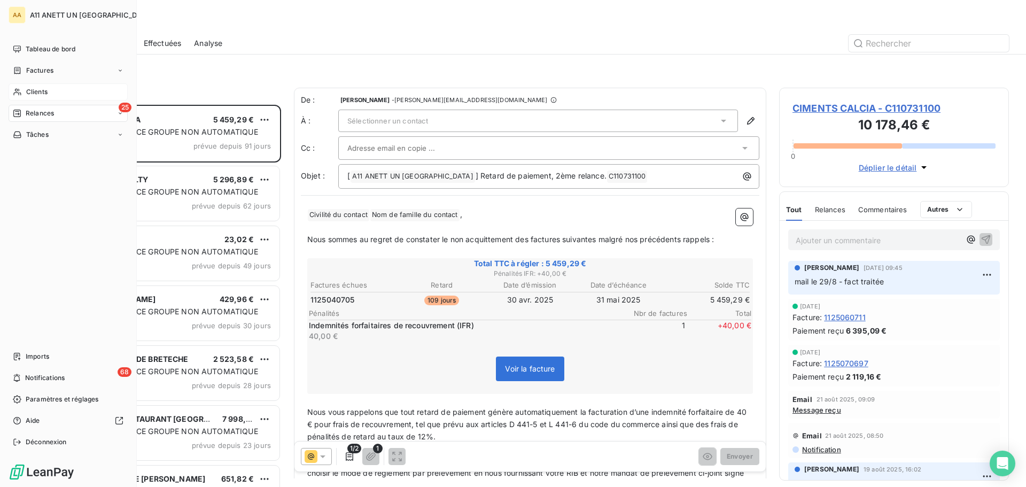
click at [24, 86] on div "Clients" at bounding box center [68, 91] width 119 height 17
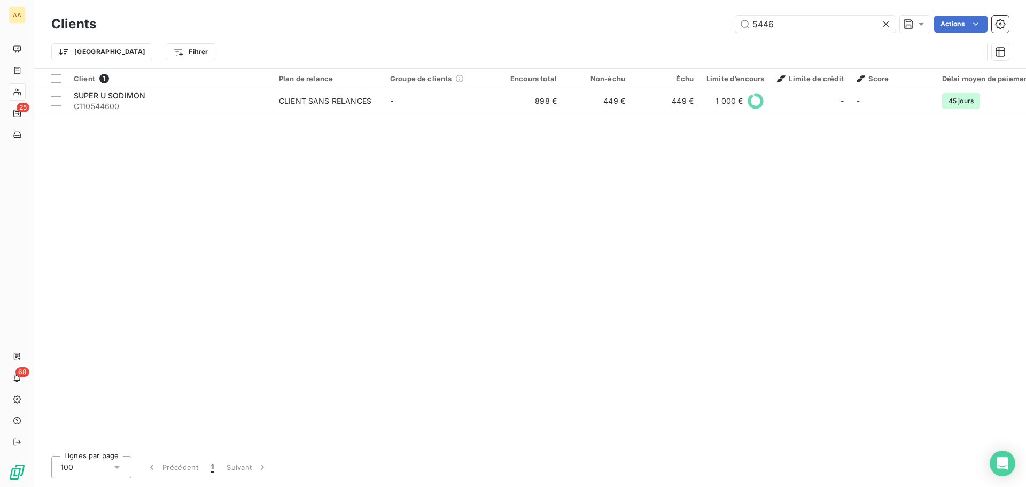
drag, startPoint x: 787, startPoint y: 25, endPoint x: 727, endPoint y: 22, distance: 60.5
click at [727, 22] on div "5446 Actions" at bounding box center [559, 24] width 900 height 17
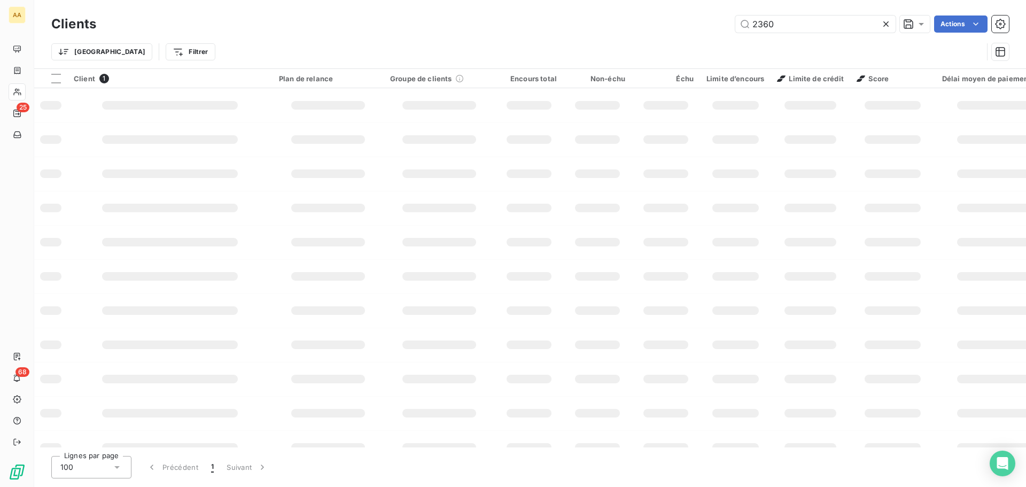
type input "2360"
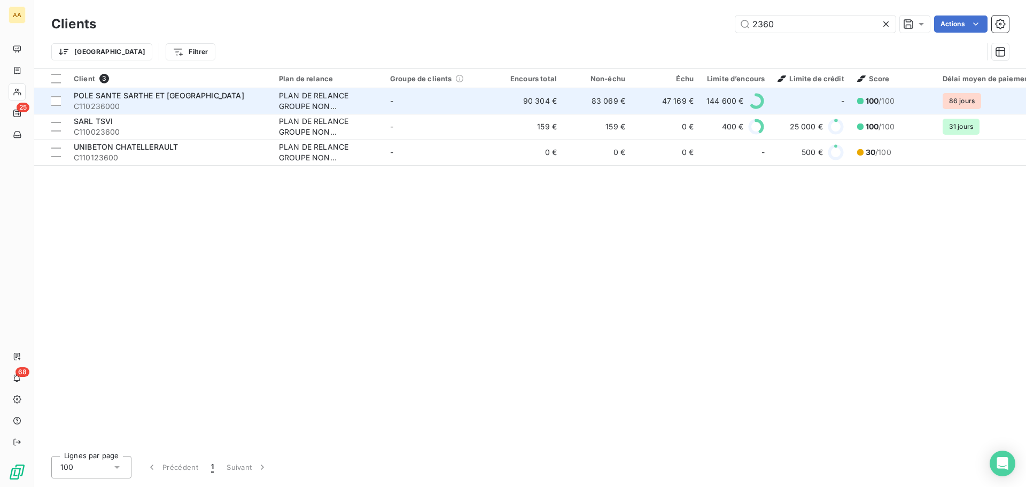
click at [145, 98] on span "POLE SANTE SARTHE ET [GEOGRAPHIC_DATA]" at bounding box center [159, 95] width 171 height 9
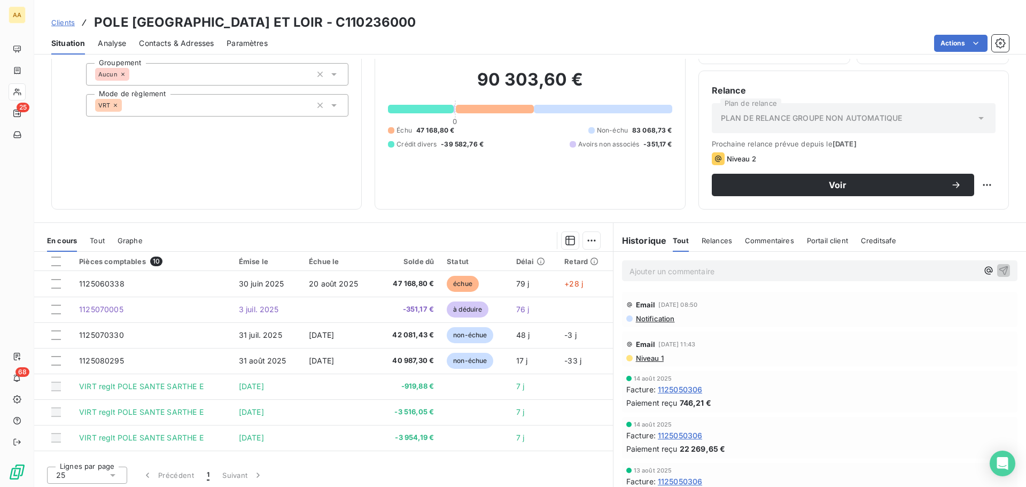
scroll to position [72, 0]
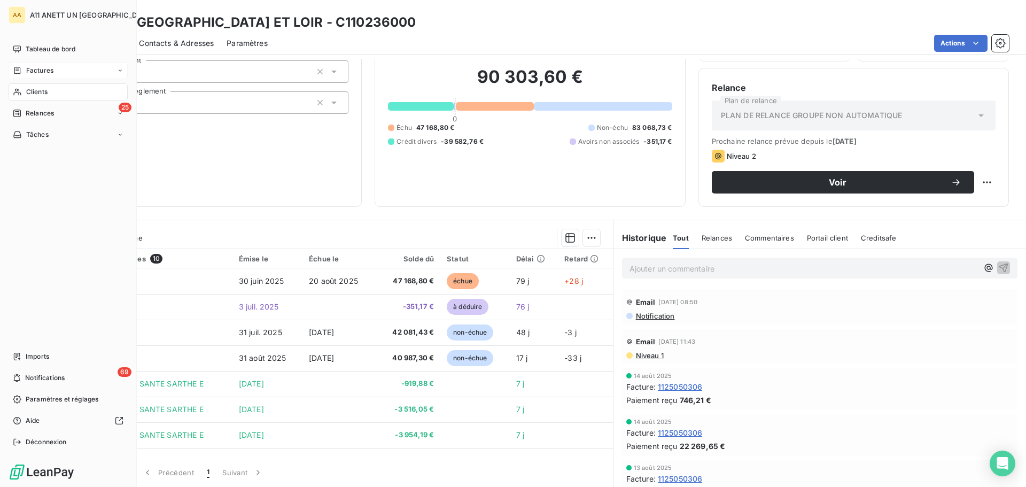
click at [29, 72] on span "Factures" at bounding box center [39, 71] width 27 height 10
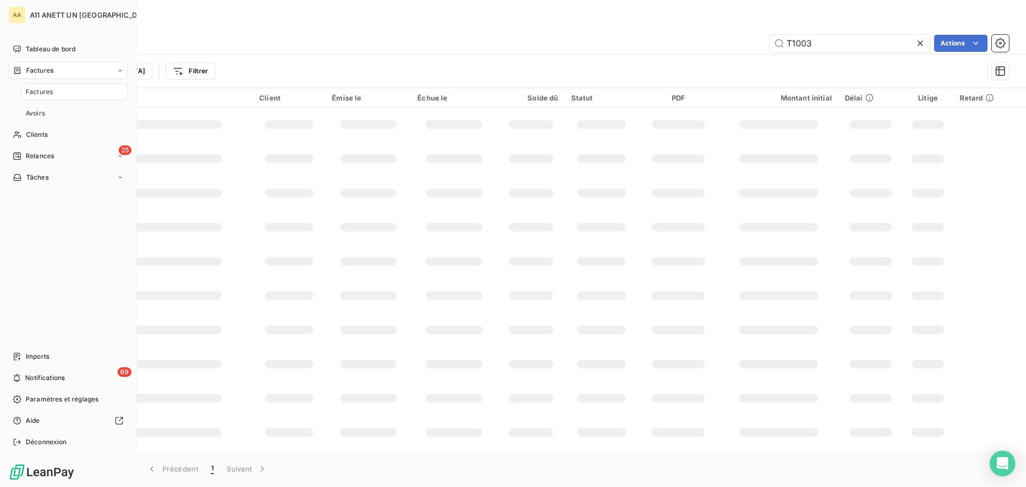
click at [35, 97] on div "Factures" at bounding box center [74, 91] width 106 height 17
click at [33, 135] on span "Clients" at bounding box center [36, 135] width 21 height 10
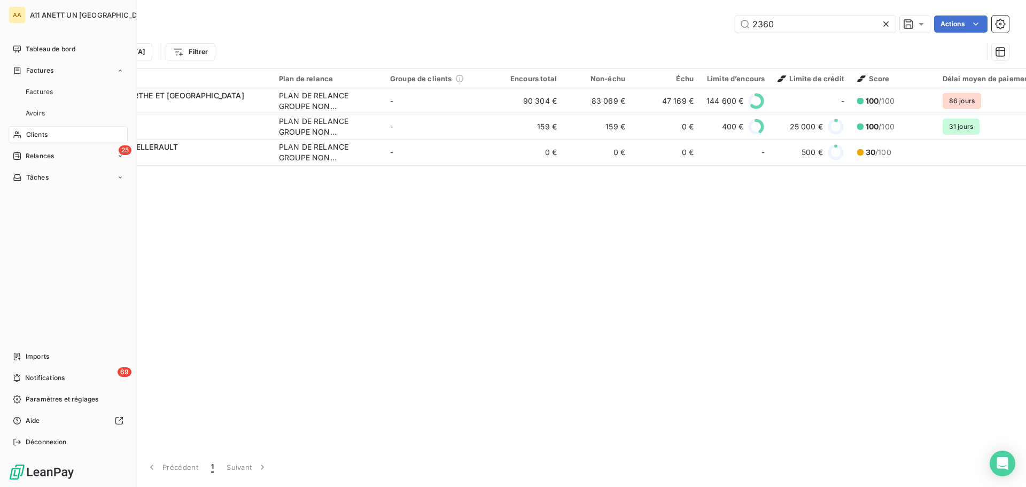
click at [33, 135] on span "Clients" at bounding box center [36, 135] width 21 height 10
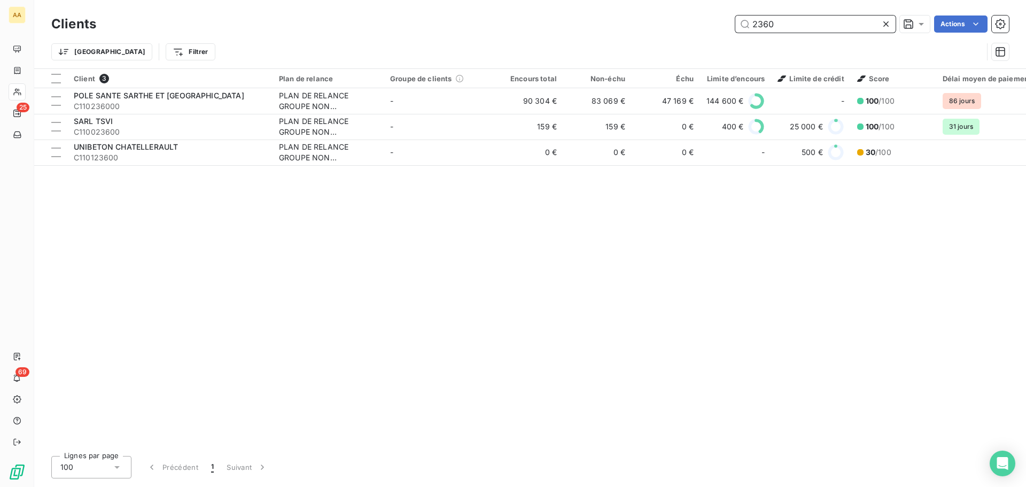
drag, startPoint x: 779, startPoint y: 30, endPoint x: 670, endPoint y: 20, distance: 109.5
click at [670, 20] on div "2360 Actions" at bounding box center [559, 24] width 900 height 17
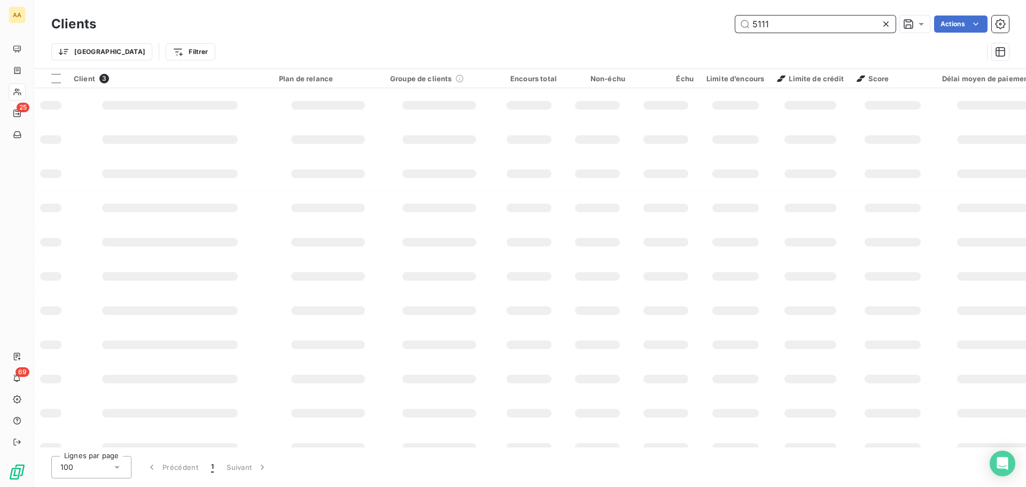
type input "5111"
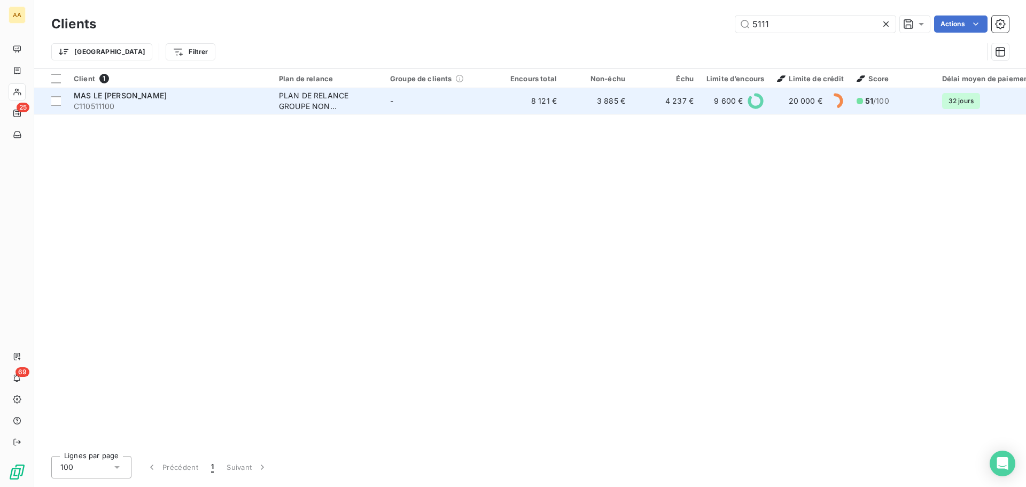
click at [133, 93] on span "MAS LE [PERSON_NAME]" at bounding box center [120, 95] width 93 height 9
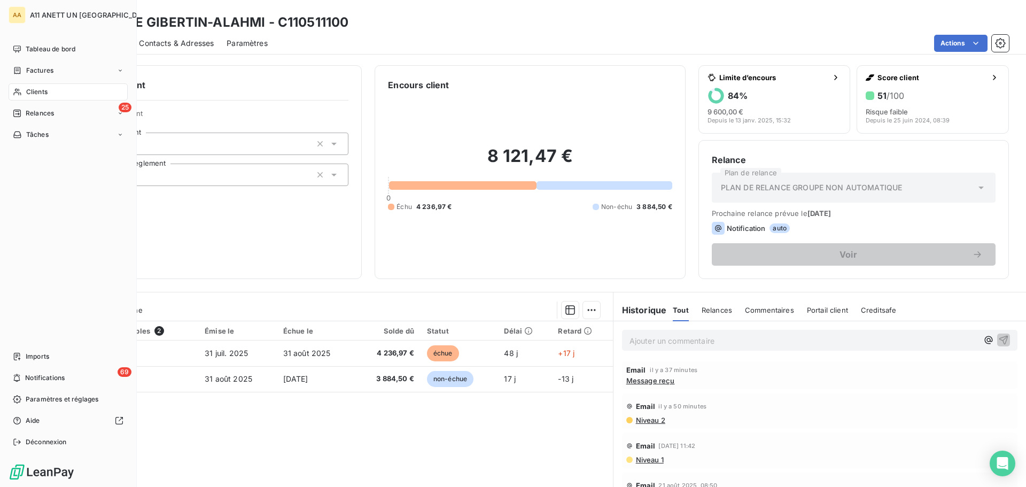
click at [28, 90] on span "Clients" at bounding box center [36, 92] width 21 height 10
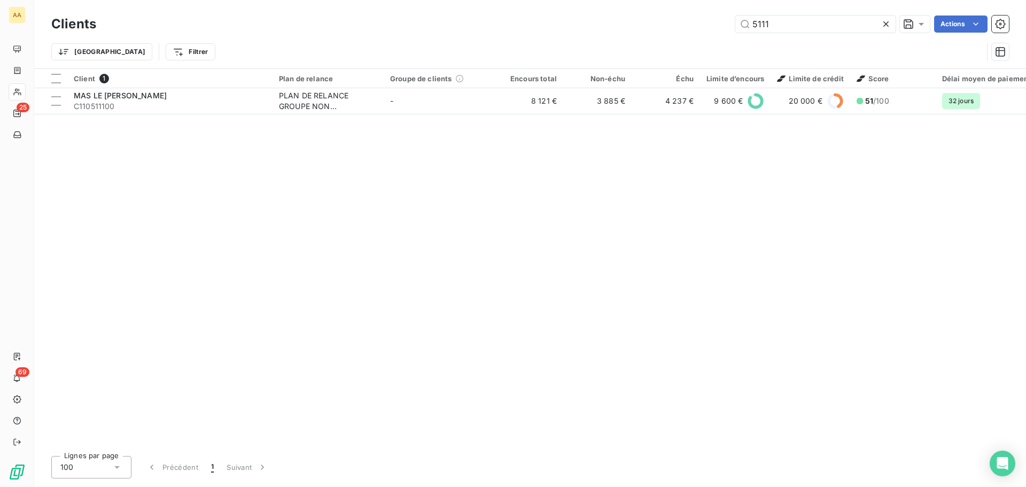
drag, startPoint x: 783, startPoint y: 27, endPoint x: 685, endPoint y: 21, distance: 98.0
click at [685, 21] on div "5111 Actions" at bounding box center [559, 24] width 900 height 17
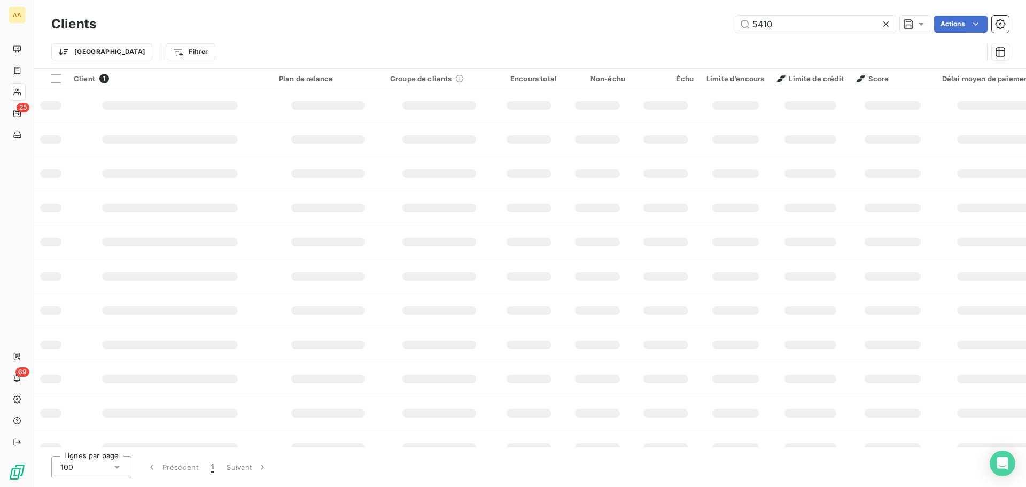
type input "5410"
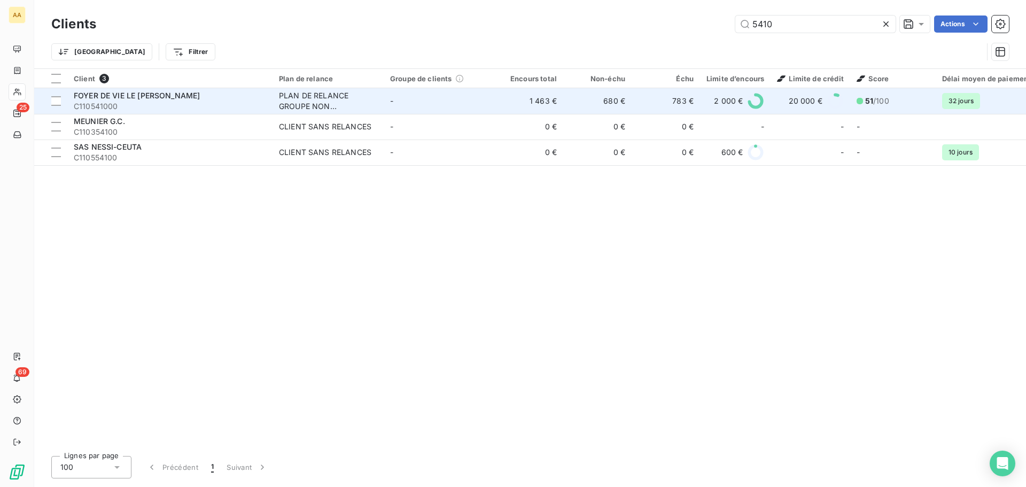
click at [143, 95] on span "FOYER DE VIE LE [PERSON_NAME]" at bounding box center [137, 95] width 126 height 9
